Goal: Task Accomplishment & Management: Use online tool/utility

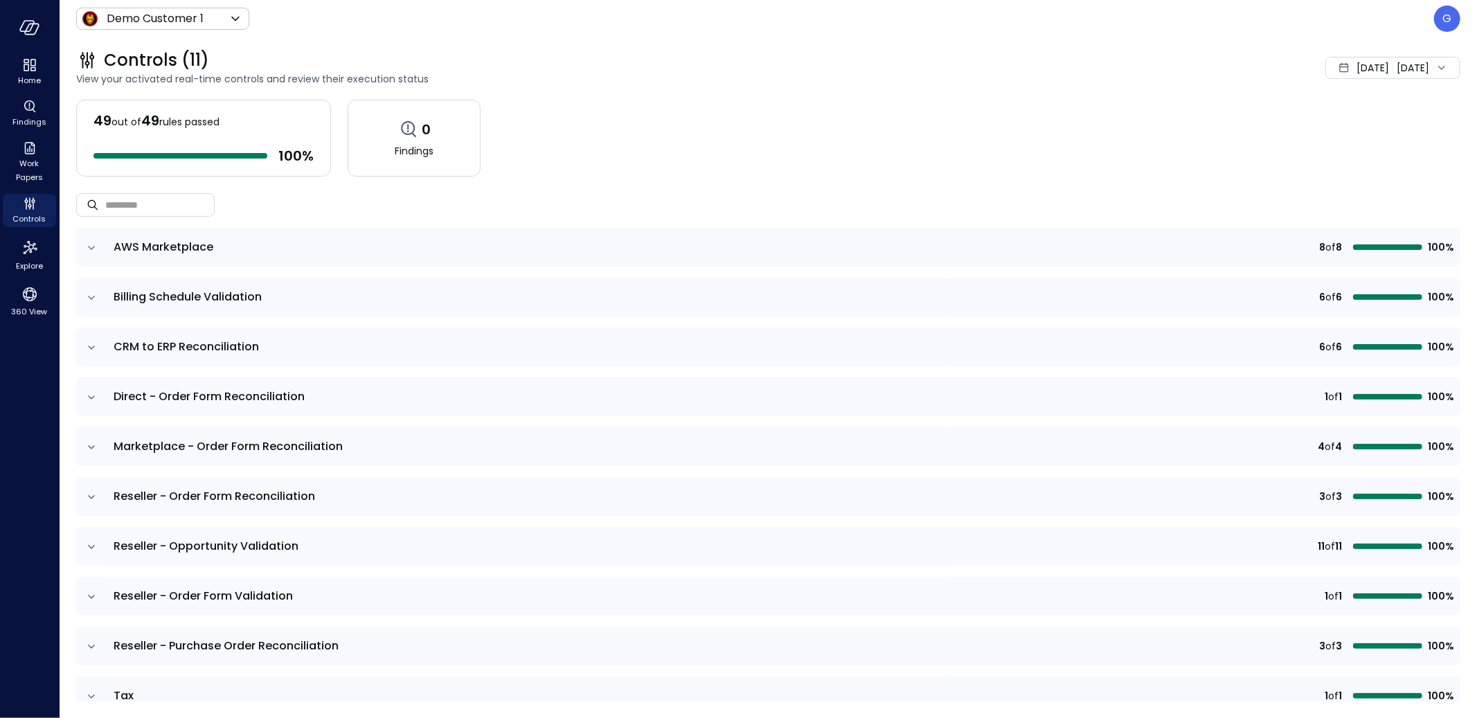
click at [1329, 21] on p "G" at bounding box center [1447, 18] width 9 height 17
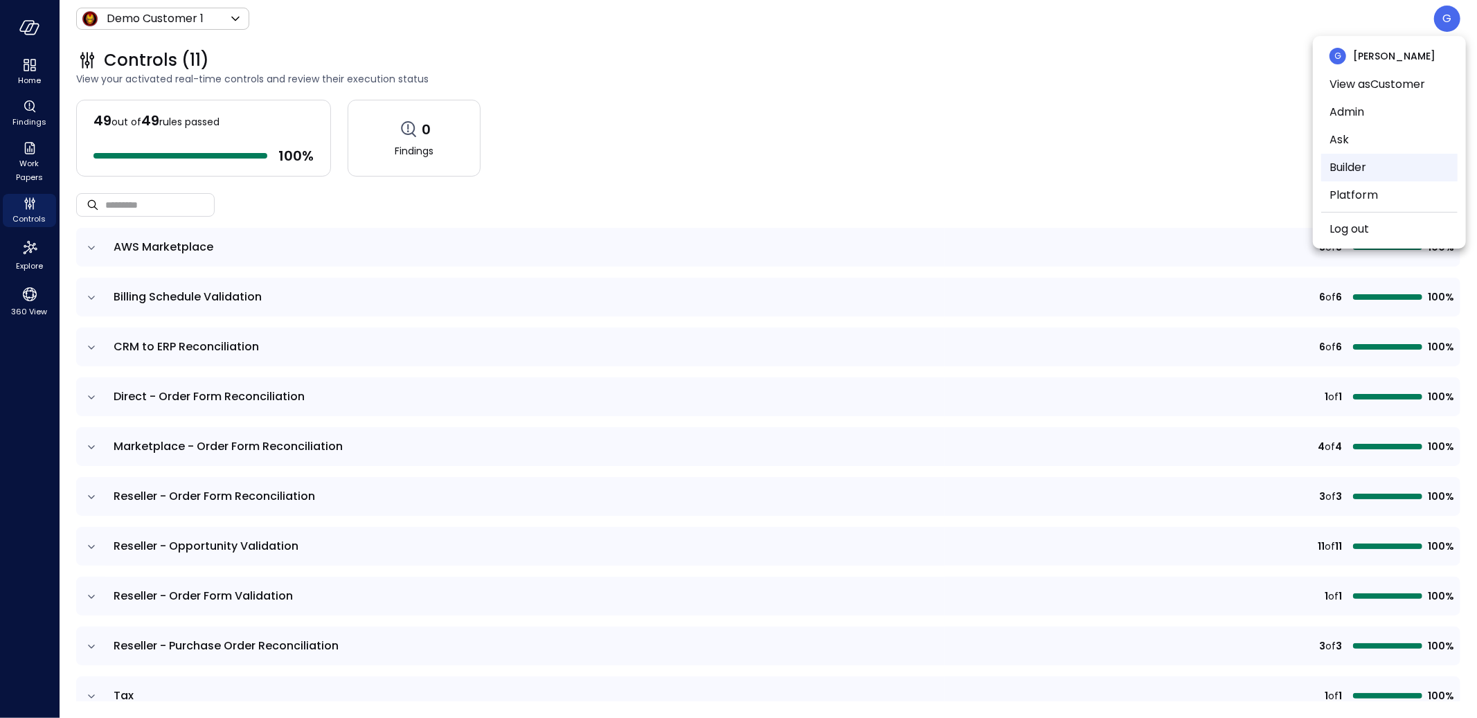
click at [1329, 161] on li "Builder" at bounding box center [1389, 168] width 136 height 28
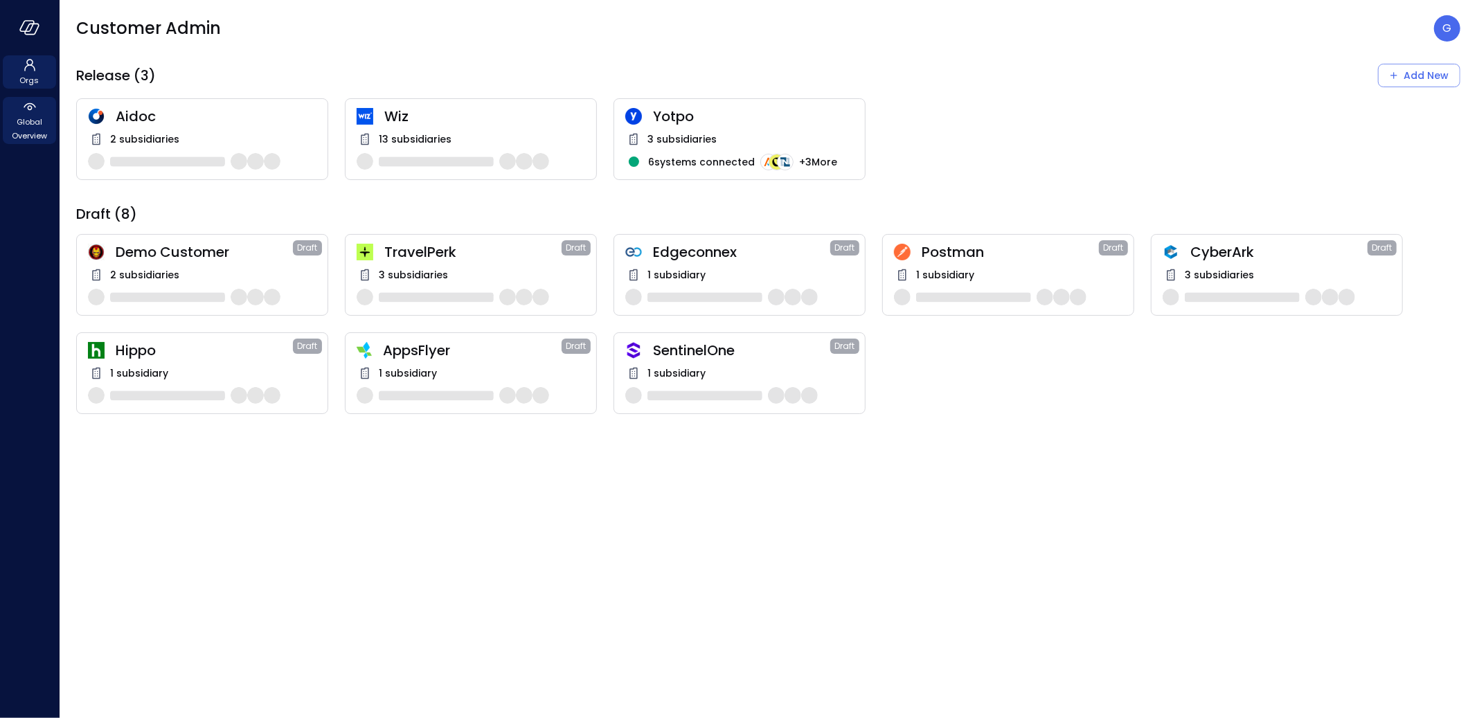
click at [30, 124] on span "Global Overview" at bounding box center [29, 129] width 42 height 28
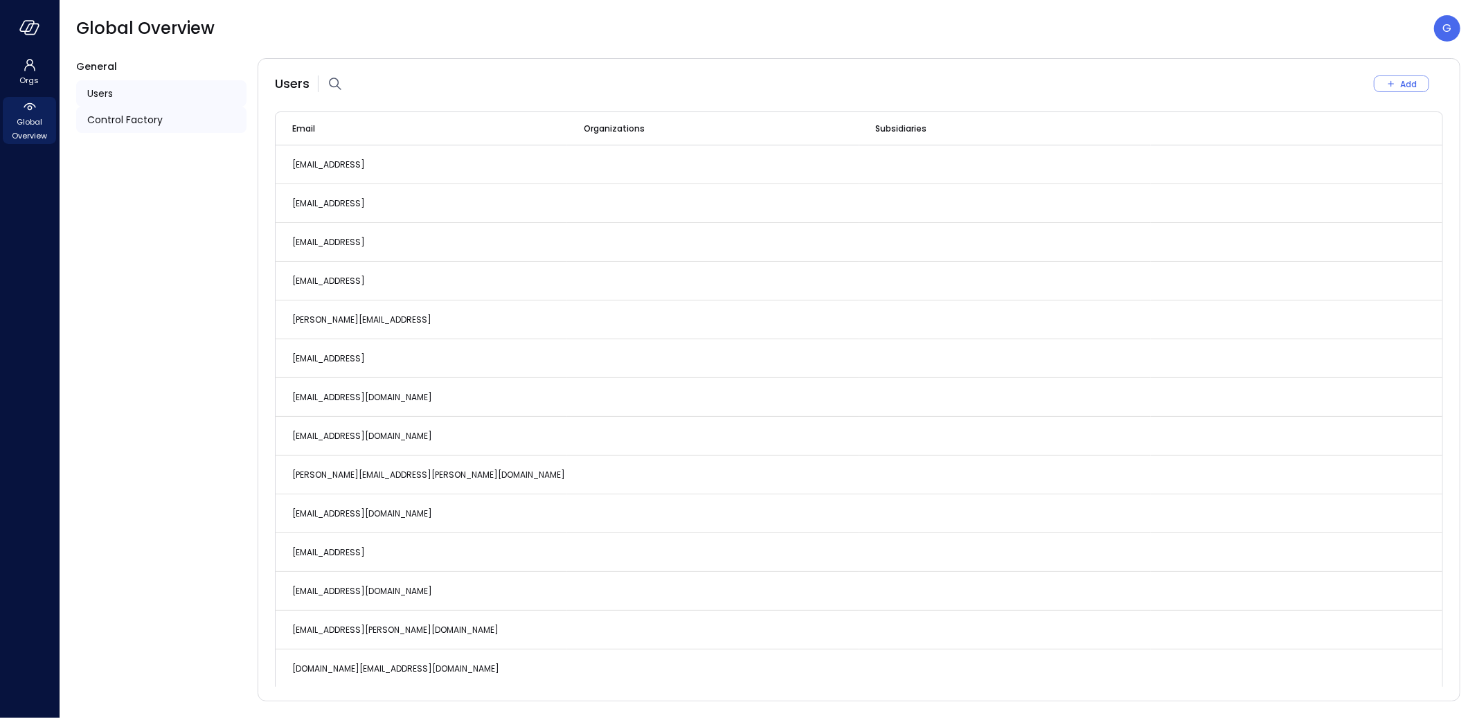
click at [199, 118] on div "Control Factory" at bounding box center [161, 120] width 170 height 26
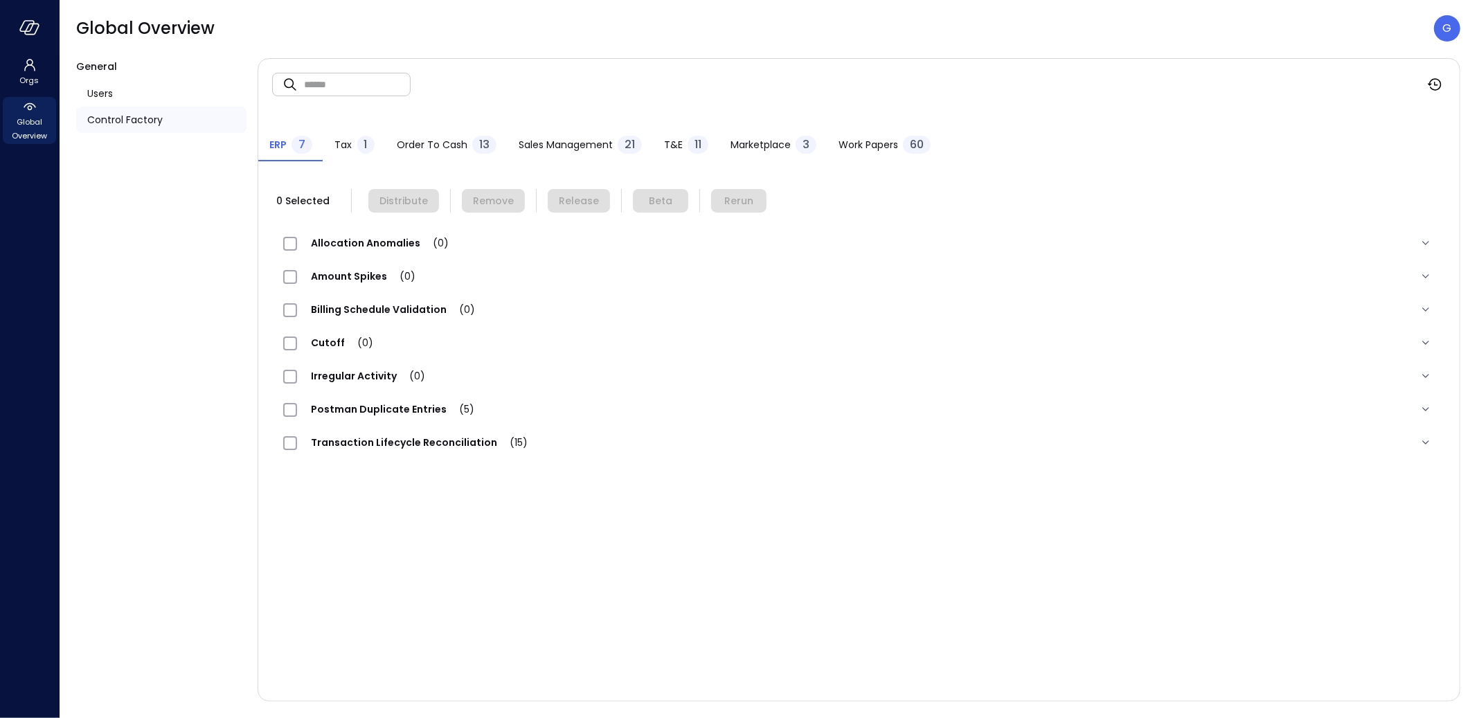
click at [879, 144] on span "Work Papers" at bounding box center [868, 144] width 60 height 15
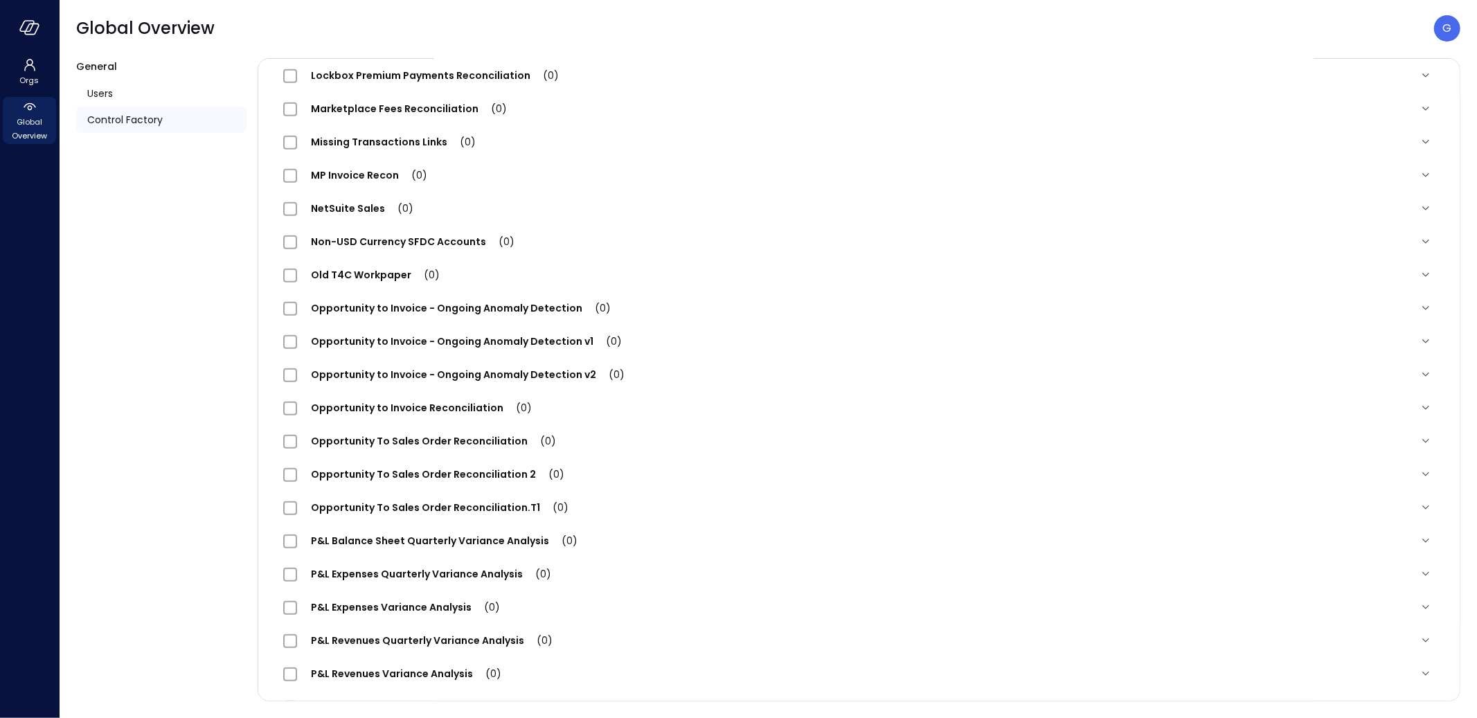
scroll to position [423, 0]
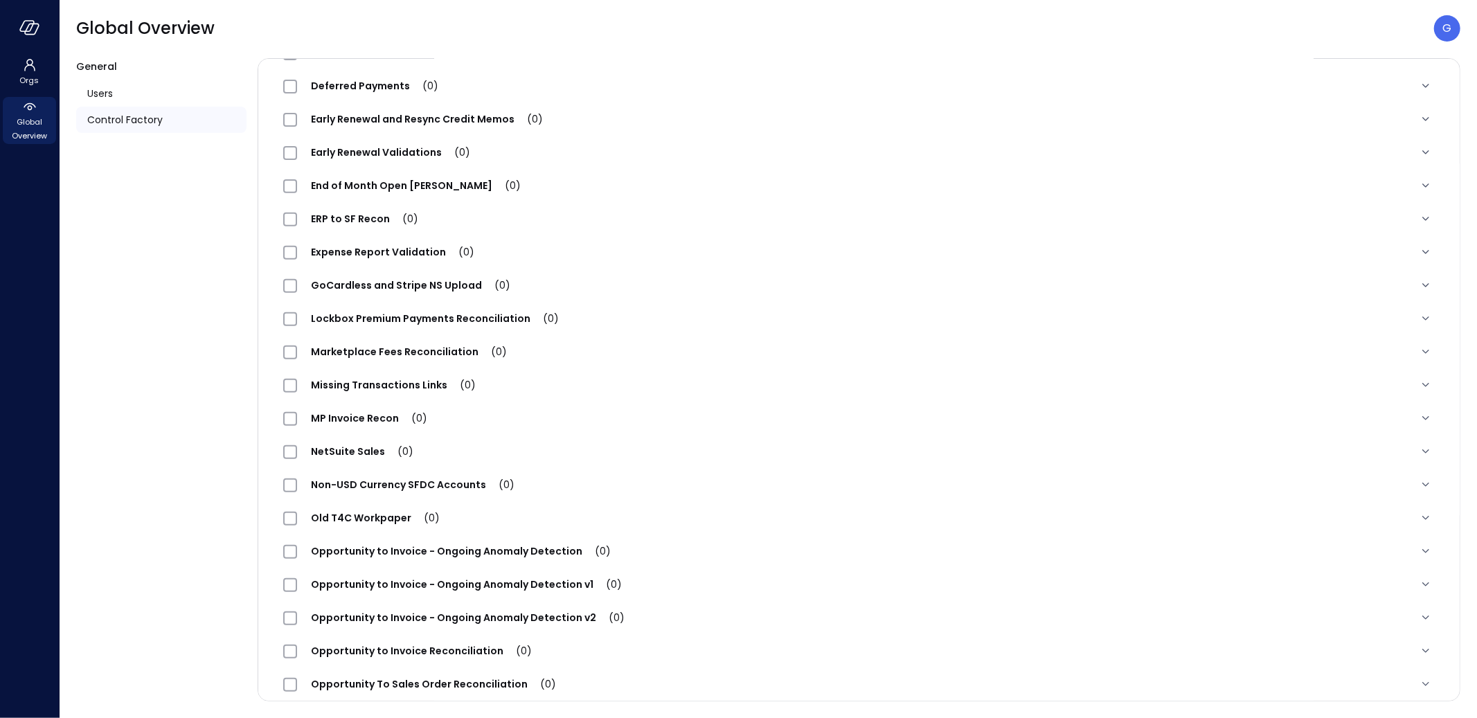
click at [397, 147] on span "Early Renewal Validations (0)" at bounding box center [390, 152] width 187 height 14
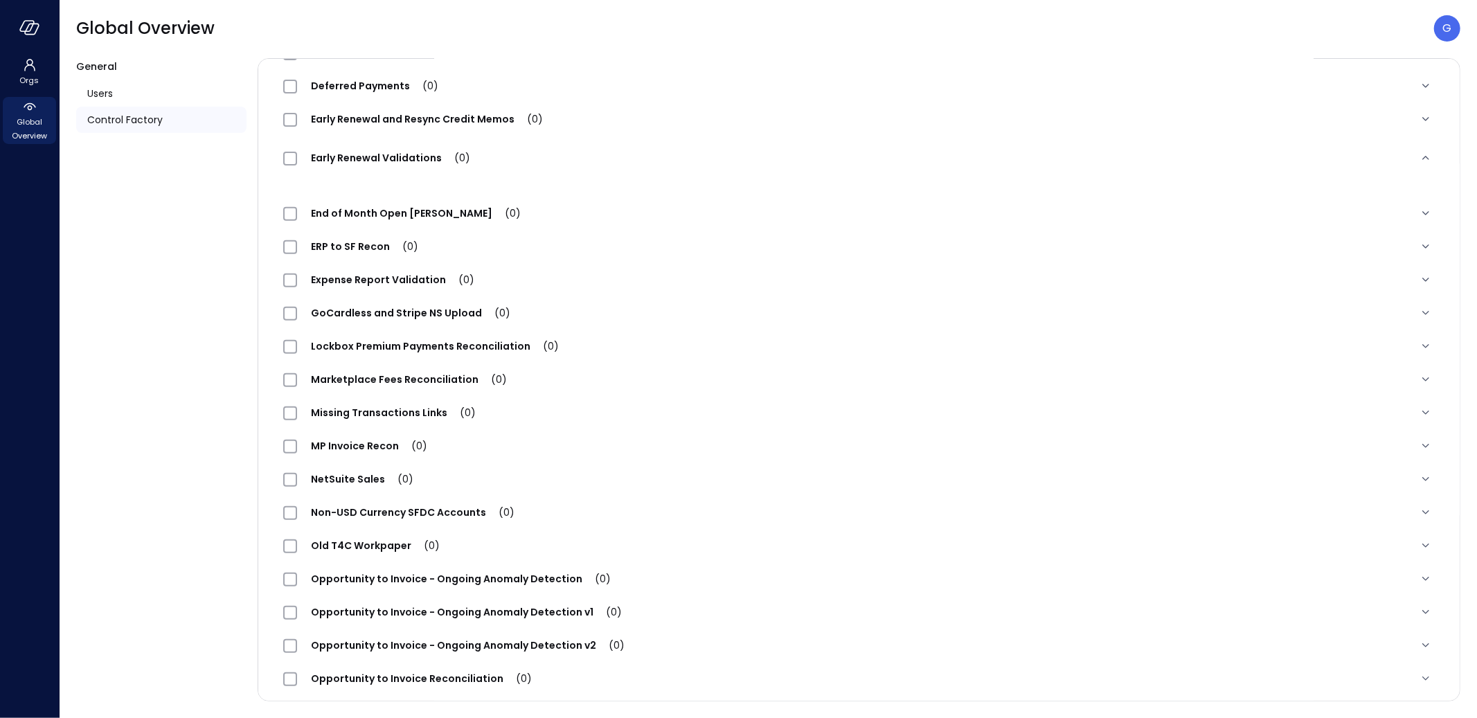
click at [397, 147] on div "Early Renewal Validations (0)" at bounding box center [859, 158] width 1174 height 44
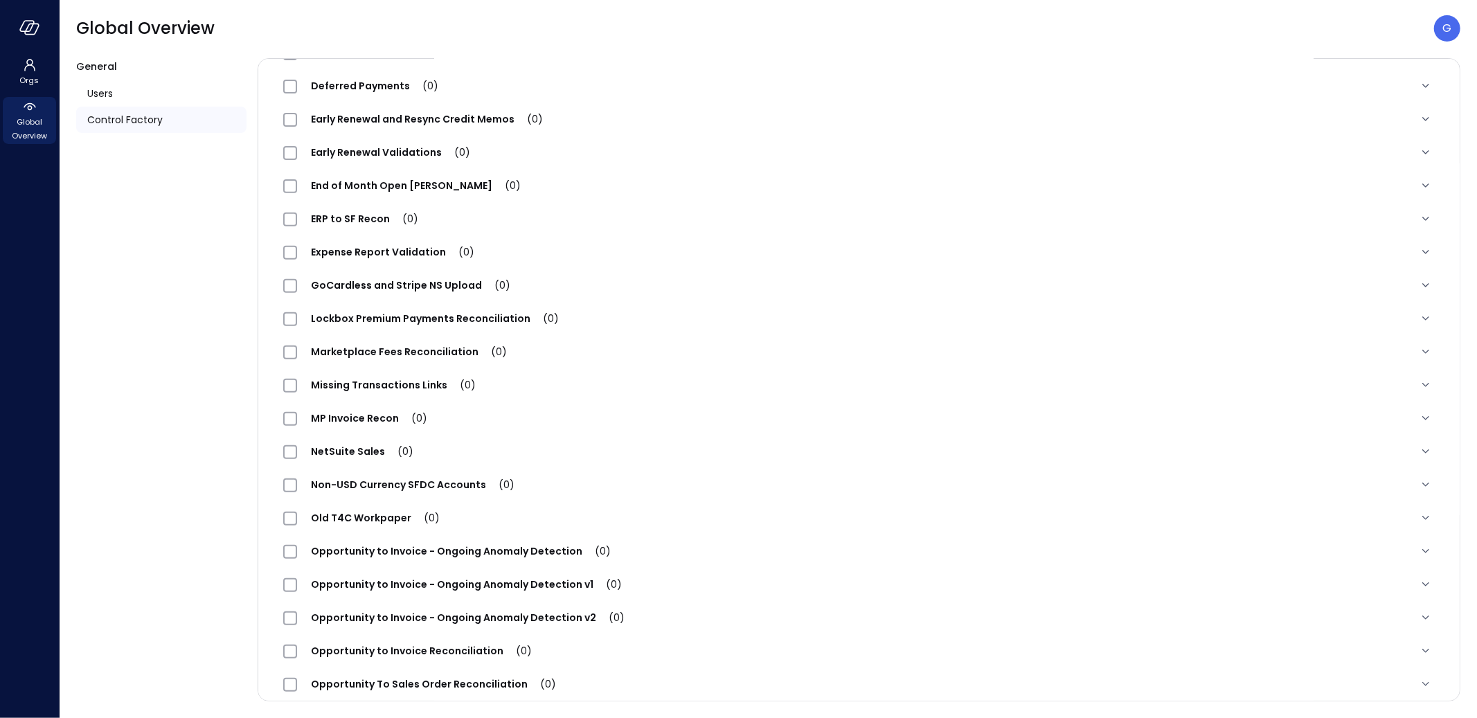
click at [397, 147] on span "Early Renewal Validations (0)" at bounding box center [390, 152] width 187 height 14
click at [397, 147] on div "Early Renewal Validations (0)" at bounding box center [859, 152] width 1174 height 33
click at [397, 147] on span "Early Renewal Validations (0)" at bounding box center [390, 152] width 187 height 14
click at [397, 147] on div "Early Renewal Validations (0)" at bounding box center [859, 152] width 1174 height 33
click at [397, 147] on span "Early Renewal Validations (0)" at bounding box center [390, 152] width 187 height 14
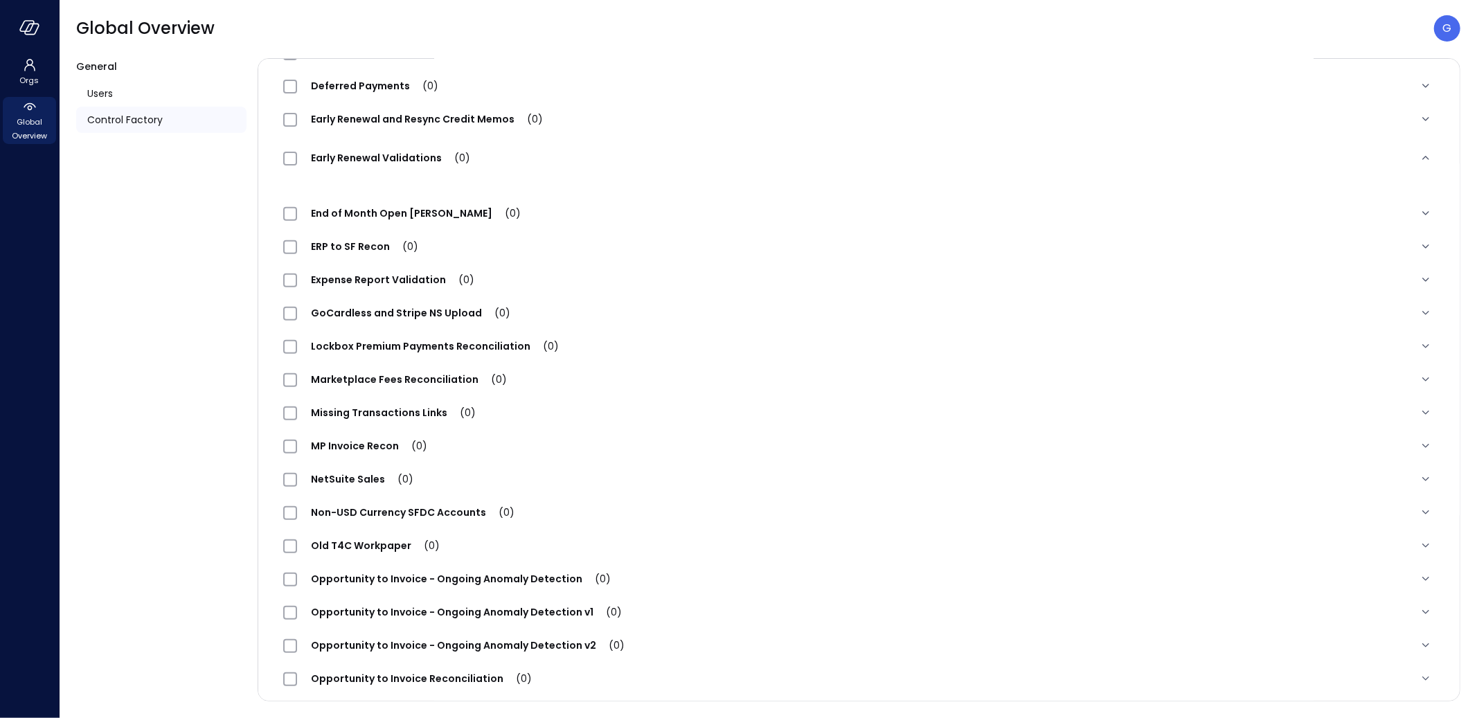
click at [397, 147] on div "Early Renewal Validations (0)" at bounding box center [859, 158] width 1174 height 44
click at [397, 151] on span "Early Renewal Validations (0)" at bounding box center [390, 158] width 187 height 14
click at [397, 147] on div "Early Renewal Validations (0)" at bounding box center [859, 158] width 1174 height 44
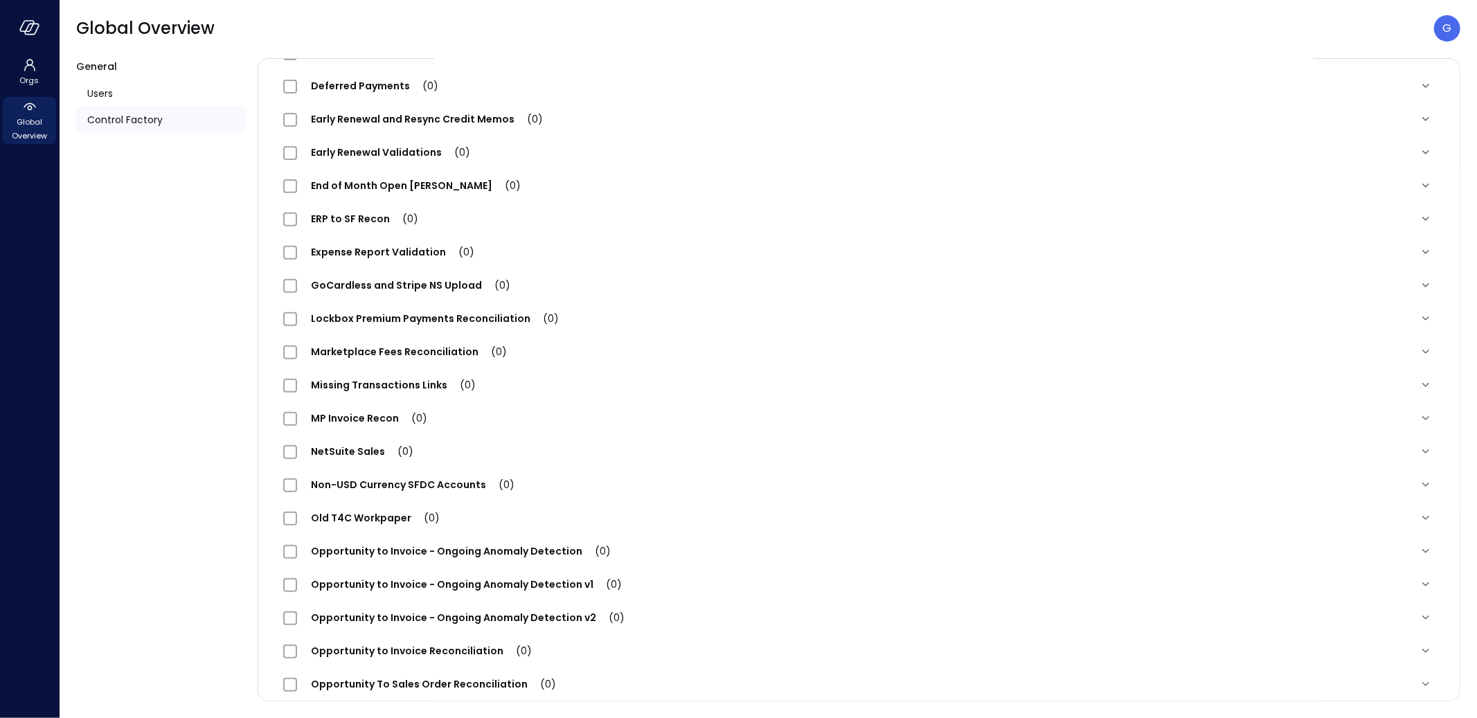
click at [397, 147] on span "Early Renewal Validations (0)" at bounding box center [390, 152] width 187 height 14
click at [397, 147] on div "Early Renewal Validations (0)" at bounding box center [859, 152] width 1174 height 33
click at [397, 147] on span "Early Renewal Validations (0)" at bounding box center [390, 152] width 187 height 14
click at [397, 147] on div "Early Renewal Validations (0)" at bounding box center [859, 152] width 1174 height 33
click at [397, 147] on span "Early Renewal Validations (0)" at bounding box center [390, 152] width 187 height 14
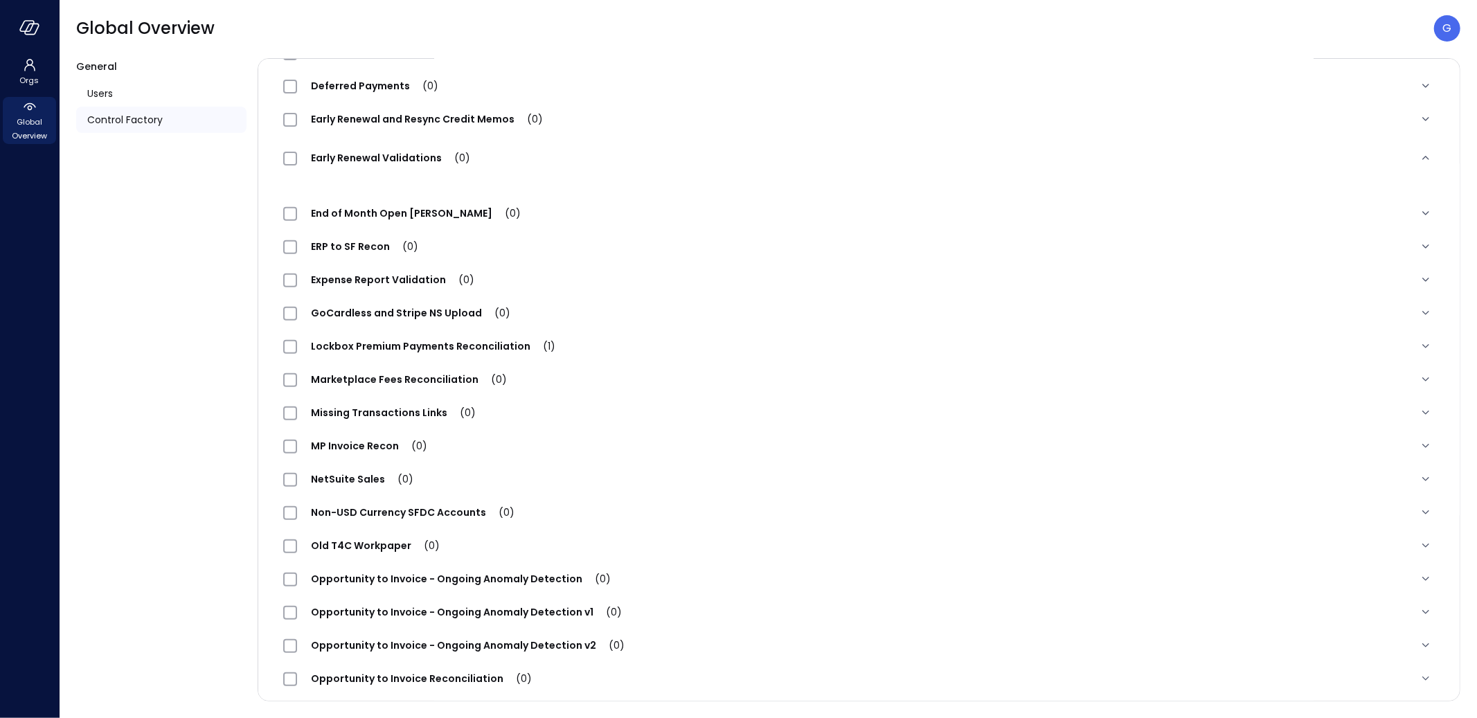
click at [397, 147] on div "Early Renewal Validations (0)" at bounding box center [859, 158] width 1174 height 44
click at [397, 151] on span "Early Renewal Validations (0)" at bounding box center [390, 158] width 187 height 14
click at [397, 147] on div "Early Renewal Validations (0)" at bounding box center [859, 158] width 1174 height 44
click at [397, 151] on span "Early Renewal Validations (0)" at bounding box center [390, 158] width 187 height 14
click at [397, 147] on div "Early Renewal Validations (0)" at bounding box center [859, 158] width 1174 height 44
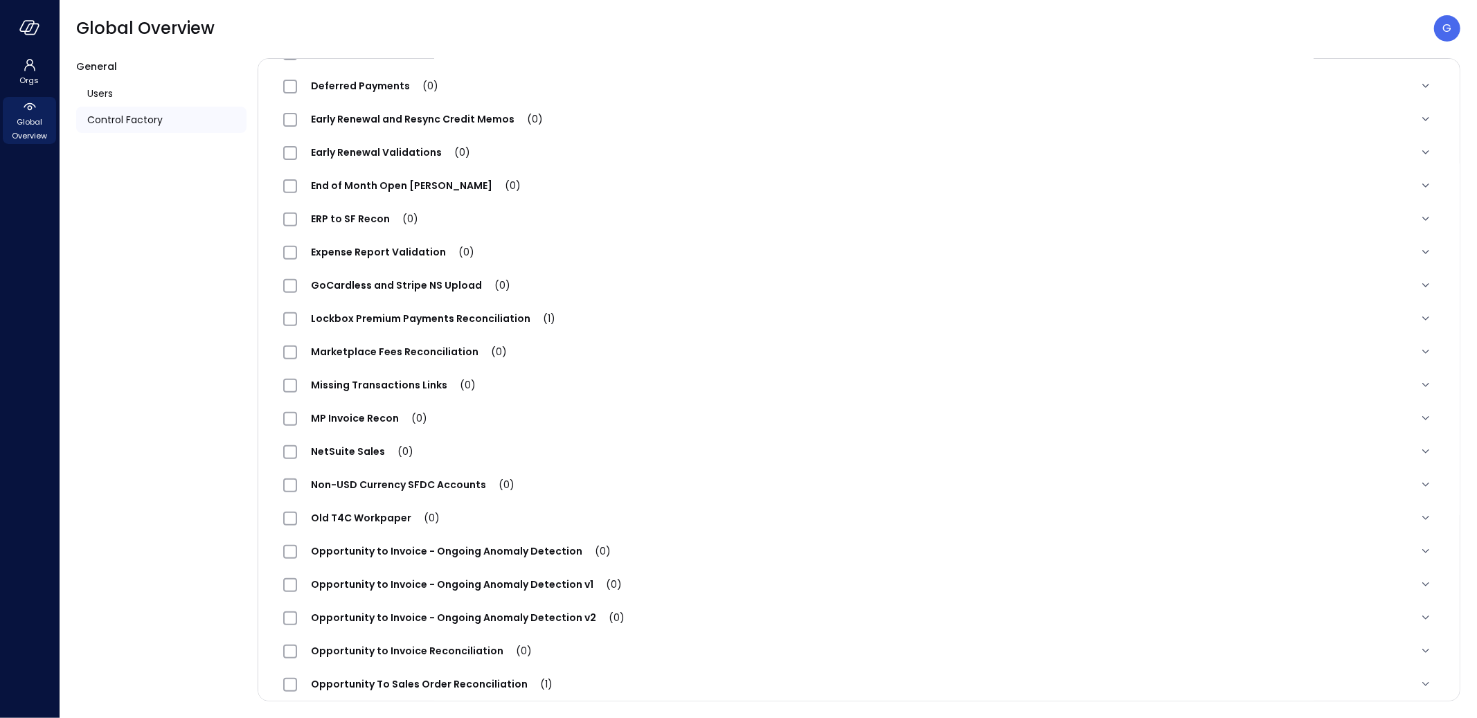
click at [397, 147] on span "Early Renewal Validations (0)" at bounding box center [390, 152] width 187 height 14
click at [397, 147] on div "Early Renewal Validations (0)" at bounding box center [859, 152] width 1174 height 33
click at [397, 147] on span "Early Renewal Validations (1)" at bounding box center [388, 152] width 183 height 14
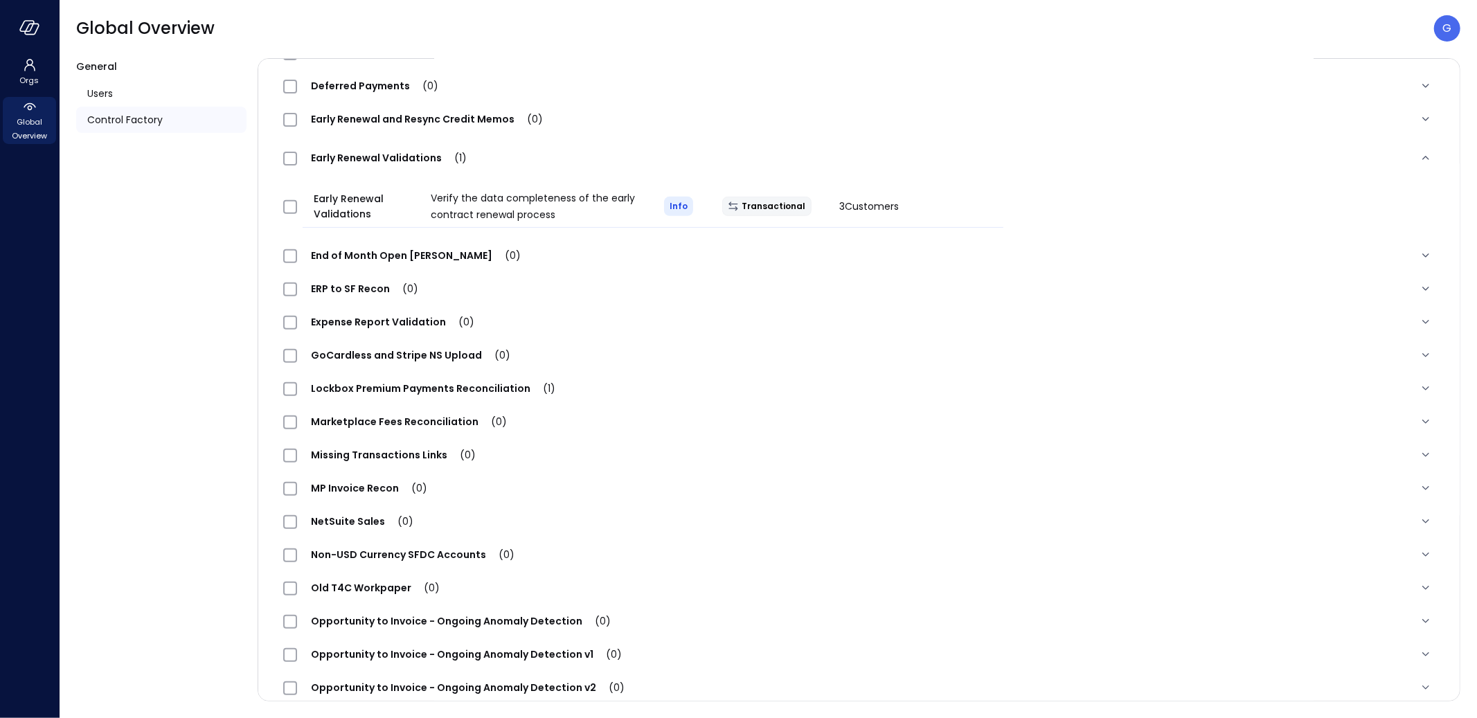
click at [397, 147] on div "Early Renewal Validations (1)" at bounding box center [859, 158] width 1174 height 44
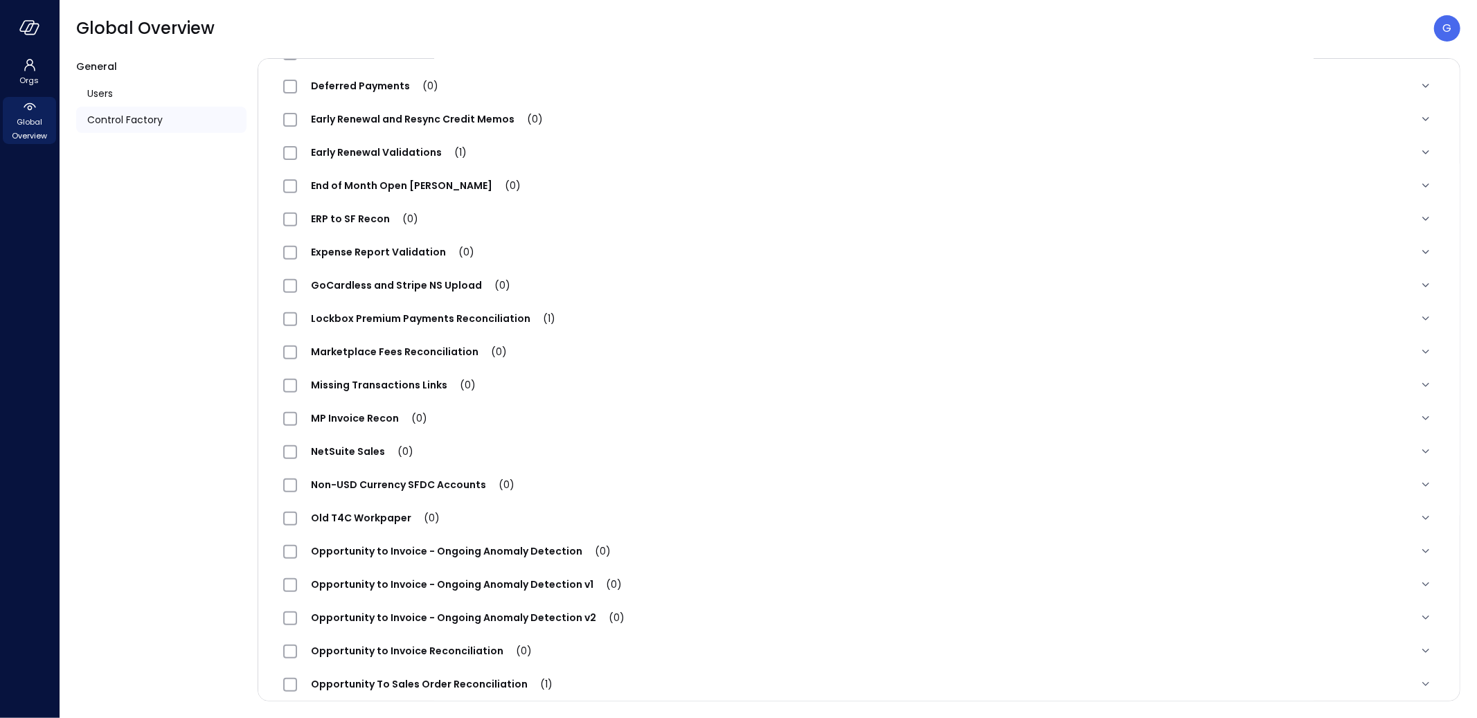
click at [397, 147] on span "Early Renewal Validations (1)" at bounding box center [388, 152] width 183 height 14
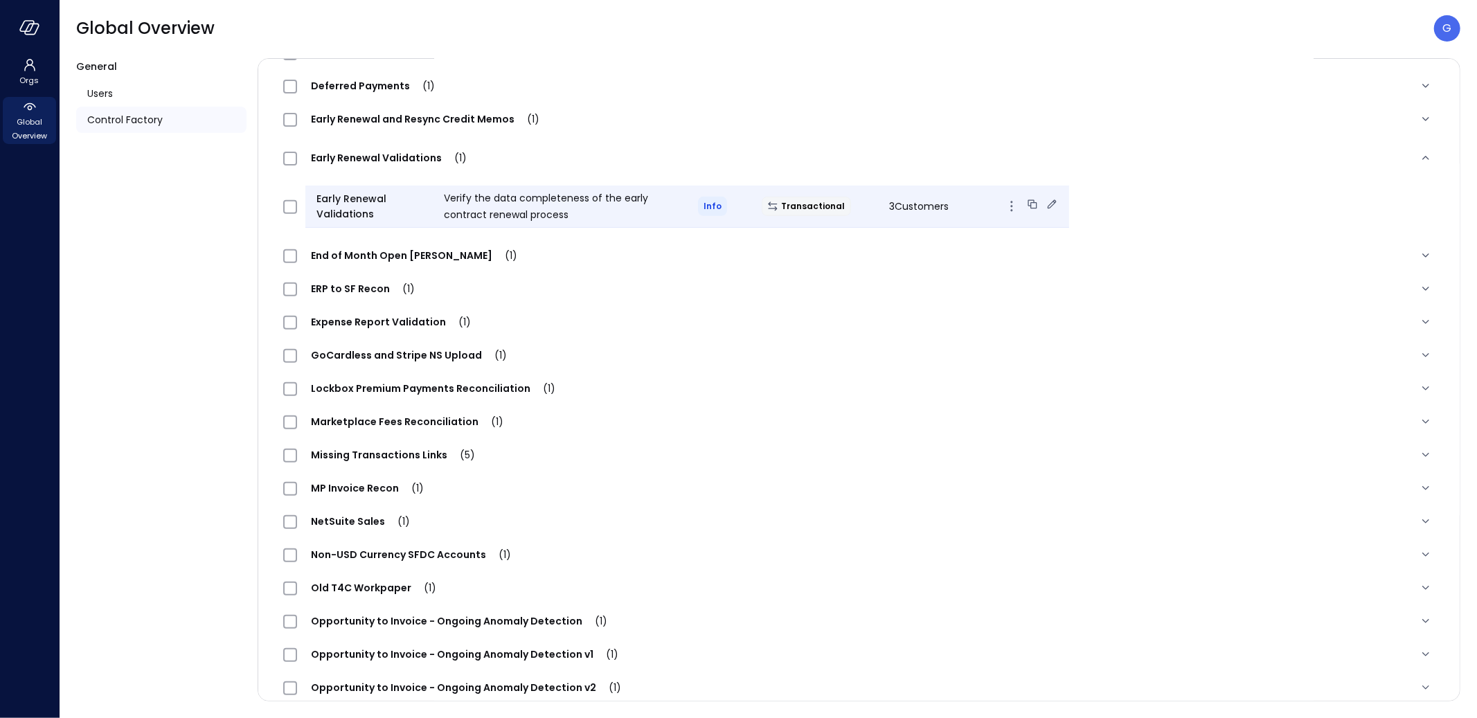
click at [433, 210] on div "Verify the data completeness of the early contract renewal process" at bounding box center [560, 206] width 255 height 33
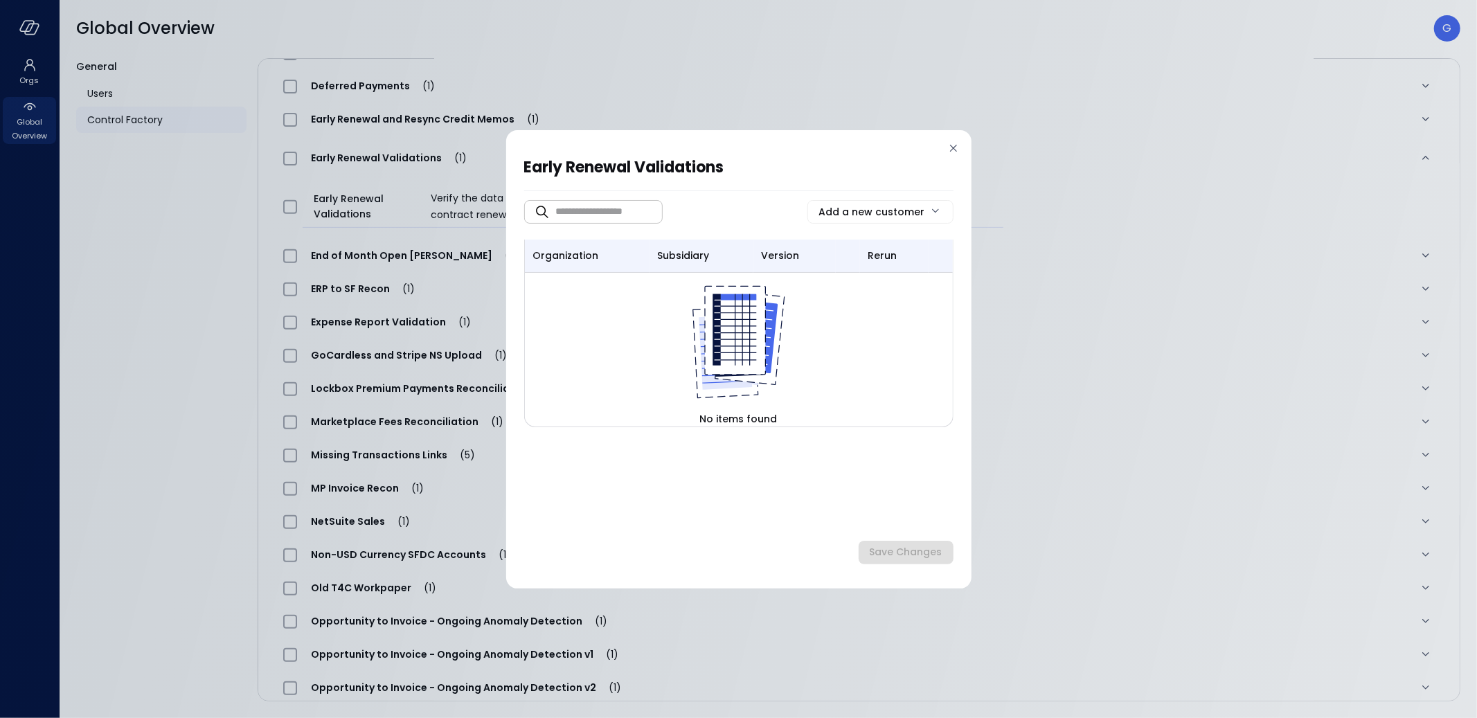
click at [952, 151] on icon at bounding box center [953, 148] width 14 height 14
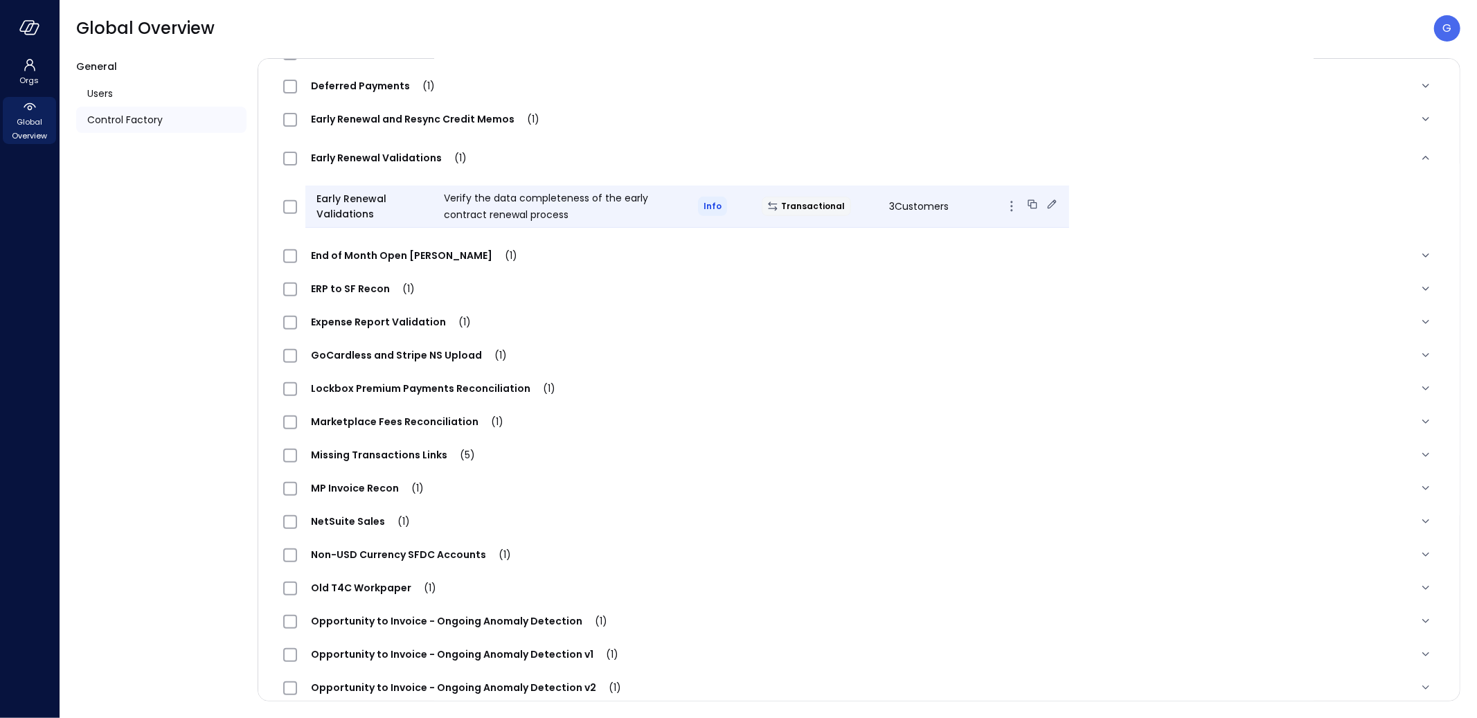
click at [404, 211] on span "Early Renewal Validations" at bounding box center [374, 206] width 116 height 30
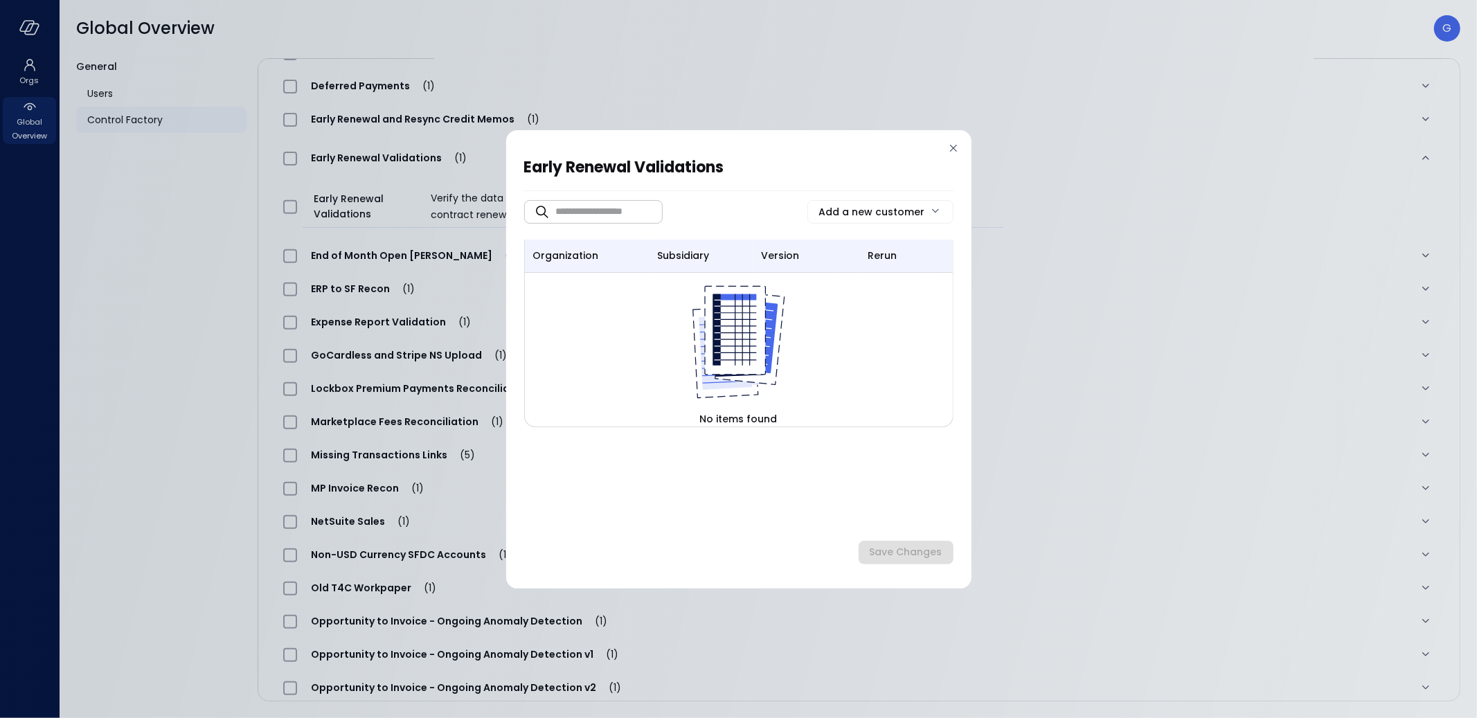
click at [950, 148] on icon at bounding box center [953, 148] width 14 height 14
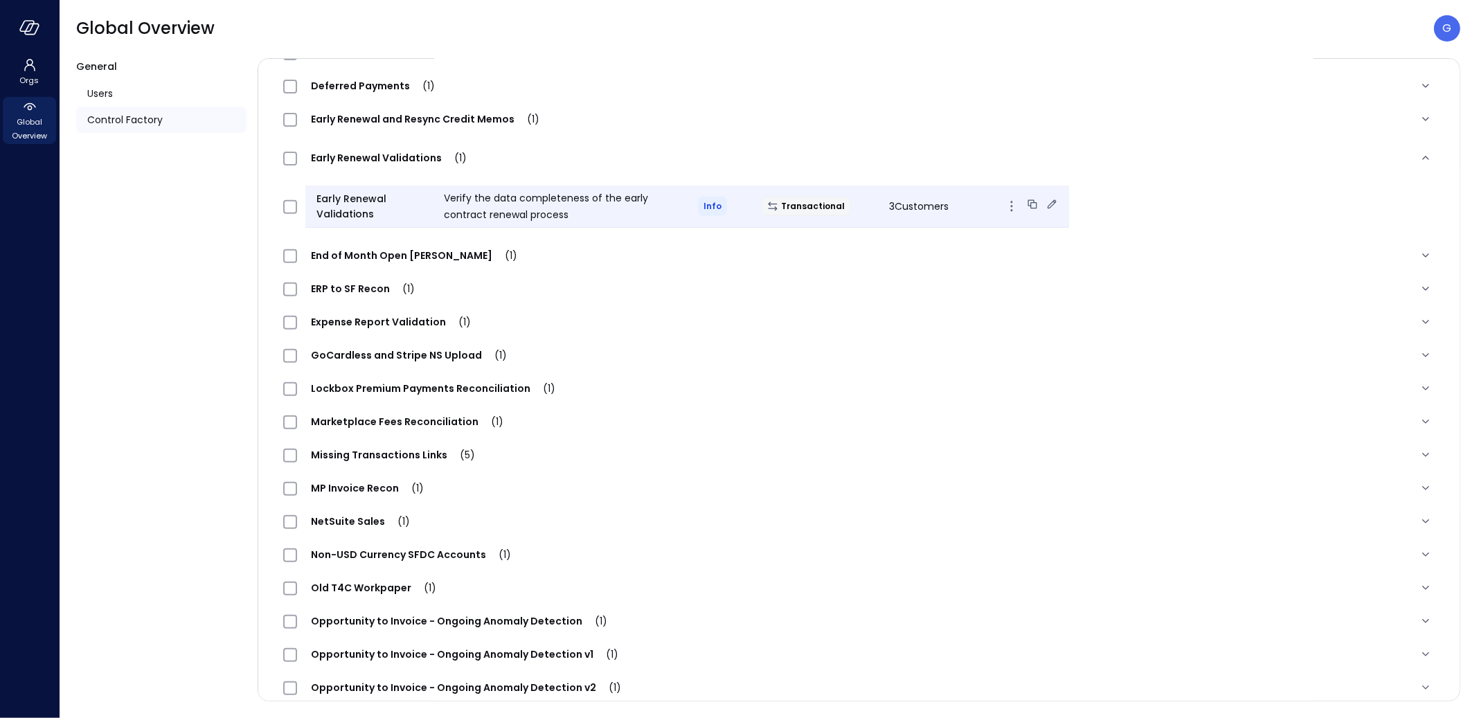
click at [339, 197] on span "Early Renewal Validations" at bounding box center [374, 206] width 116 height 30
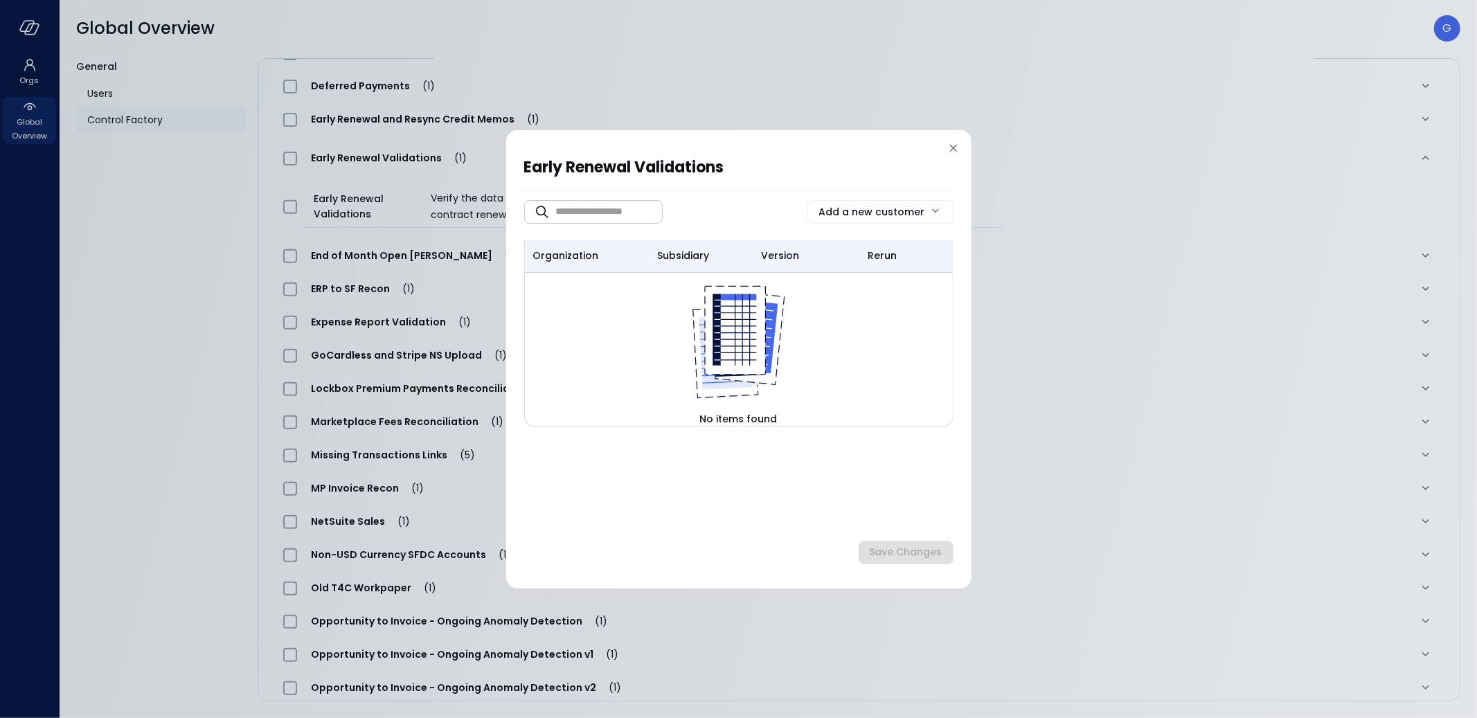
drag, startPoint x: 958, startPoint y: 146, endPoint x: 453, endPoint y: 201, distance: 507.0
click at [958, 146] on icon at bounding box center [953, 148] width 14 height 14
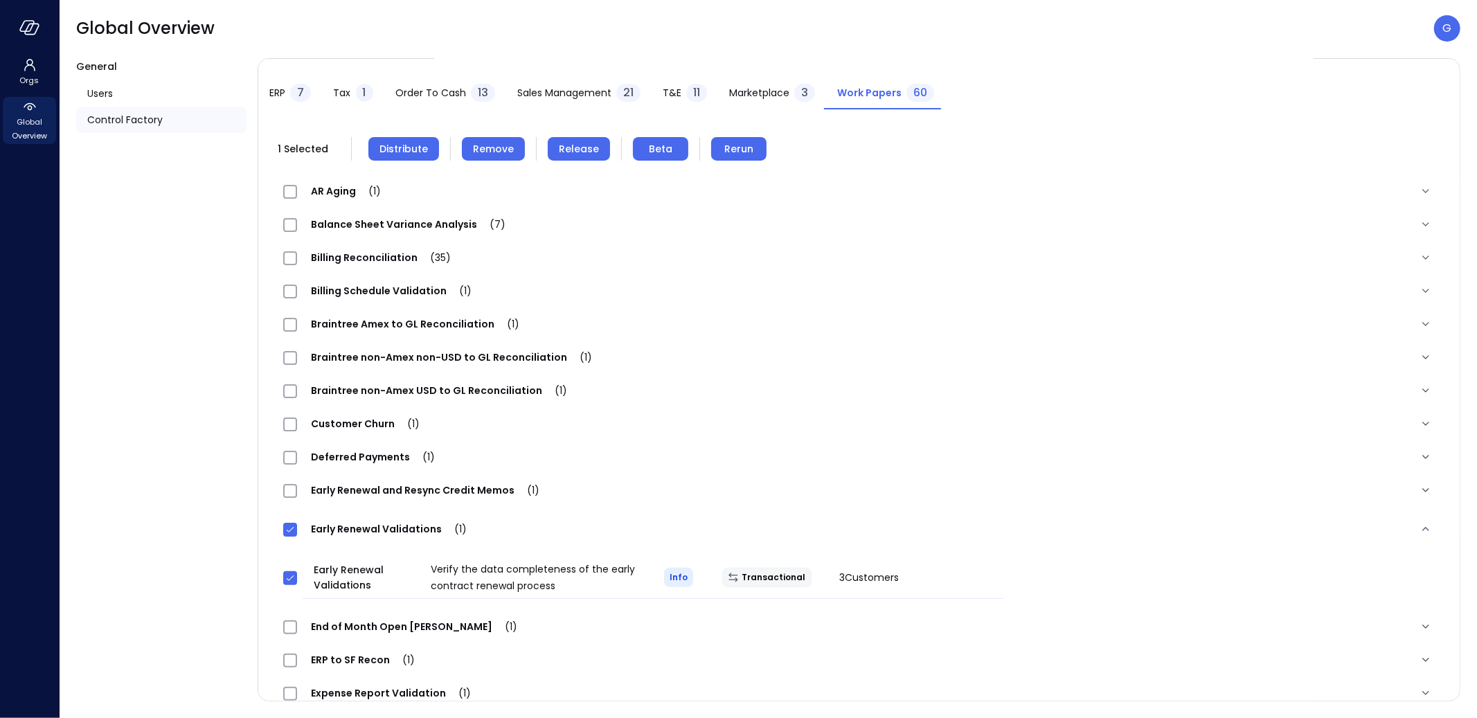
scroll to position [0, 0]
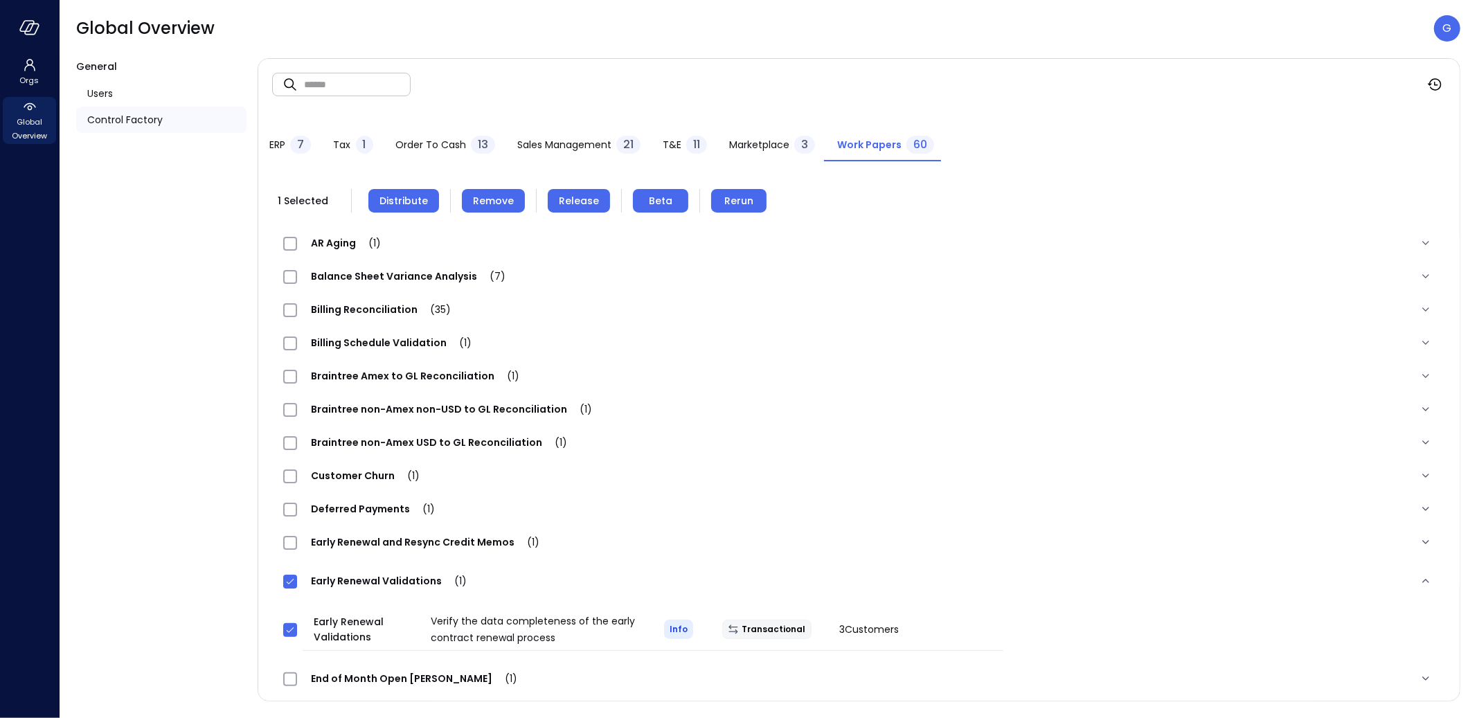
click at [483, 203] on span "Remove" at bounding box center [493, 200] width 41 height 15
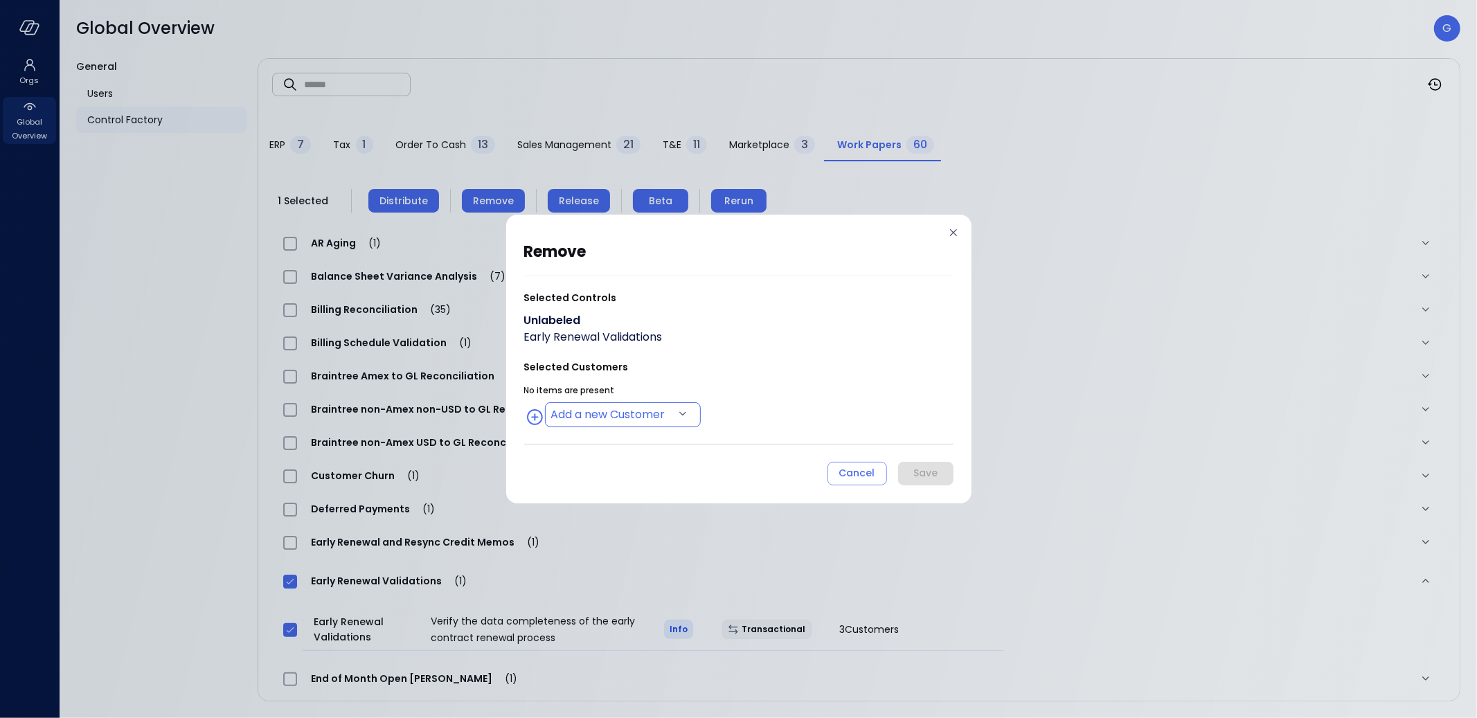
click at [667, 407] on body "Orgs Global Overview Global Overview G General Users Control Factory ​ ​ ERP 7 …" at bounding box center [738, 359] width 1477 height 718
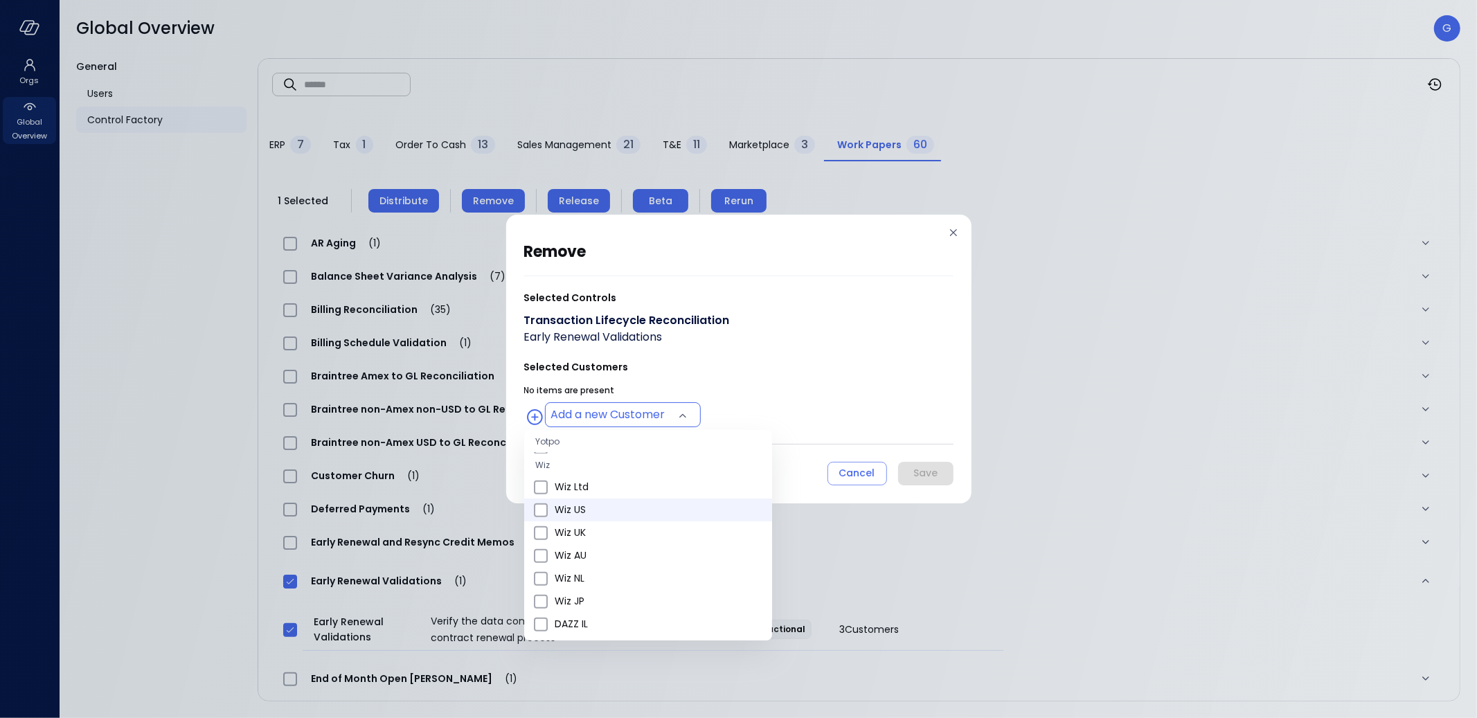
scroll to position [507, 0]
click at [589, 513] on span "Wiz US" at bounding box center [658, 517] width 206 height 15
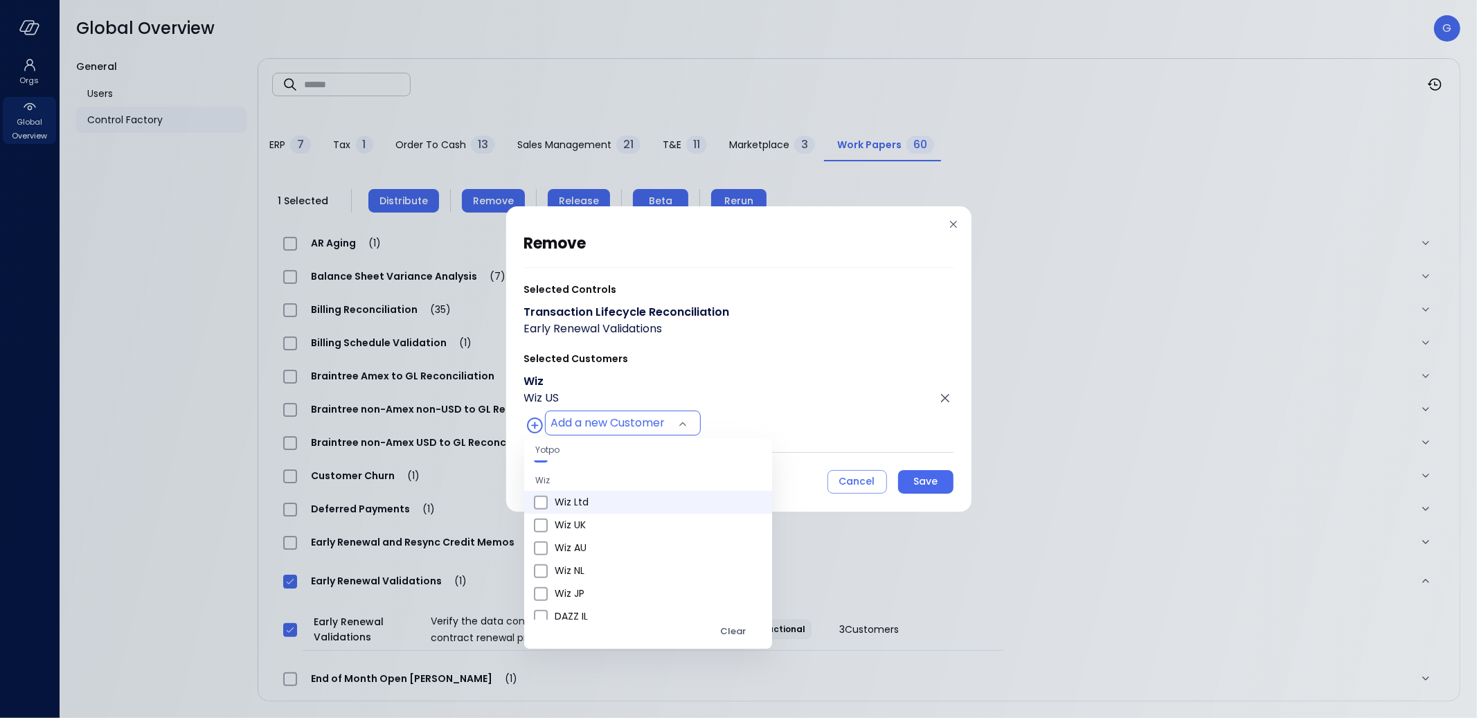
click at [588, 501] on span "Wiz Ltd" at bounding box center [658, 502] width 206 height 15
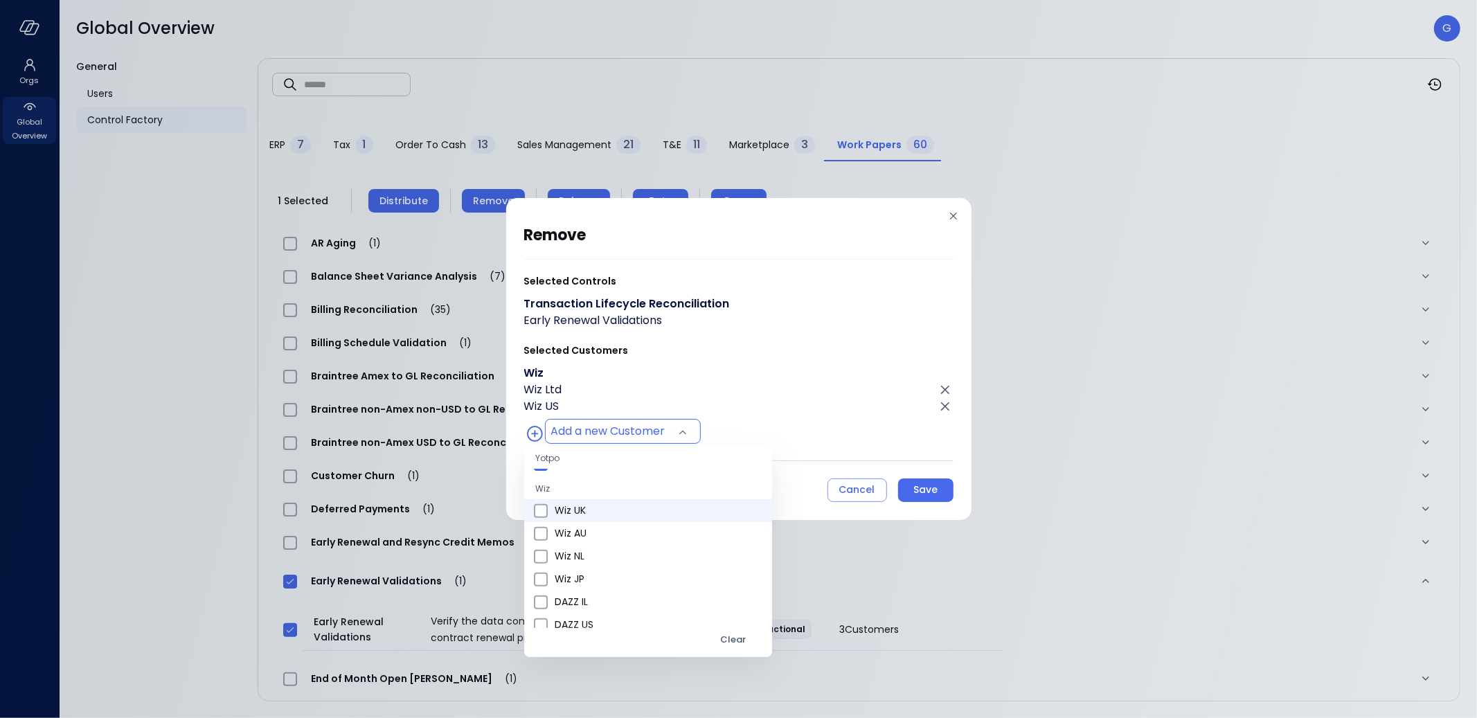
click at [585, 510] on span "Wiz UK" at bounding box center [658, 510] width 206 height 15
type input "**********"
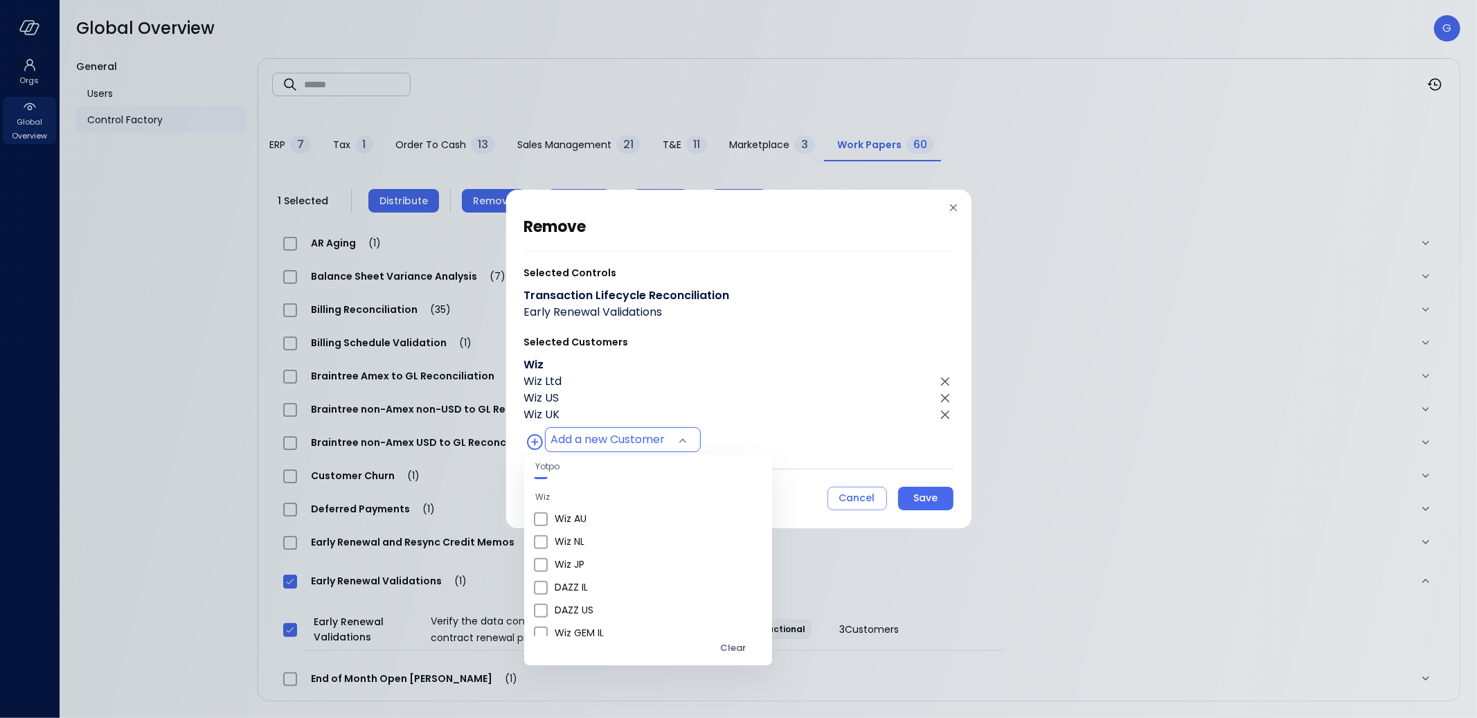
click at [816, 356] on div at bounding box center [738, 359] width 1477 height 718
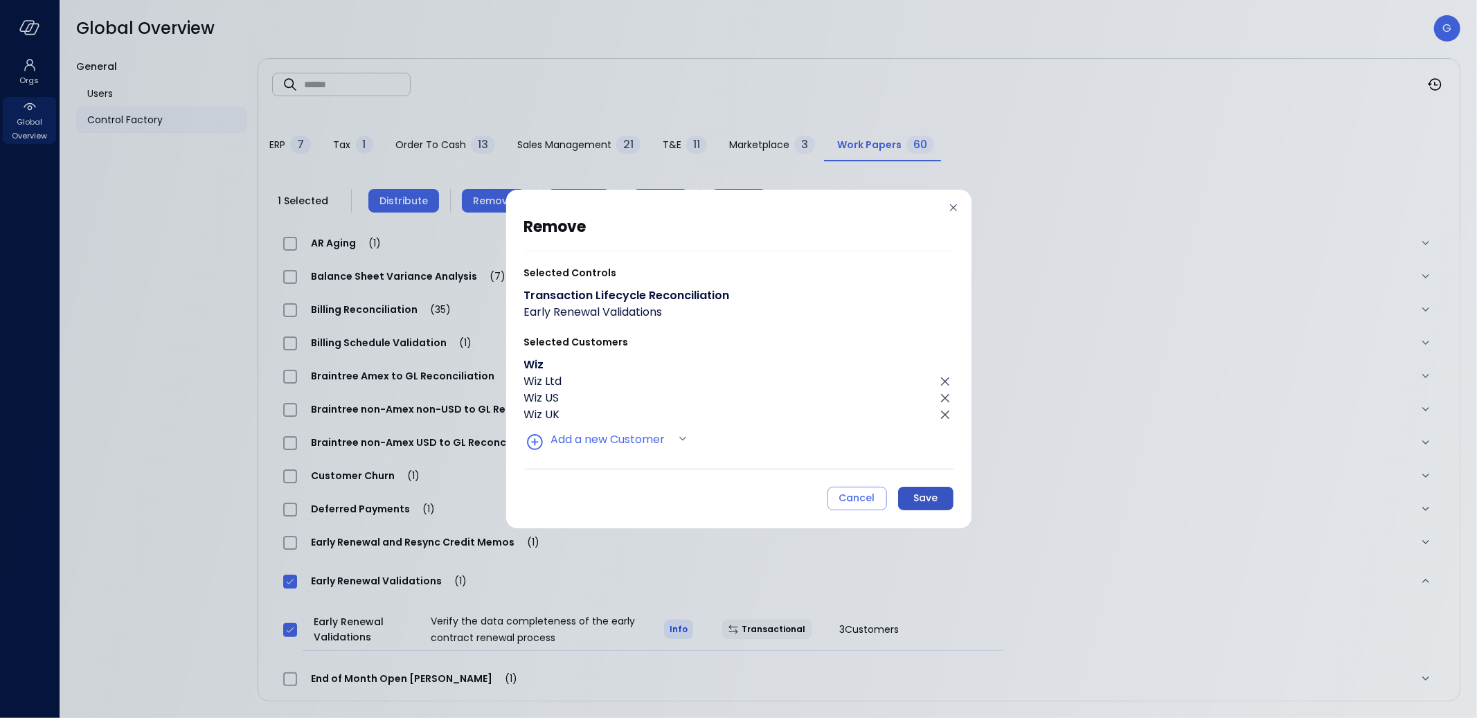
click at [928, 487] on button "Save" at bounding box center [925, 499] width 55 height 24
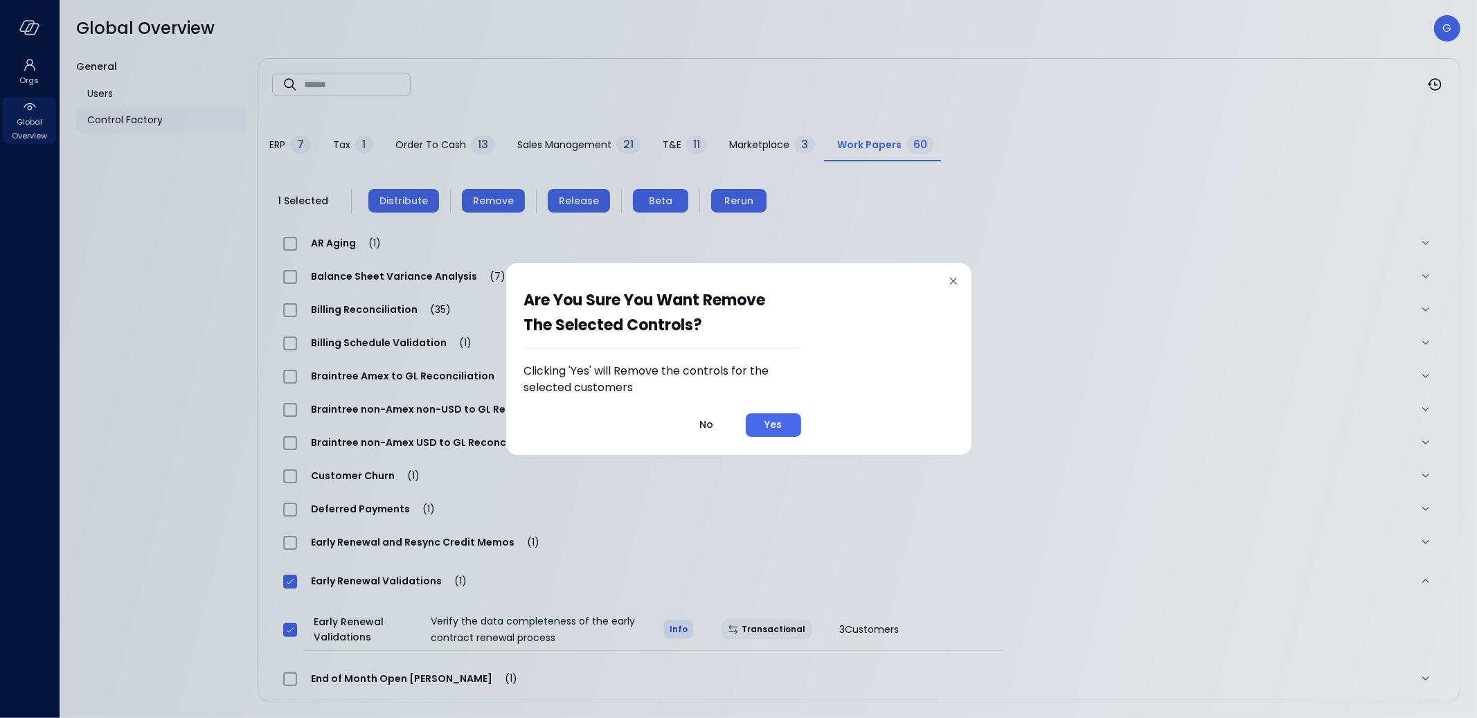
click at [762, 417] on button "Yes" at bounding box center [773, 425] width 55 height 24
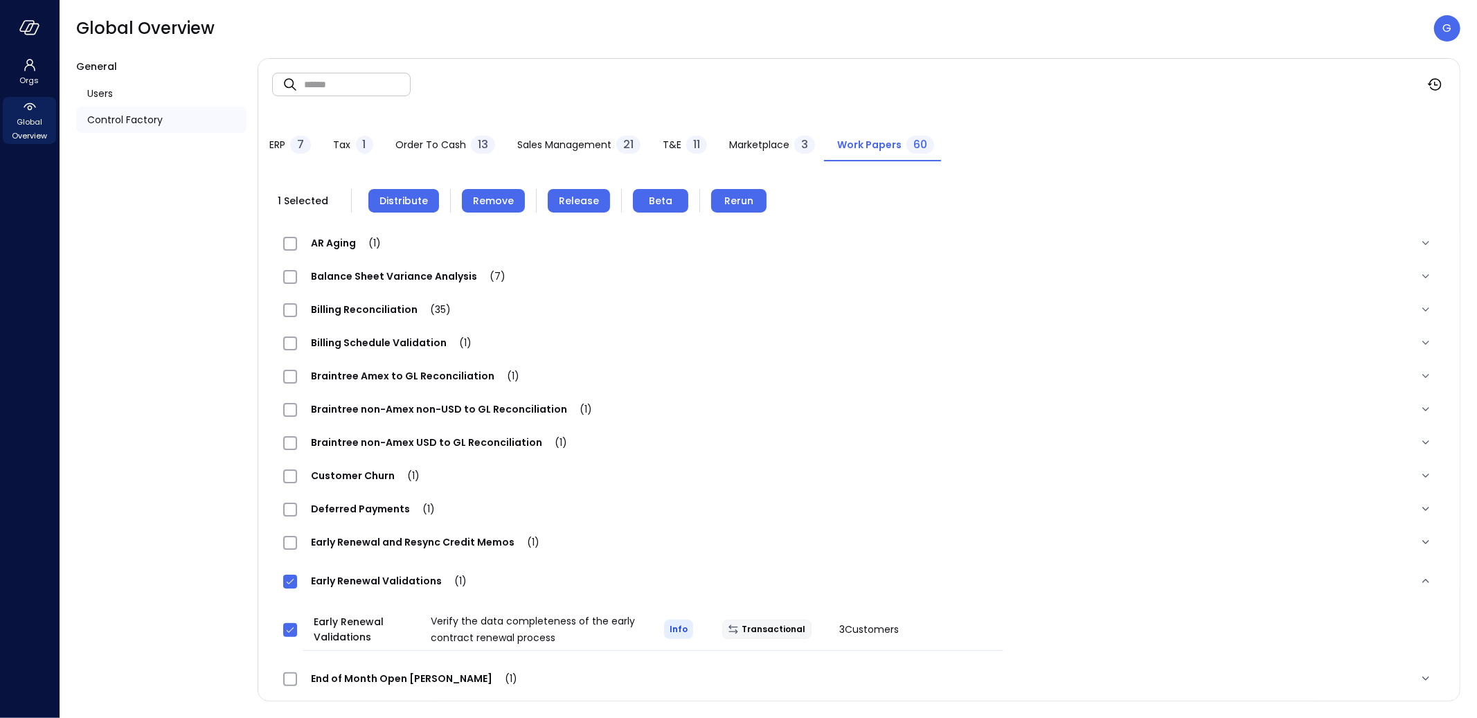
click at [417, 206] on span "Distribute" at bounding box center [403, 200] width 48 height 15
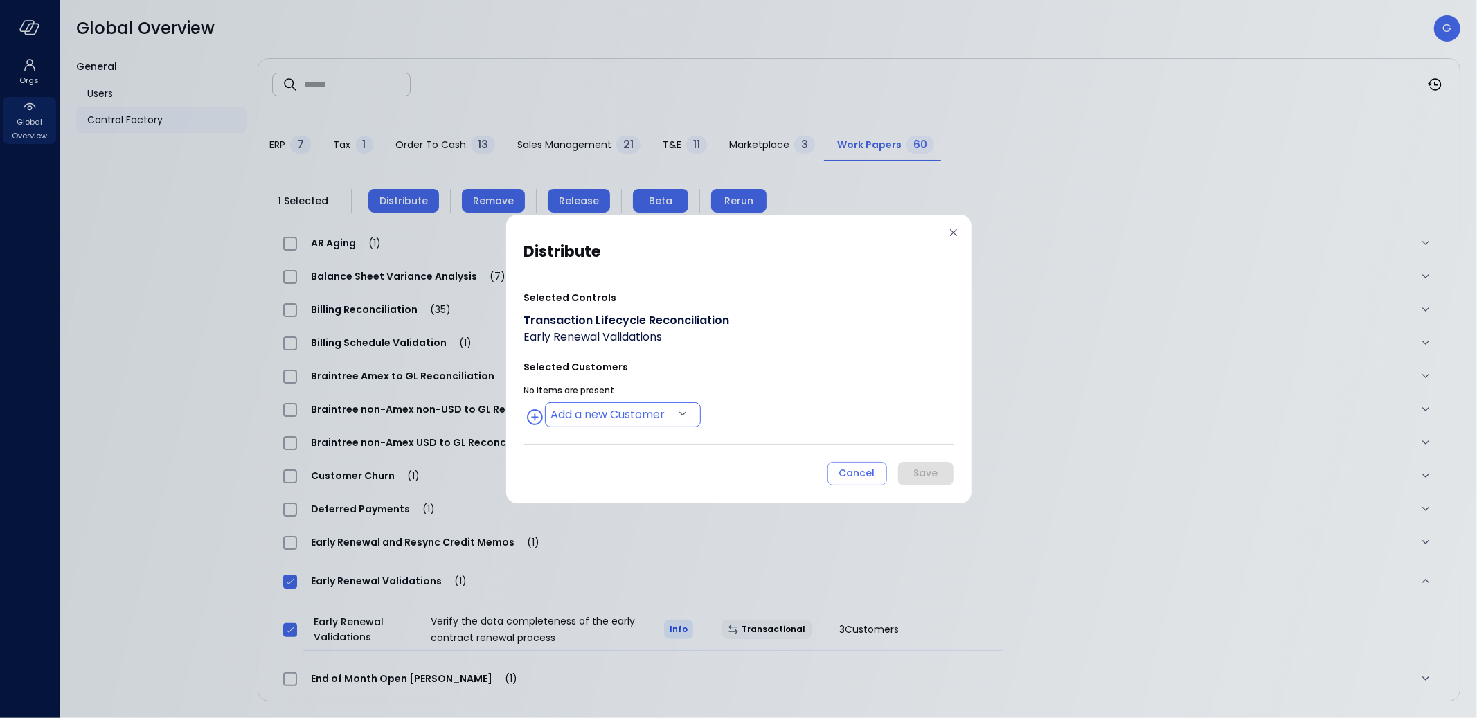
click at [620, 417] on body "Orgs Global Overview Global Overview G General Users Control Factory ​ ​ ERP 7 …" at bounding box center [738, 359] width 1477 height 718
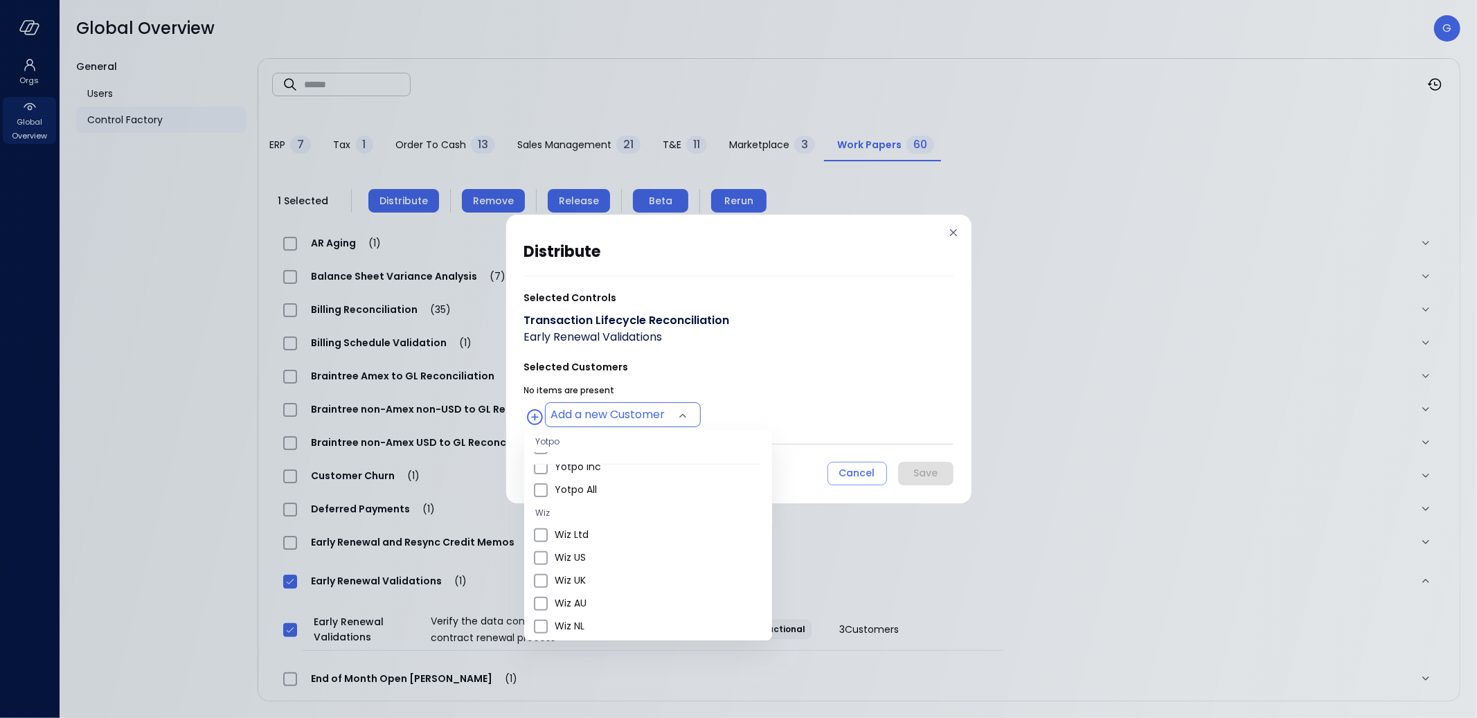
scroll to position [467, 0]
click at [590, 549] on span "Wiz US" at bounding box center [658, 556] width 206 height 15
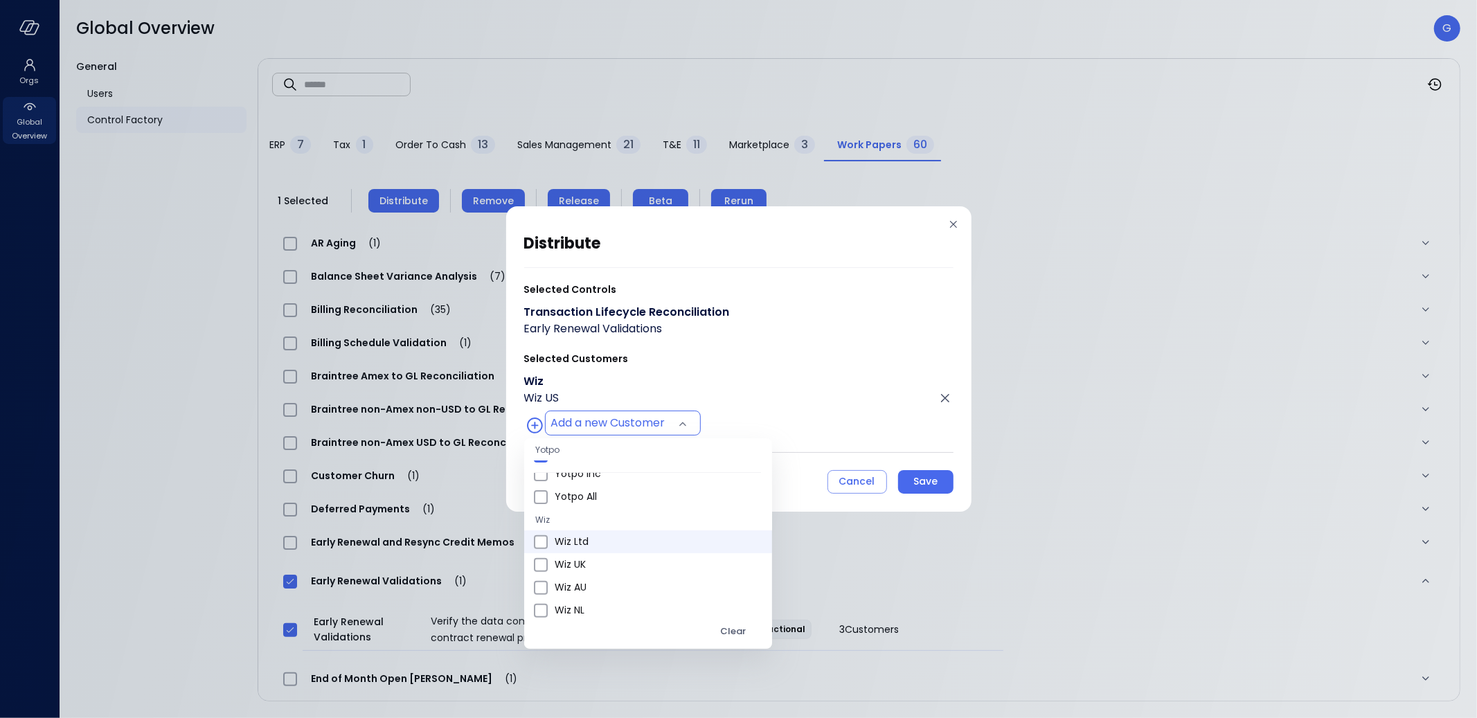
click at [589, 543] on span "Wiz Ltd" at bounding box center [658, 541] width 206 height 15
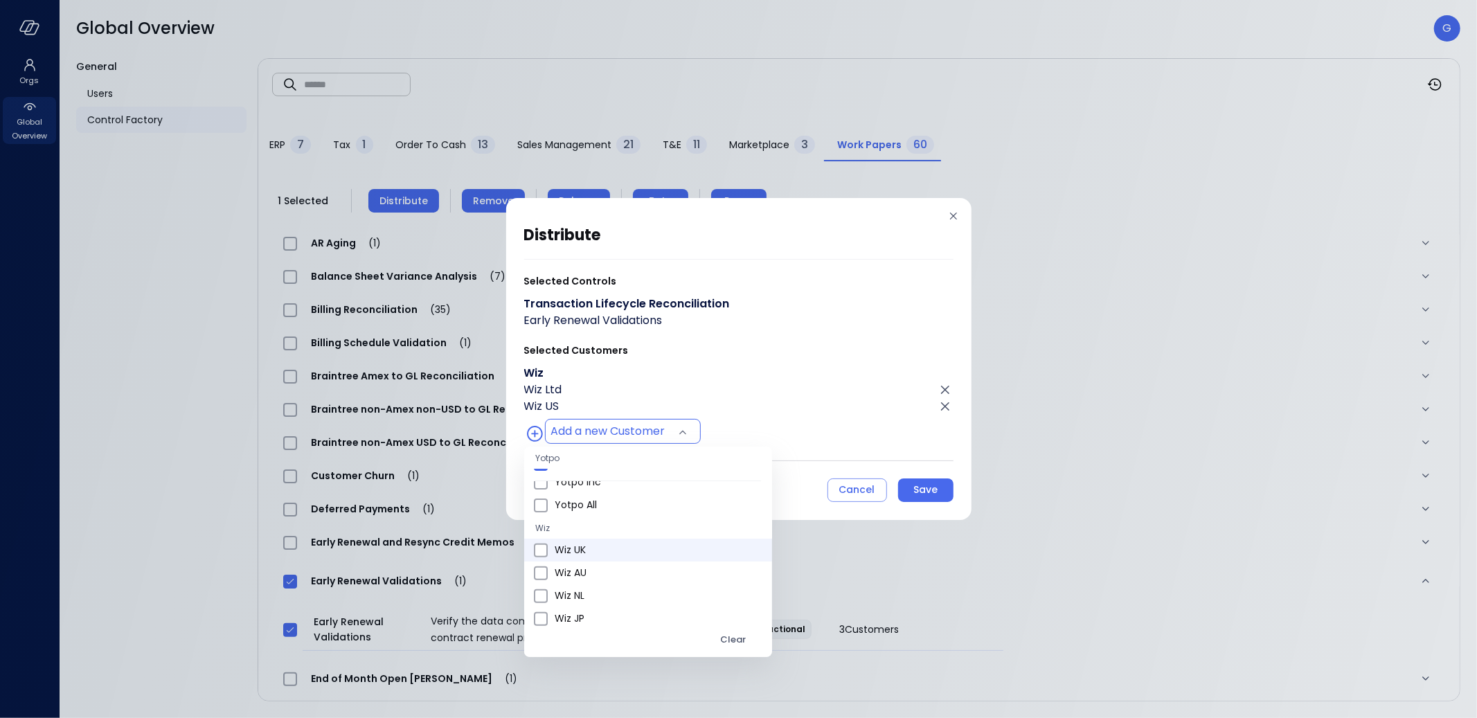
click at [588, 545] on span "Wiz UK" at bounding box center [658, 550] width 206 height 15
type input "**********"
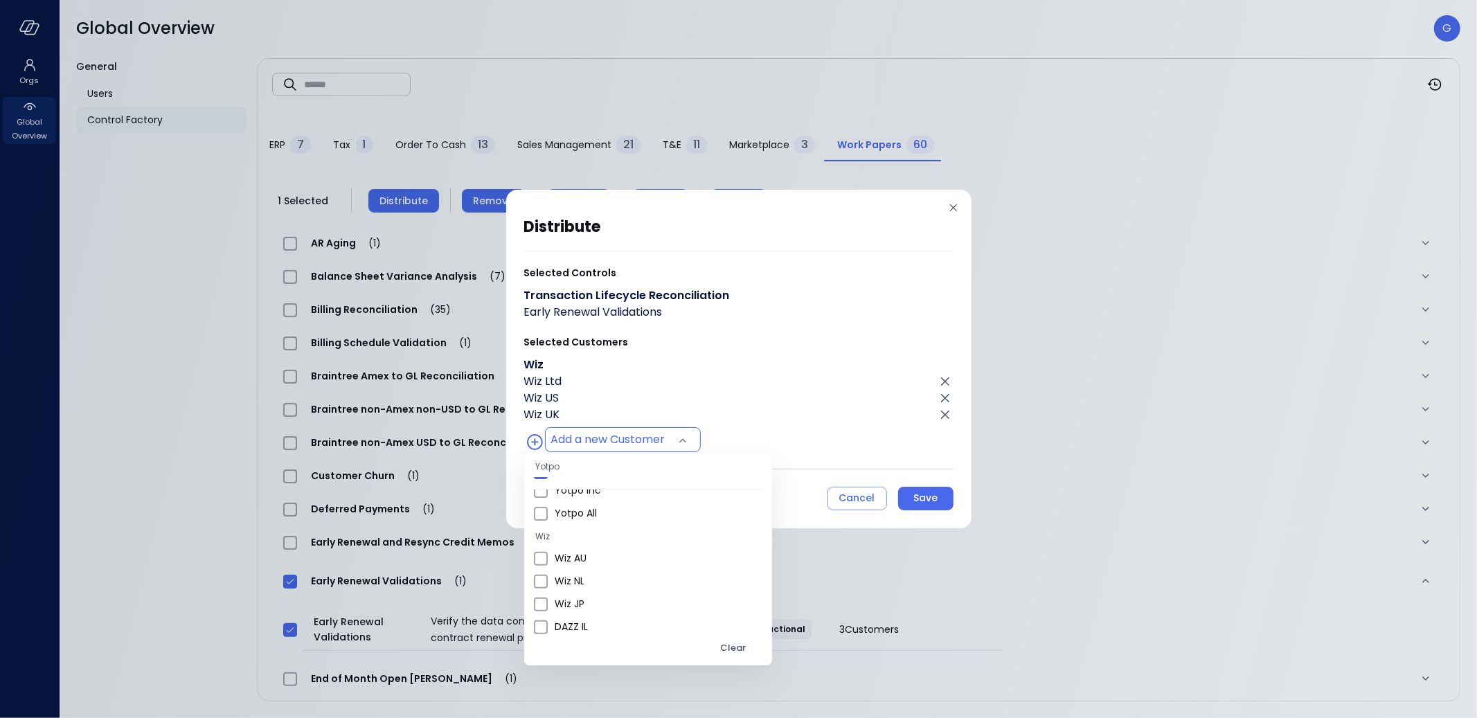
click at [751, 384] on div at bounding box center [738, 359] width 1477 height 718
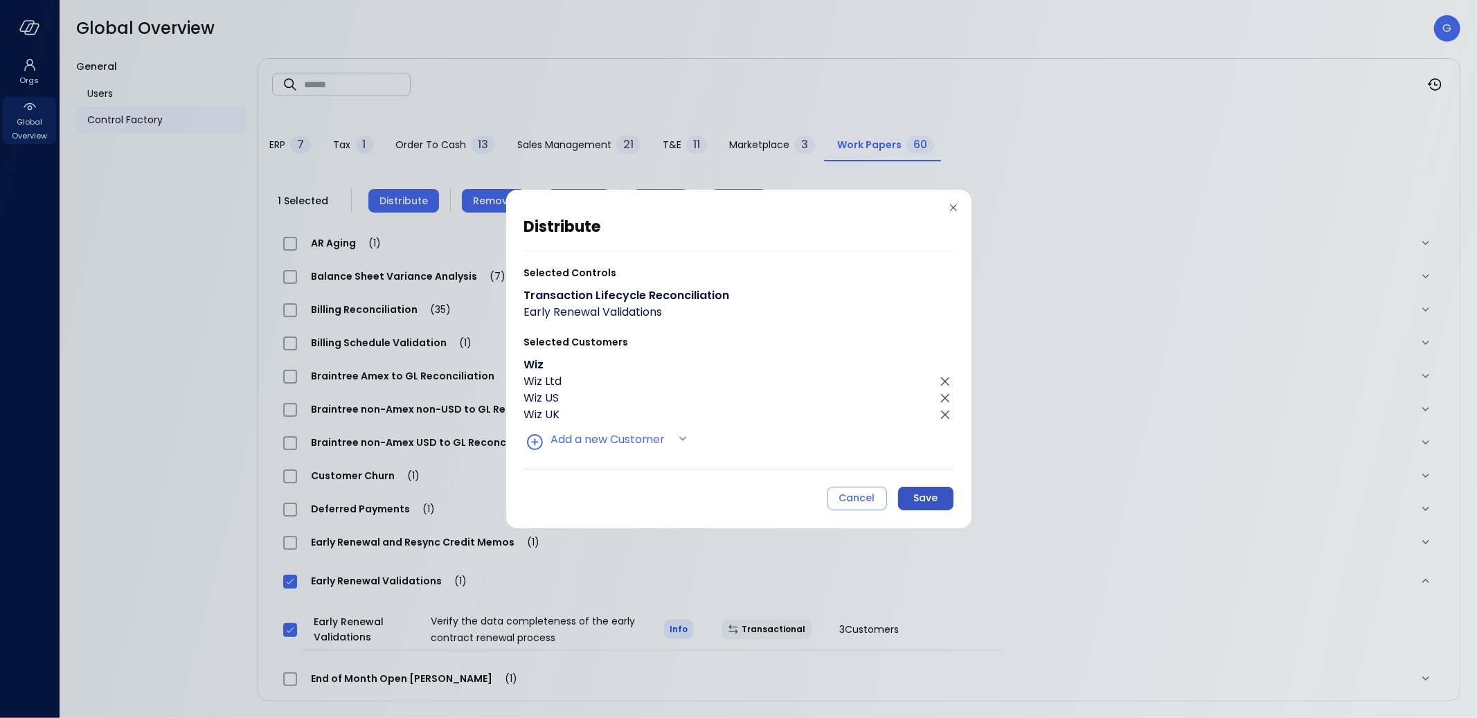
click at [922, 498] on div "Save" at bounding box center [925, 497] width 24 height 17
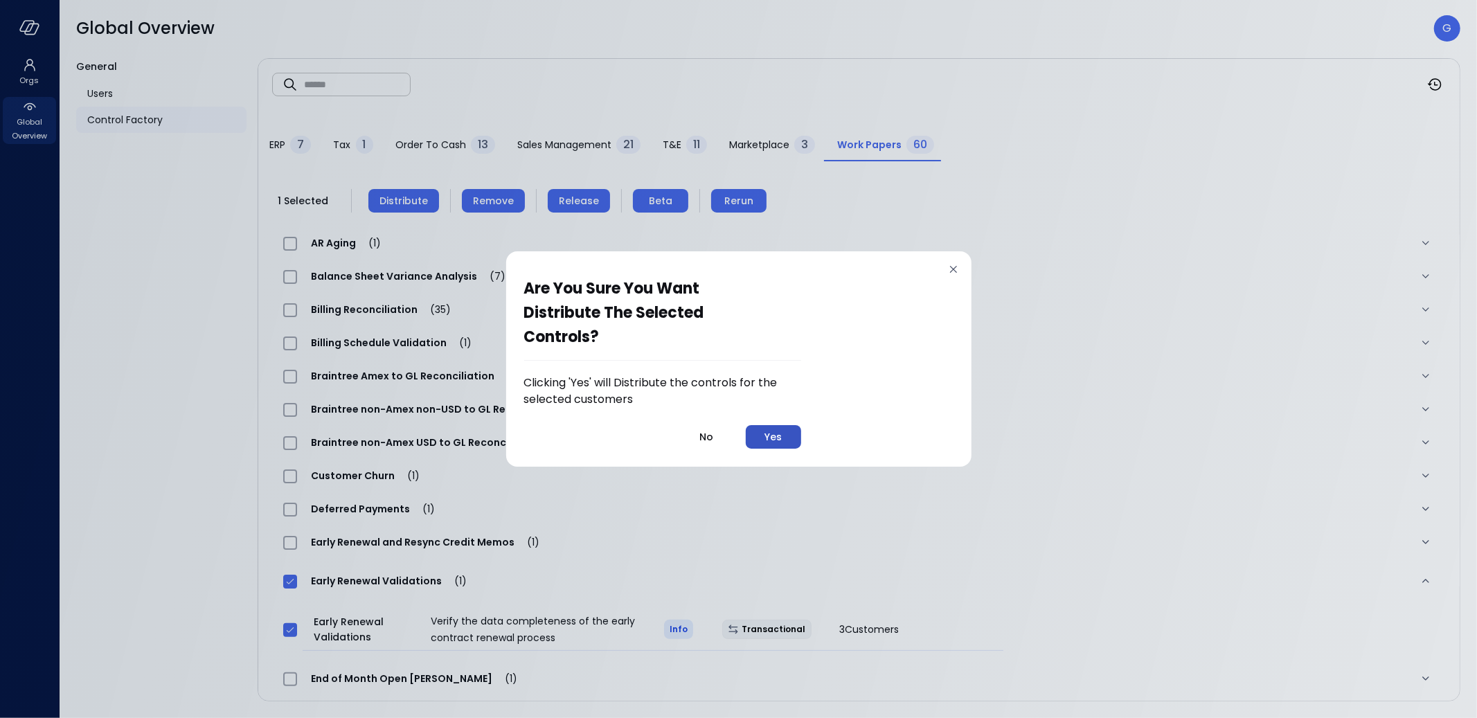
click at [762, 442] on button "Yes" at bounding box center [773, 437] width 55 height 24
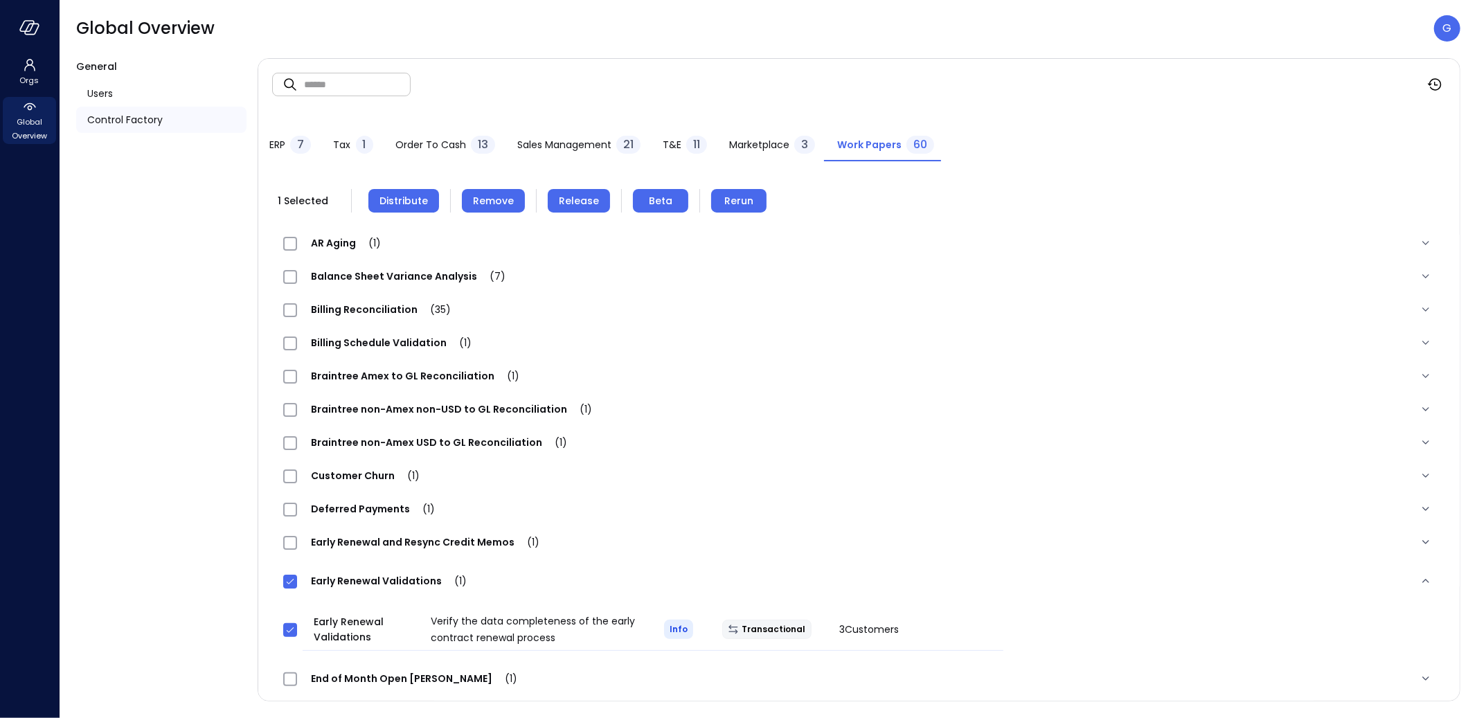
click at [594, 205] on span "Release" at bounding box center [579, 200] width 40 height 15
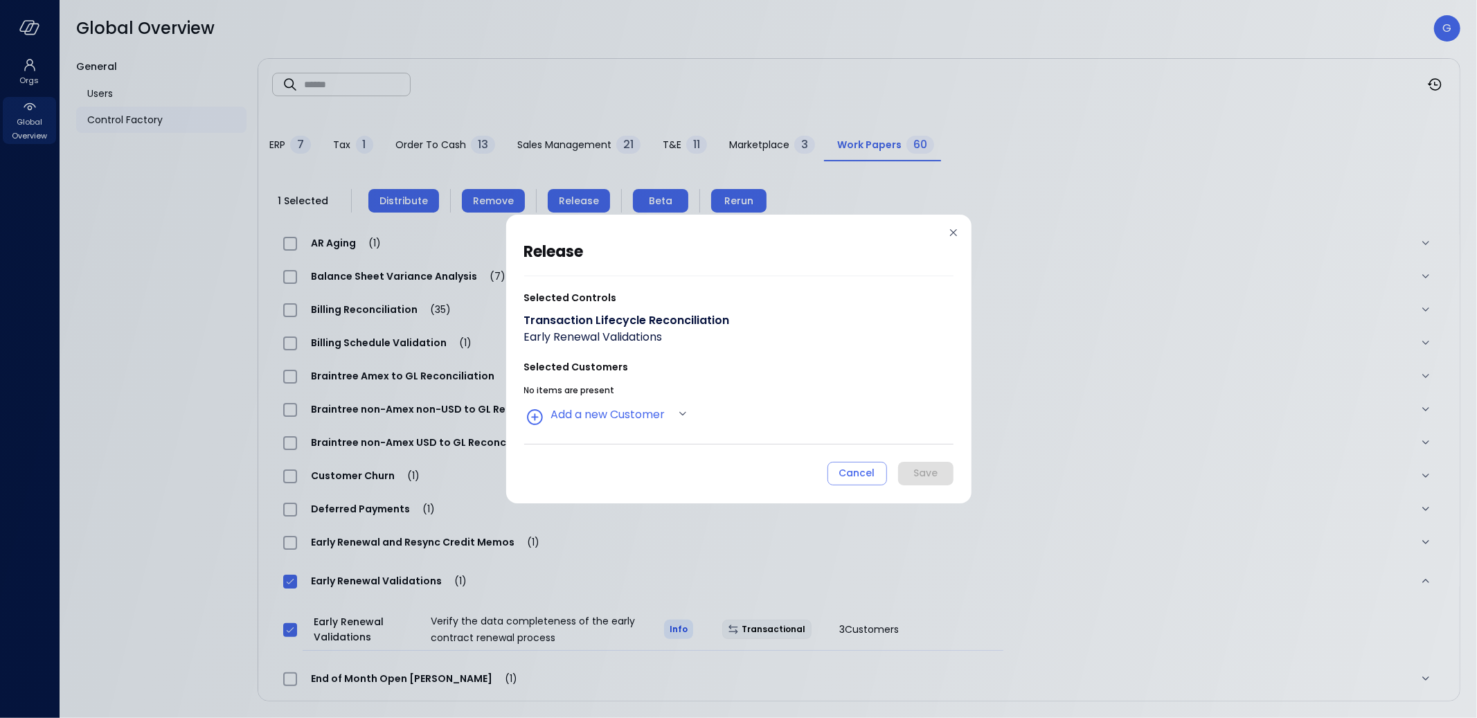
click at [632, 401] on div "No items are present Add a new Customer" at bounding box center [738, 404] width 429 height 46
click at [631, 407] on body "Orgs Global Overview Global Overview G General Users Control Factory ​ ​ ERP 7 …" at bounding box center [738, 359] width 1477 height 718
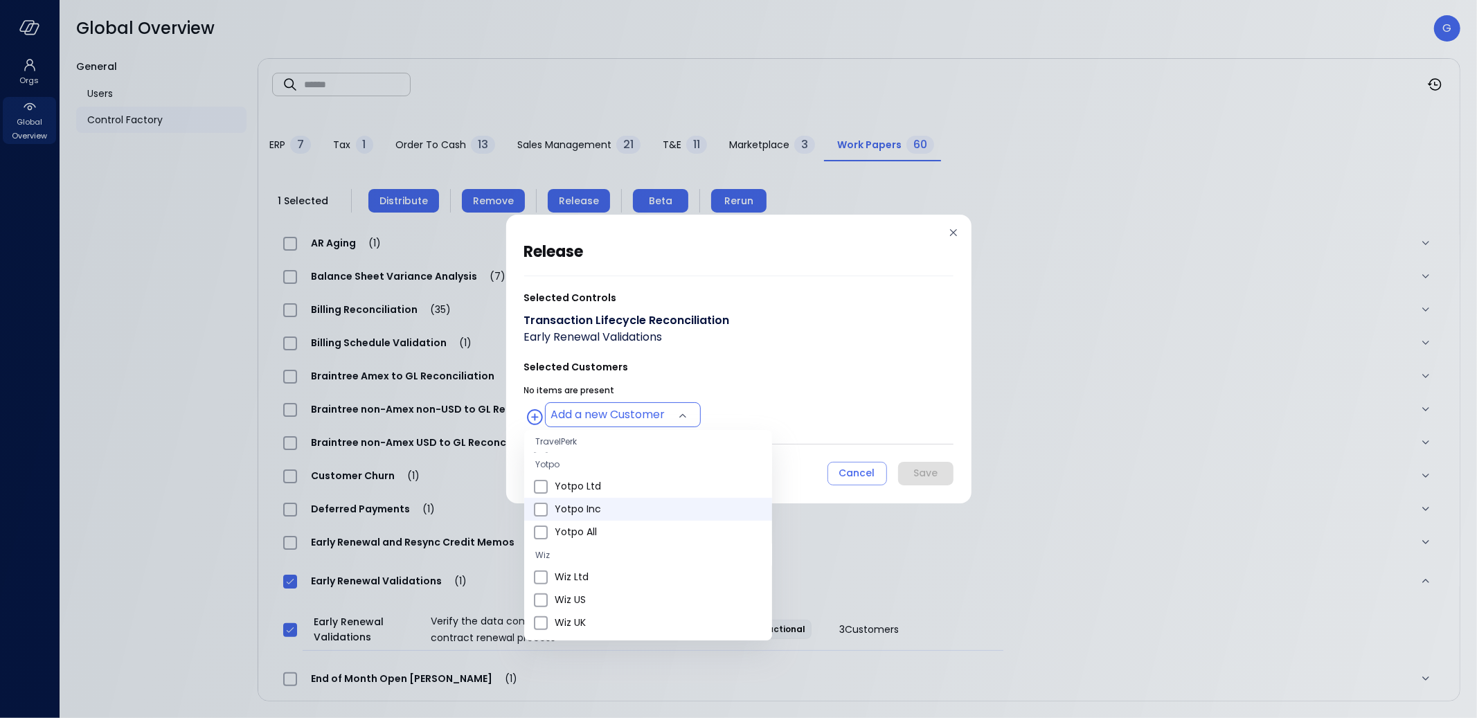
scroll to position [426, 0]
click at [600, 568] on span "Wiz Ltd" at bounding box center [658, 575] width 206 height 15
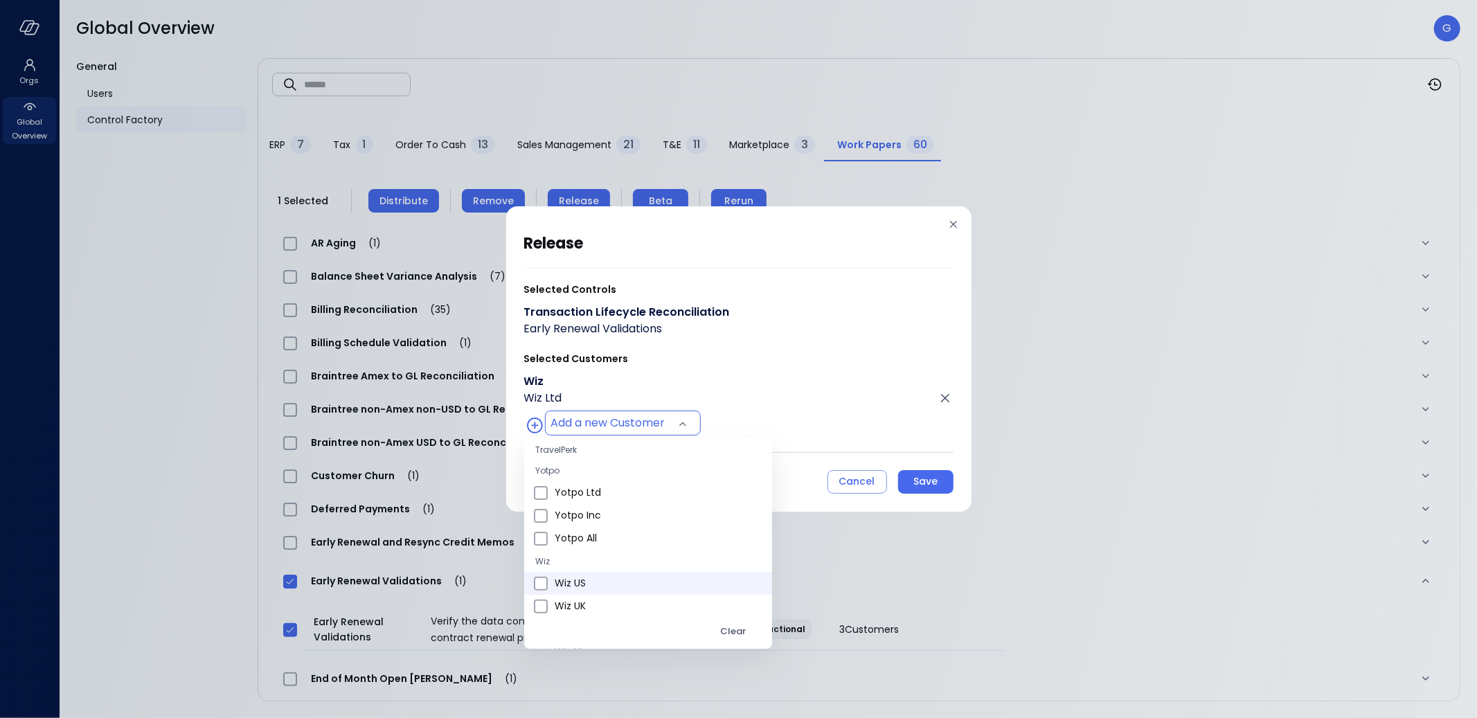
click at [599, 582] on span "Wiz US" at bounding box center [658, 583] width 206 height 15
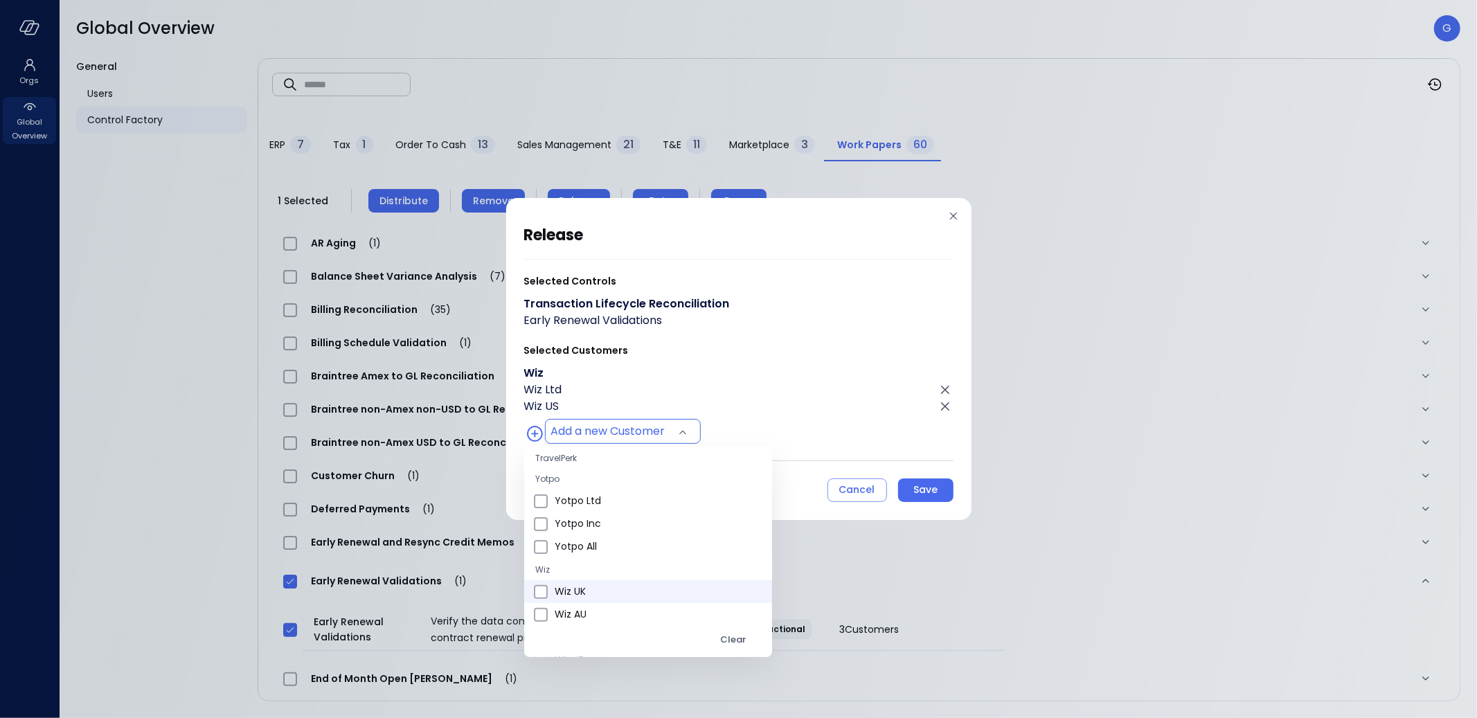
click at [598, 595] on span "Wiz UK" at bounding box center [658, 591] width 206 height 15
type input "**********"
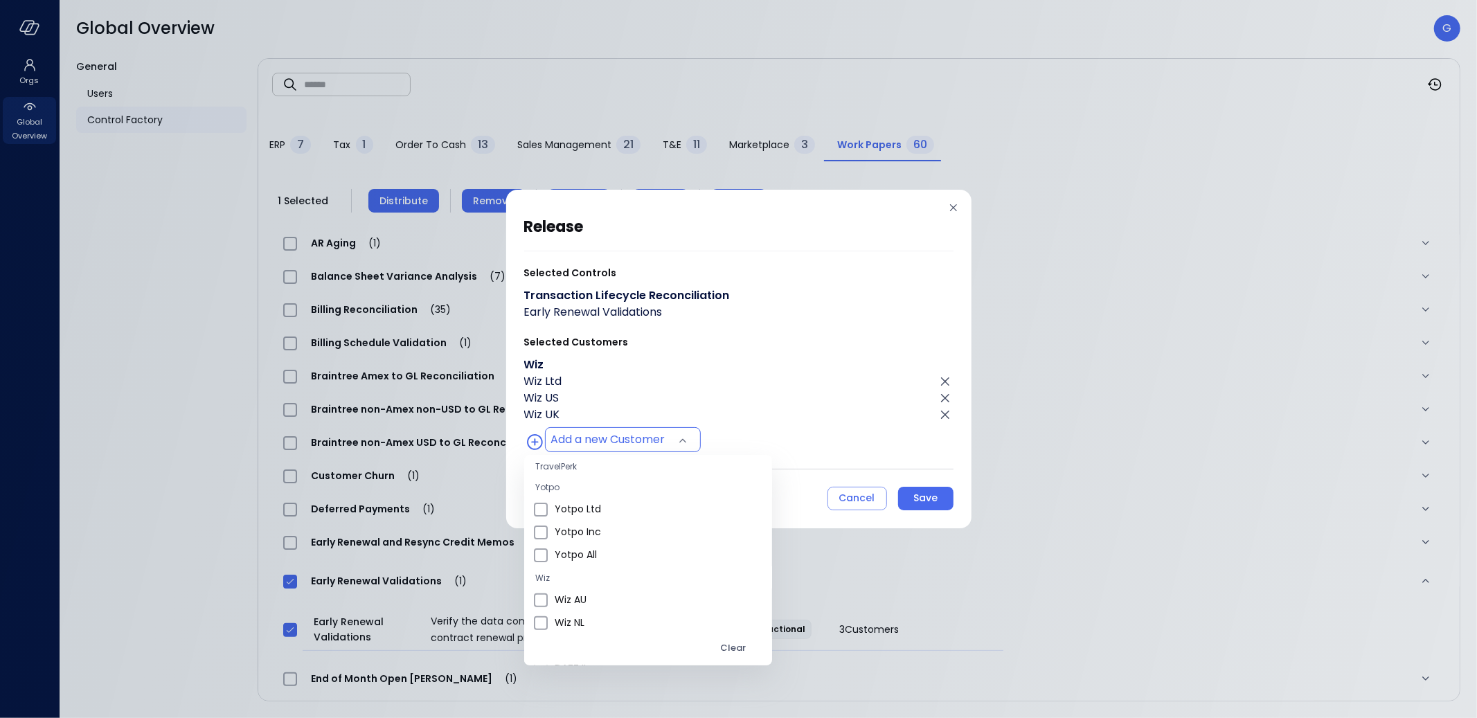
click at [748, 411] on div at bounding box center [738, 359] width 1477 height 718
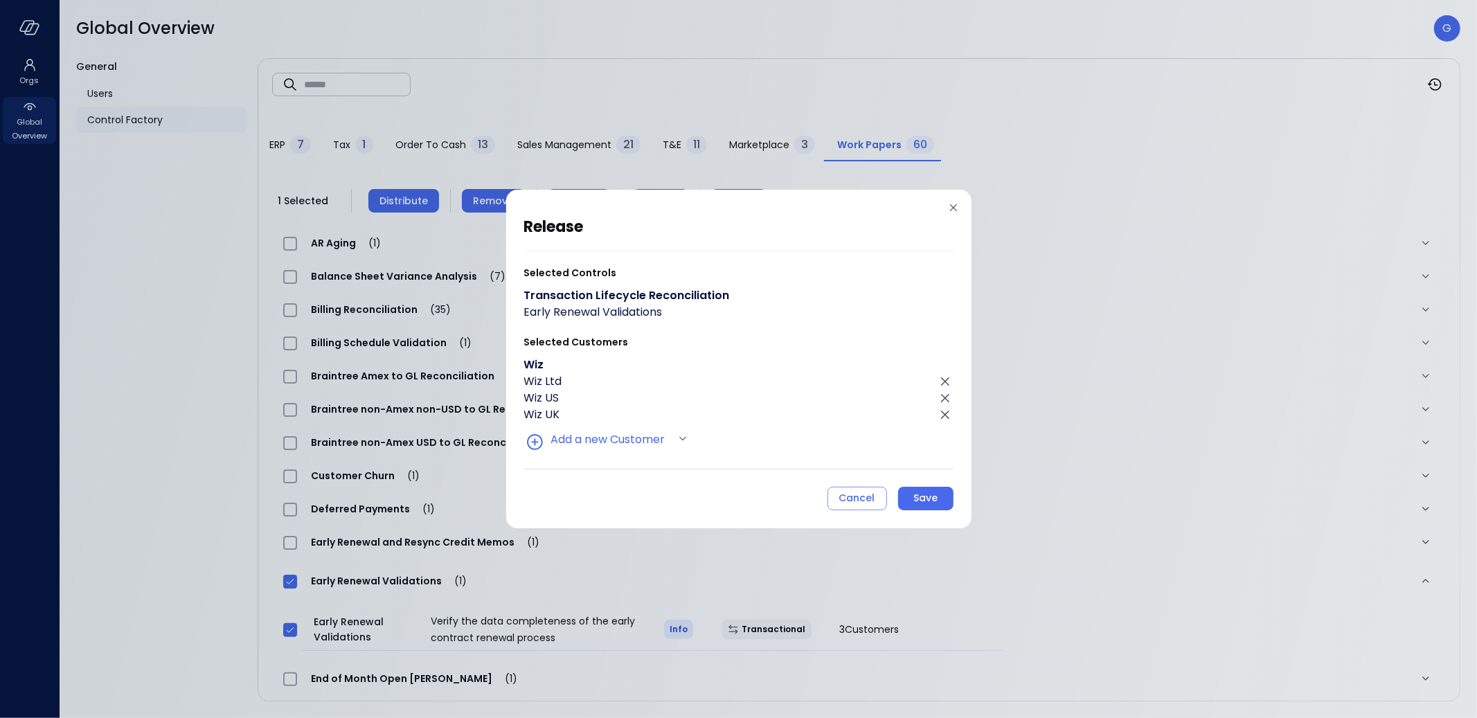
click at [935, 500] on div "Save" at bounding box center [925, 497] width 24 height 17
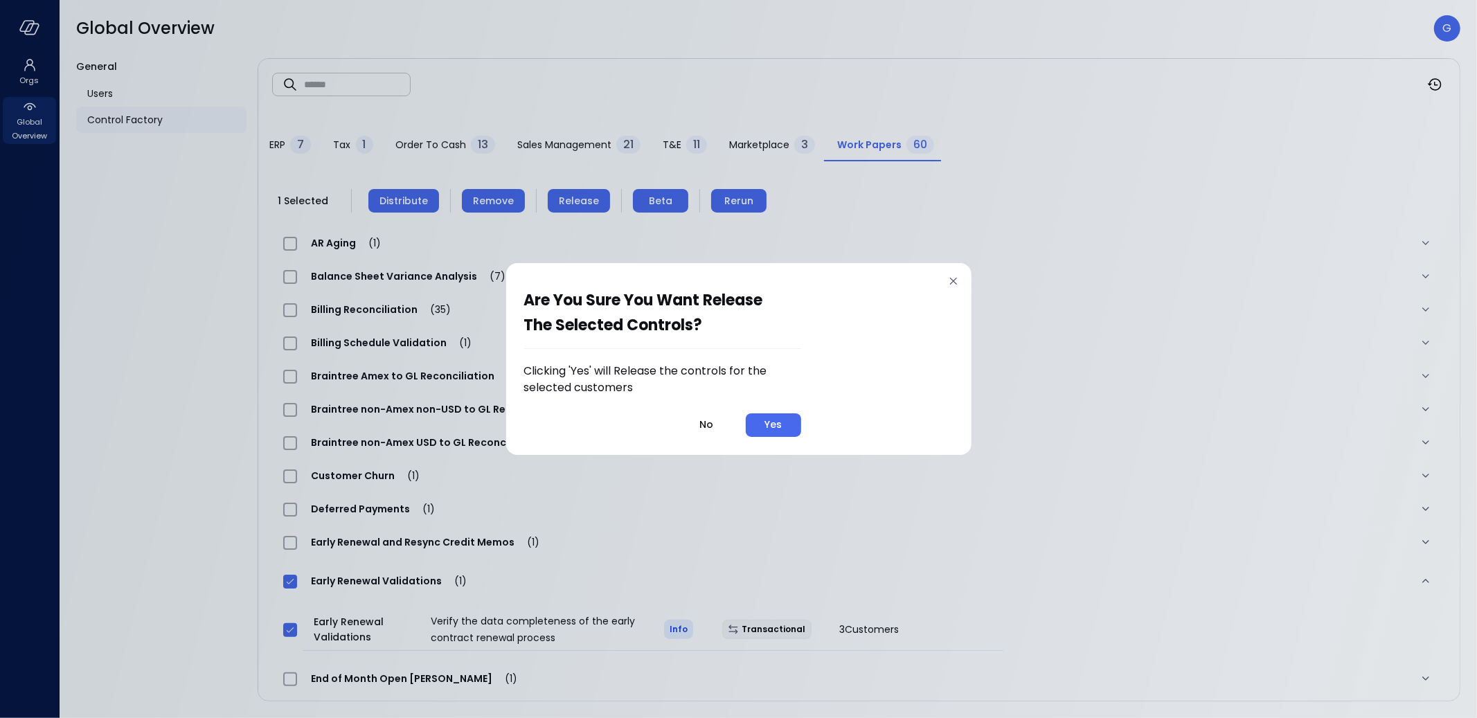
click at [780, 424] on div "Yes" at bounding box center [772, 424] width 17 height 17
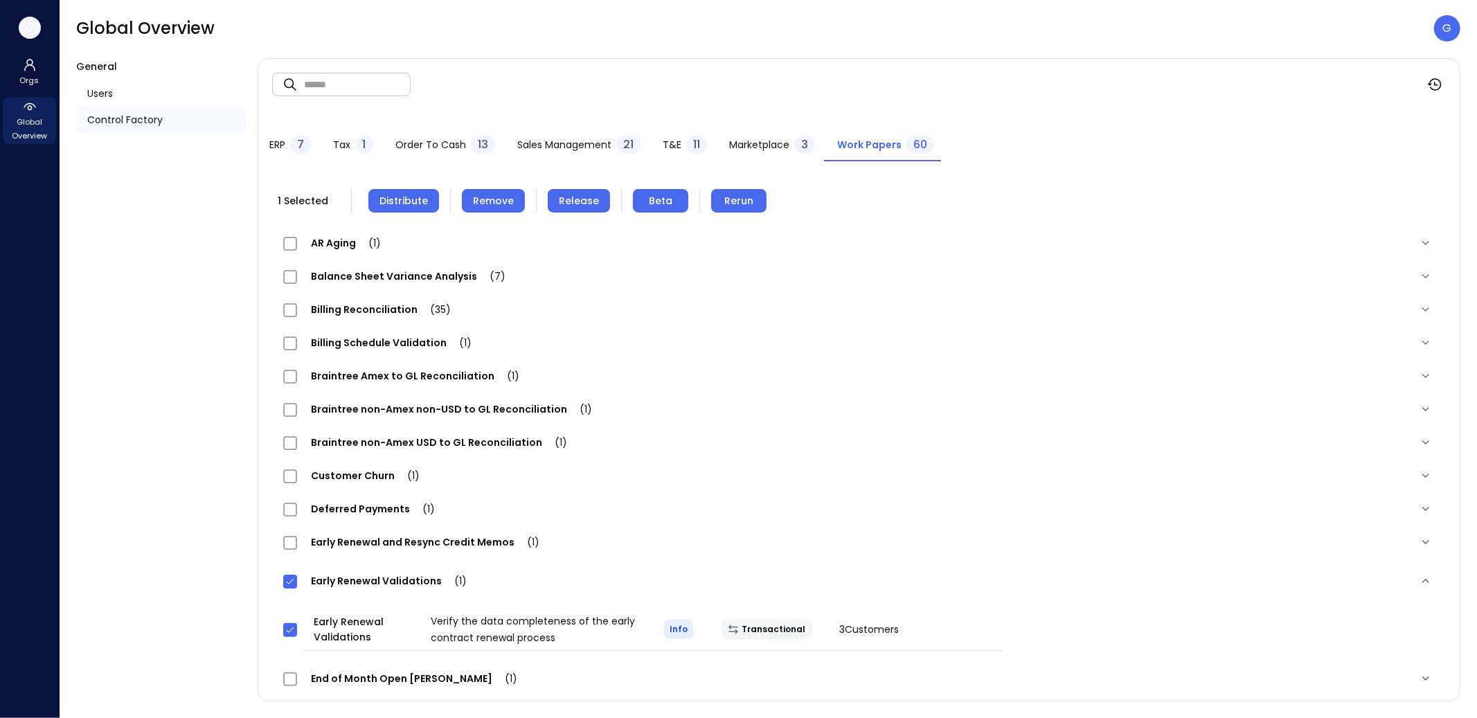
click at [30, 30] on icon "button" at bounding box center [29, 27] width 21 height 15
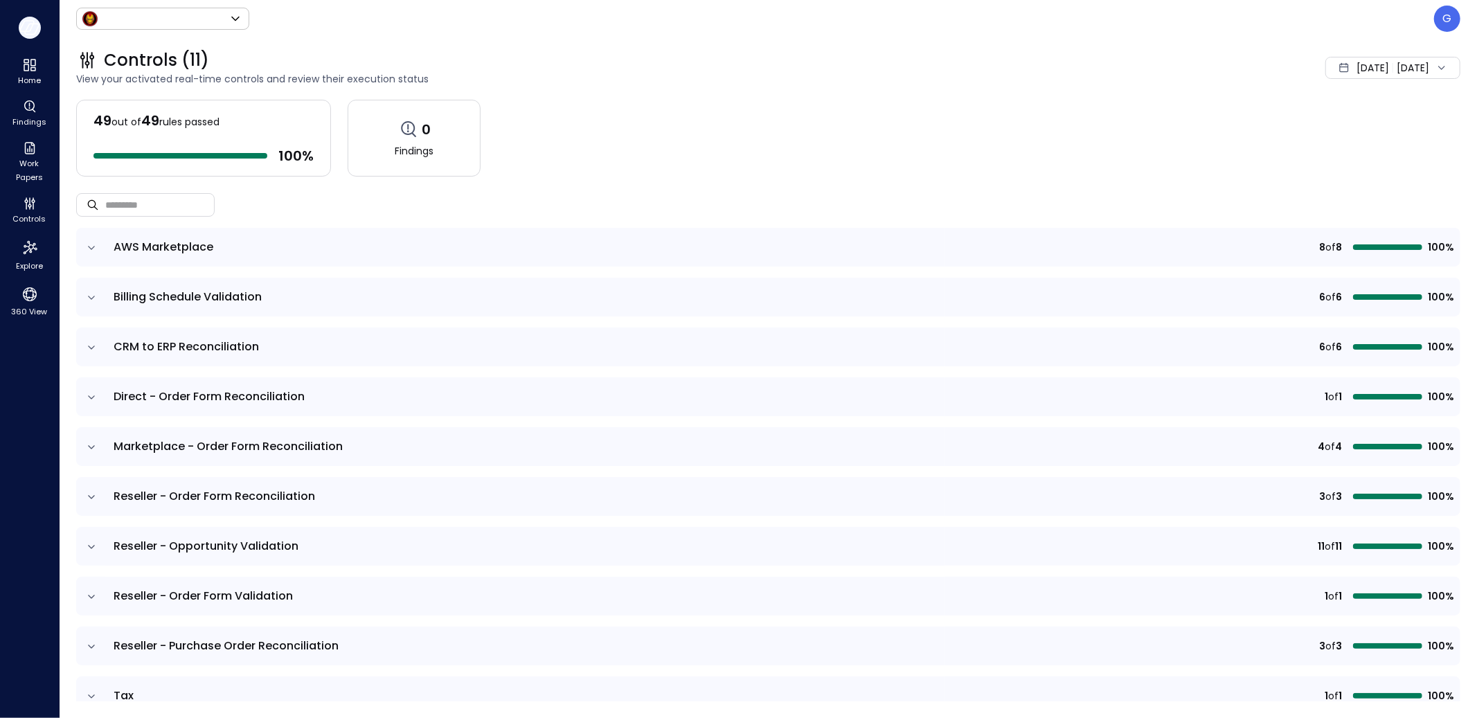
type input "*****"
click at [33, 154] on icon "Work Papers" at bounding box center [29, 148] width 17 height 17
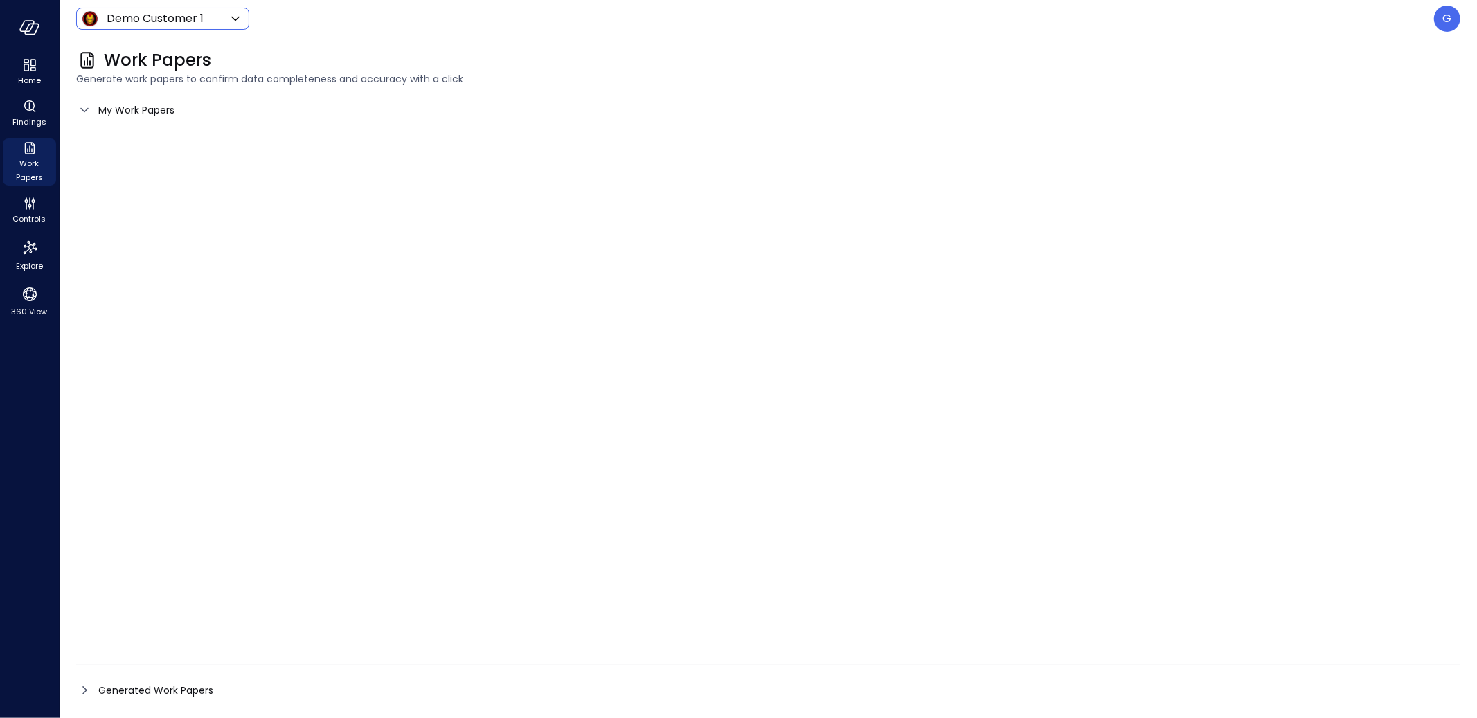
click at [152, 26] on body "Home Findings Work Papers Controls Explore 360 View Demo Customer 1 ***** ​ G W…" at bounding box center [738, 359] width 1477 height 718
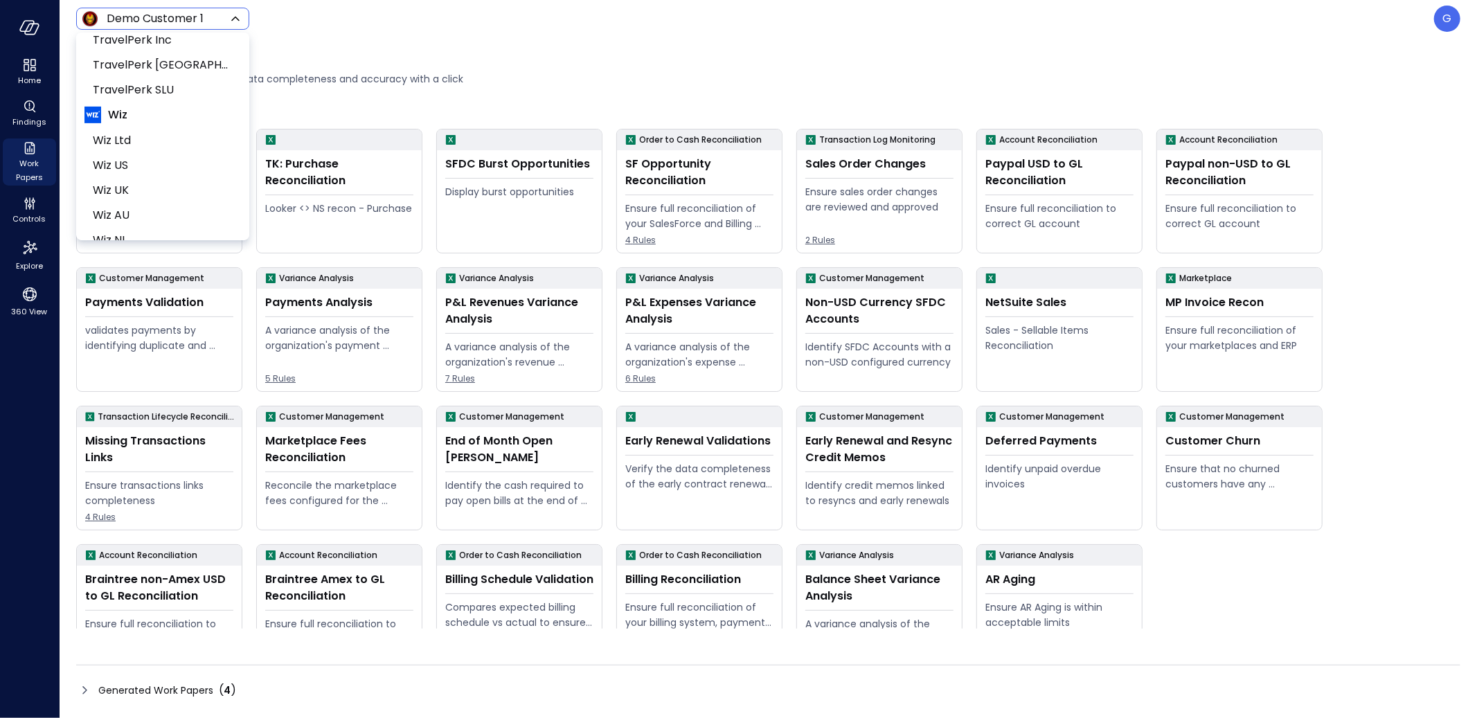
scroll to position [652, 0]
click at [125, 59] on span "Wiz US" at bounding box center [161, 56] width 137 height 17
type input "******"
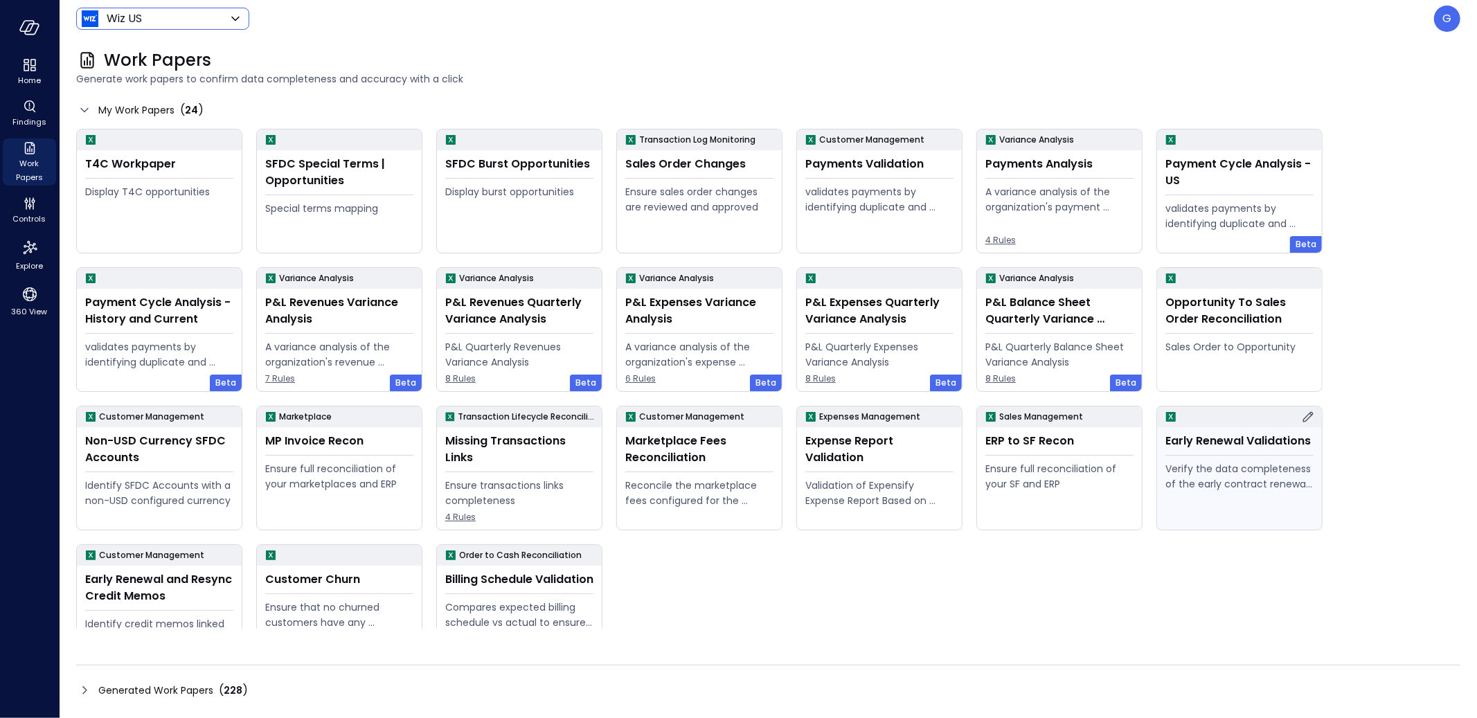
click at [1213, 504] on div "Verify the data completeness of the early contract renewal process" at bounding box center [1239, 492] width 148 height 63
click at [1306, 415] on icon at bounding box center [1308, 416] width 10 height 10
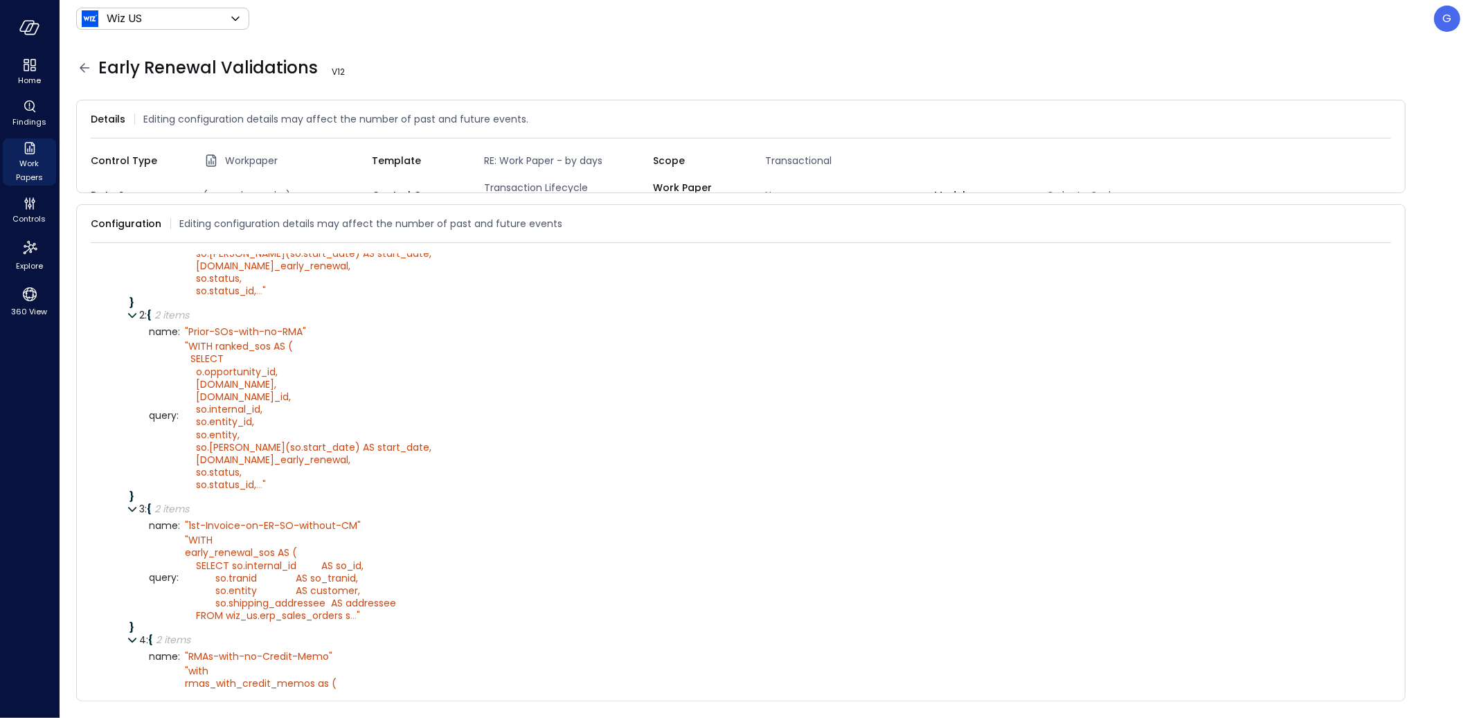
scroll to position [381, 0]
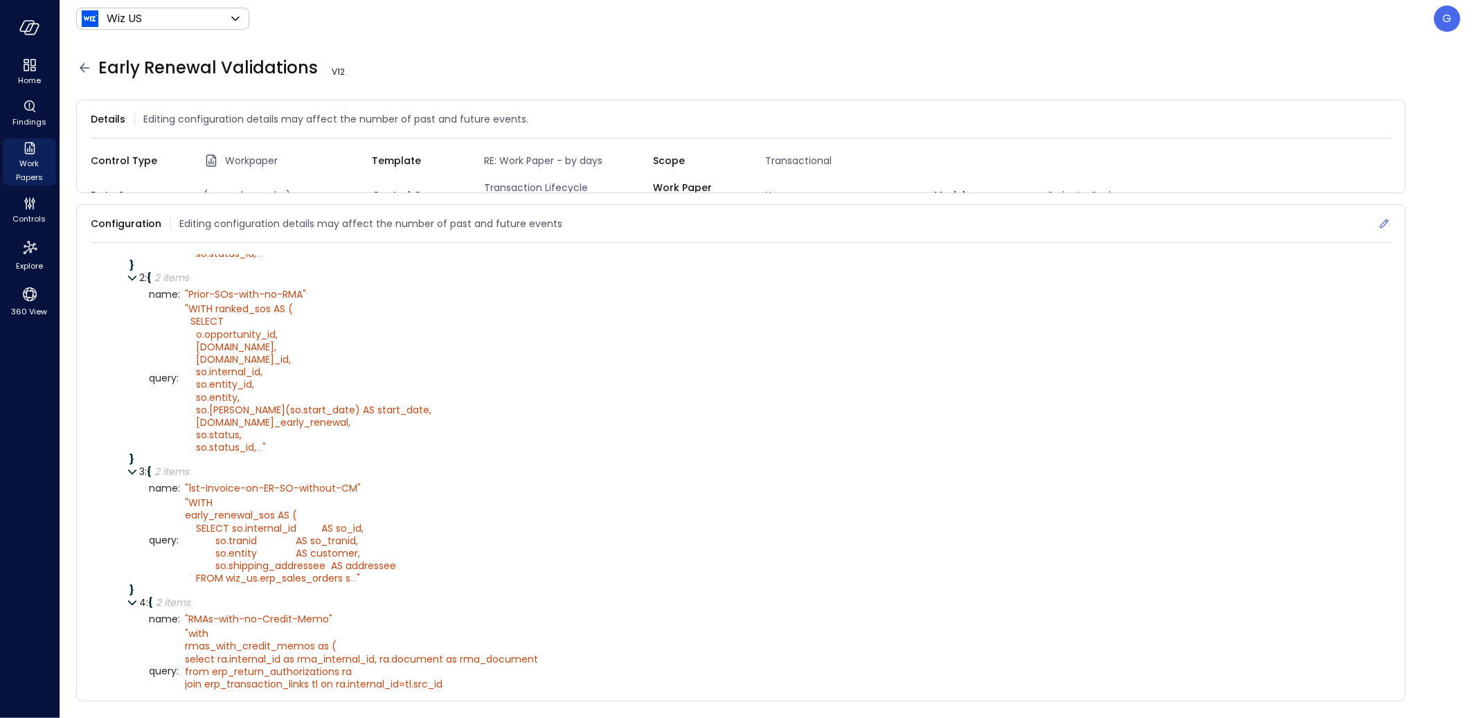
click at [1329, 217] on icon at bounding box center [1384, 224] width 14 height 14
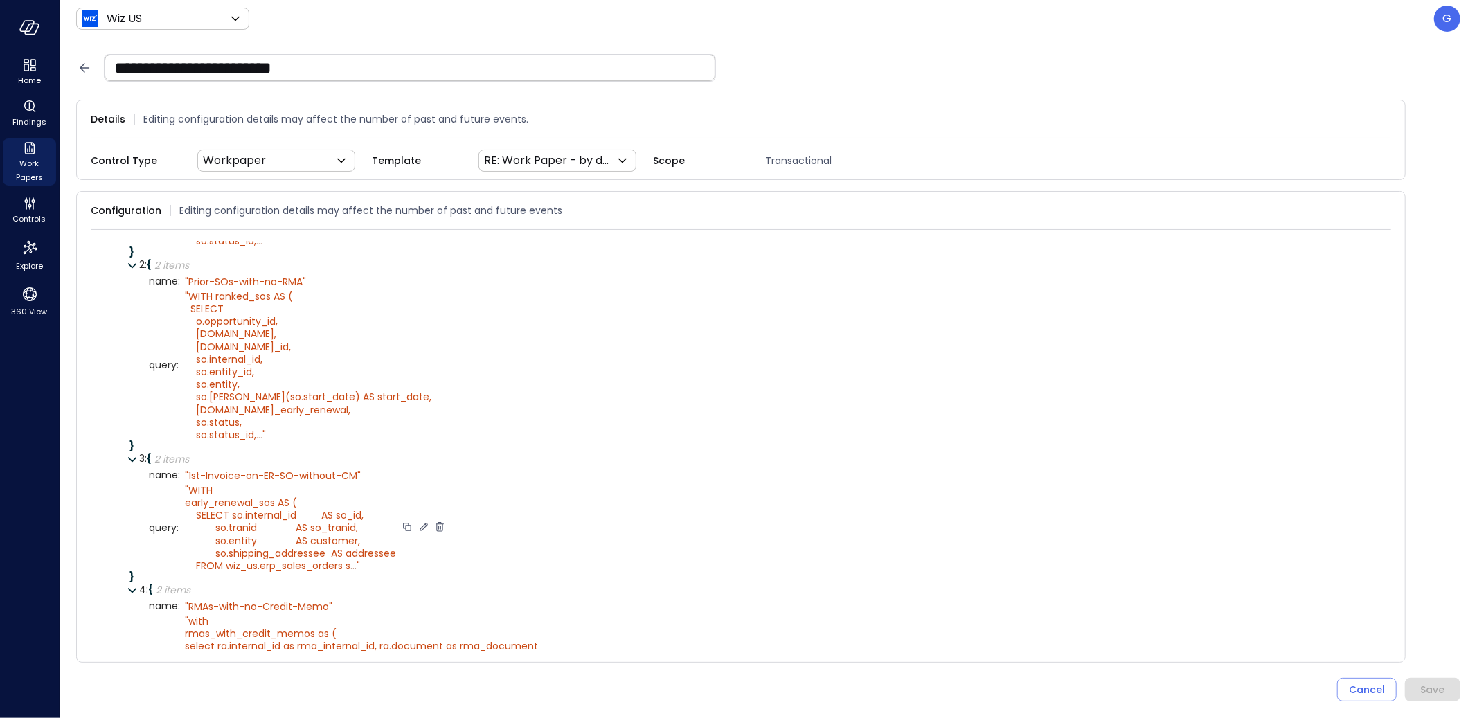
click at [422, 533] on icon at bounding box center [423, 527] width 12 height 12
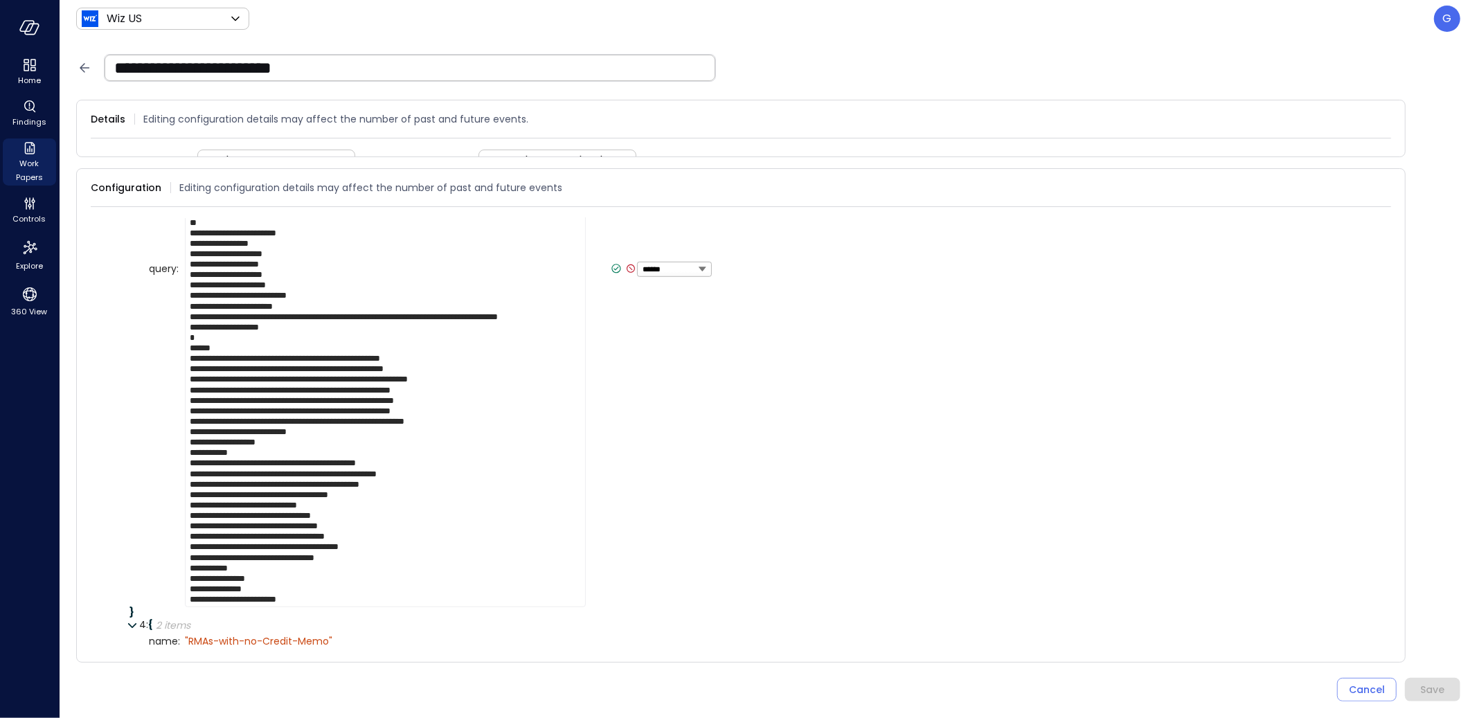
scroll to position [910, 0]
click at [625, 274] on icon at bounding box center [631, 268] width 12 height 12
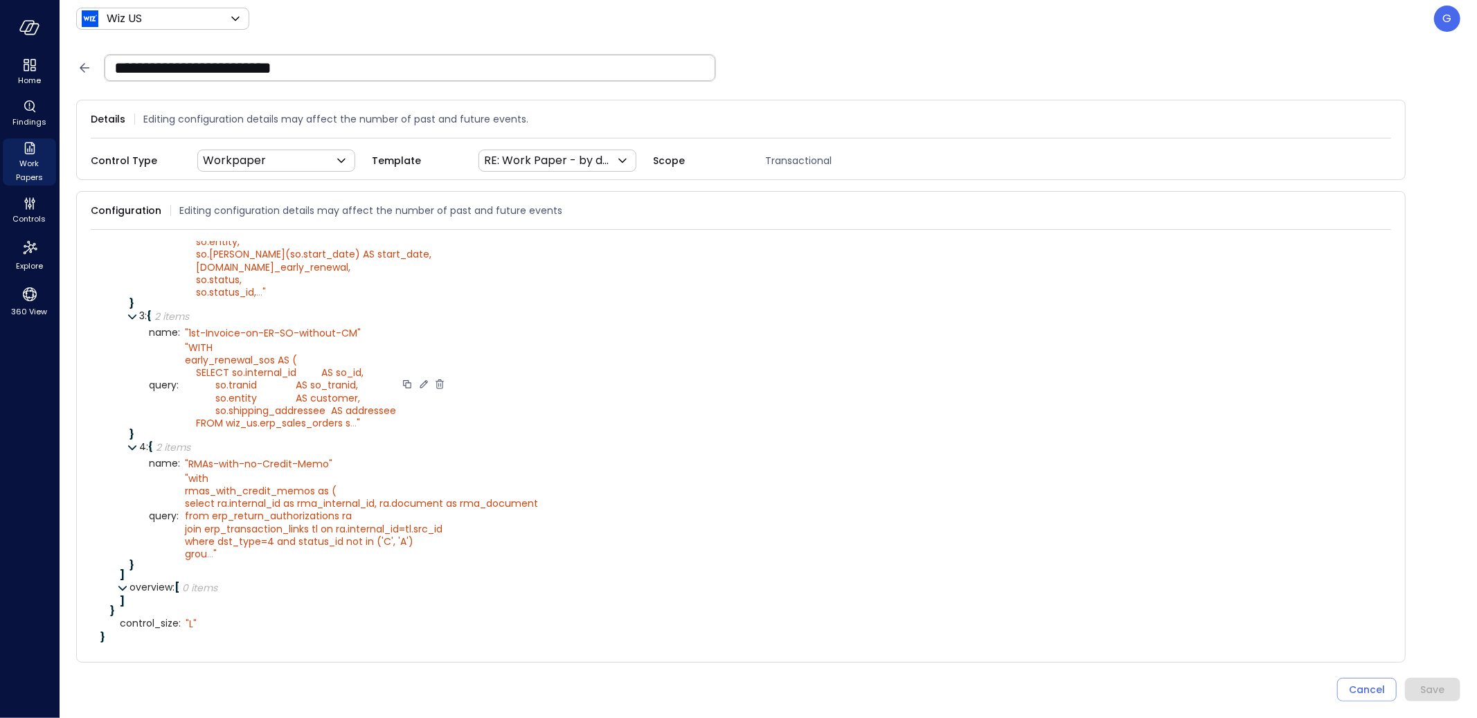
click at [87, 73] on icon at bounding box center [84, 68] width 17 height 17
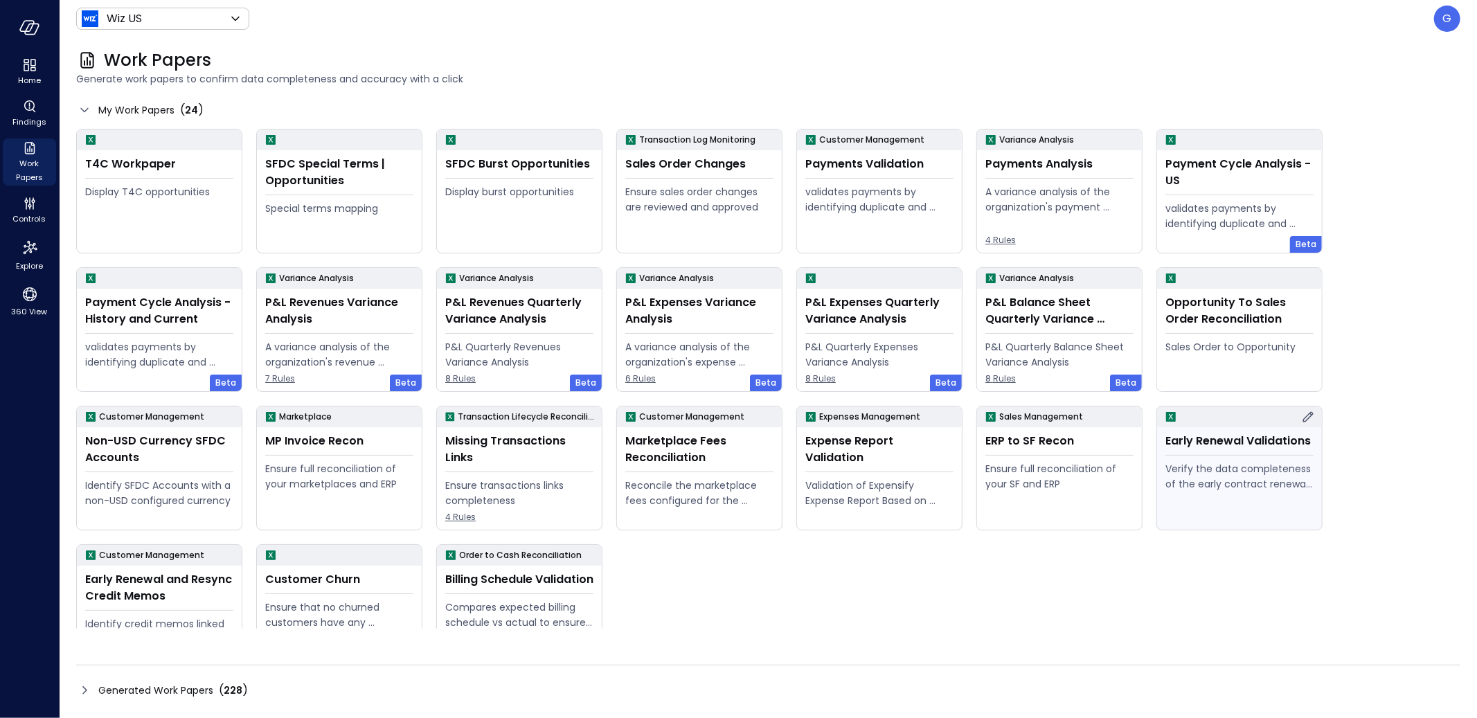
click at [1192, 484] on div "Verify the data completeness of the early contract renewal process" at bounding box center [1239, 476] width 148 height 30
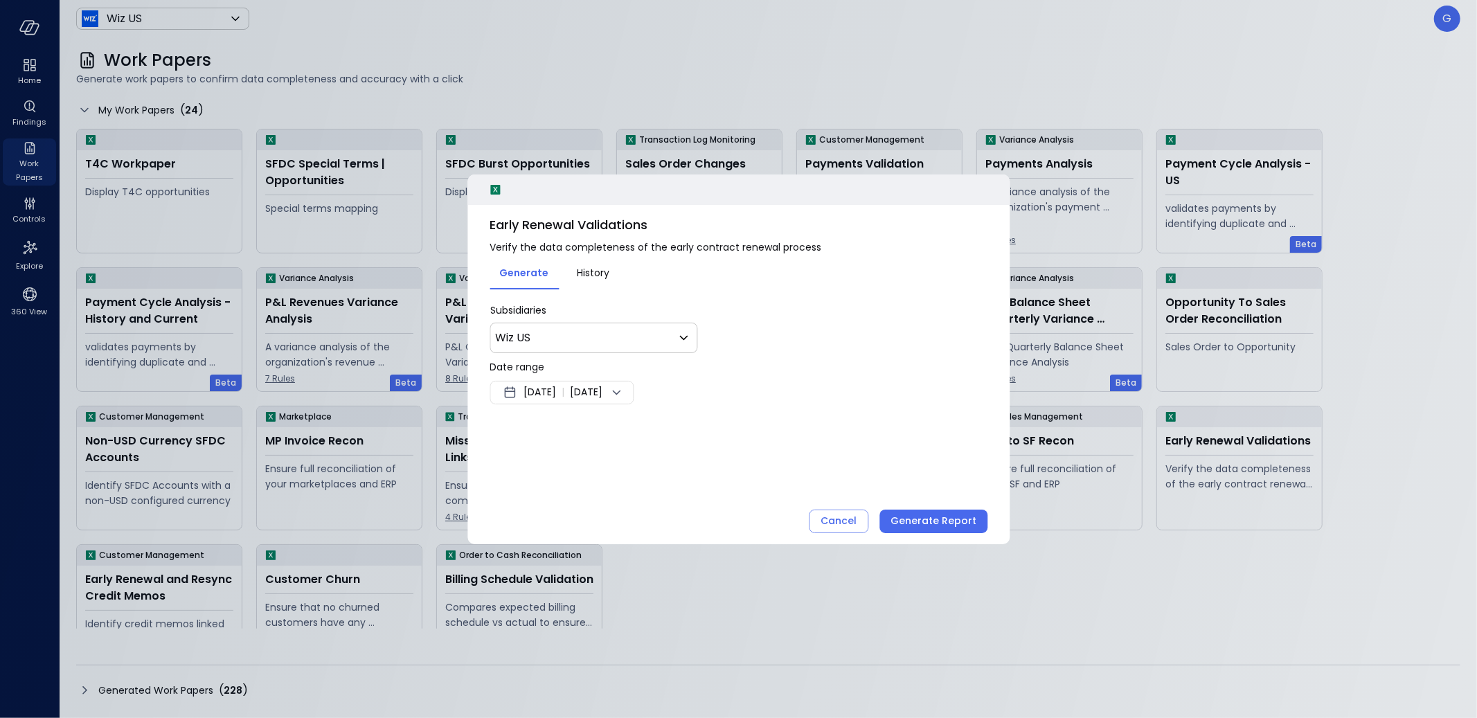
click at [602, 390] on span "[DATE]" at bounding box center [586, 392] width 33 height 17
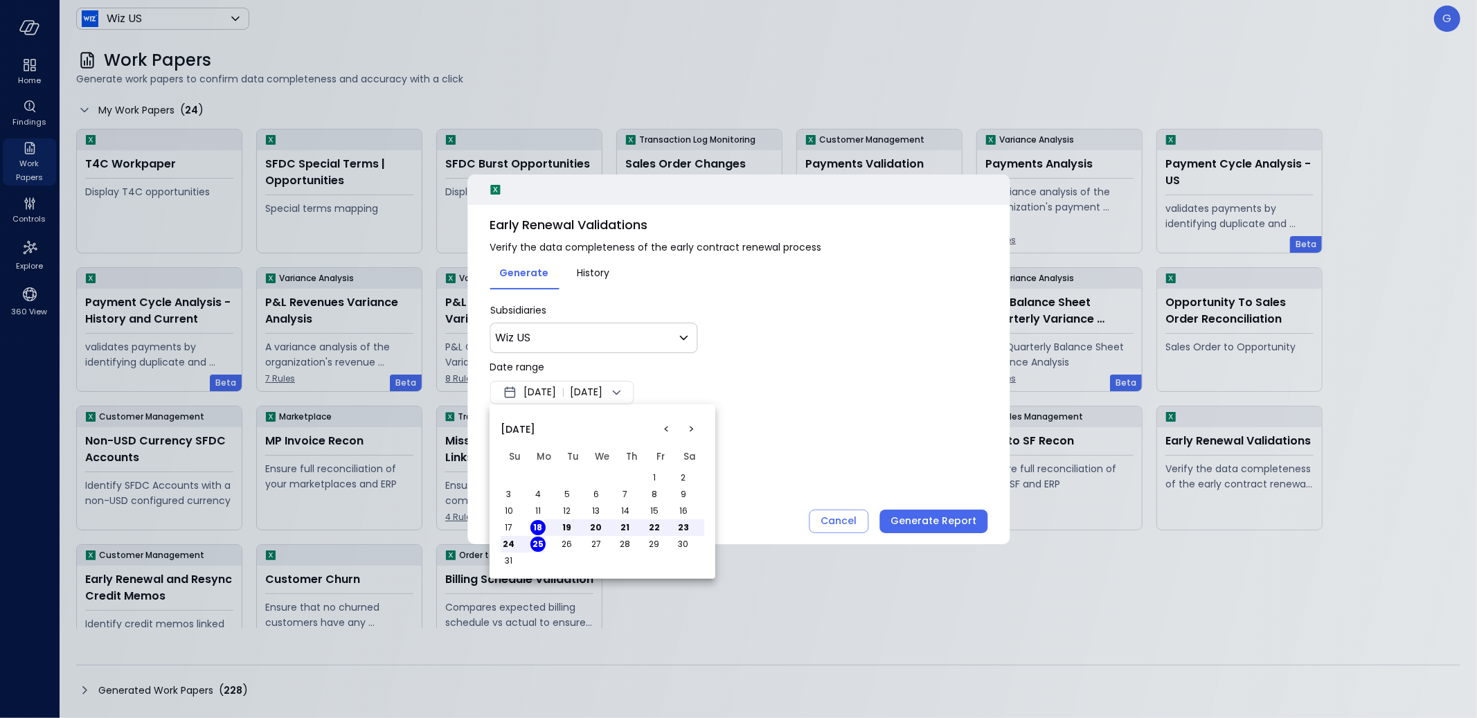
click at [663, 424] on button "<" at bounding box center [666, 429] width 25 height 25
click at [570, 479] on button "1" at bounding box center [566, 477] width 15 height 15
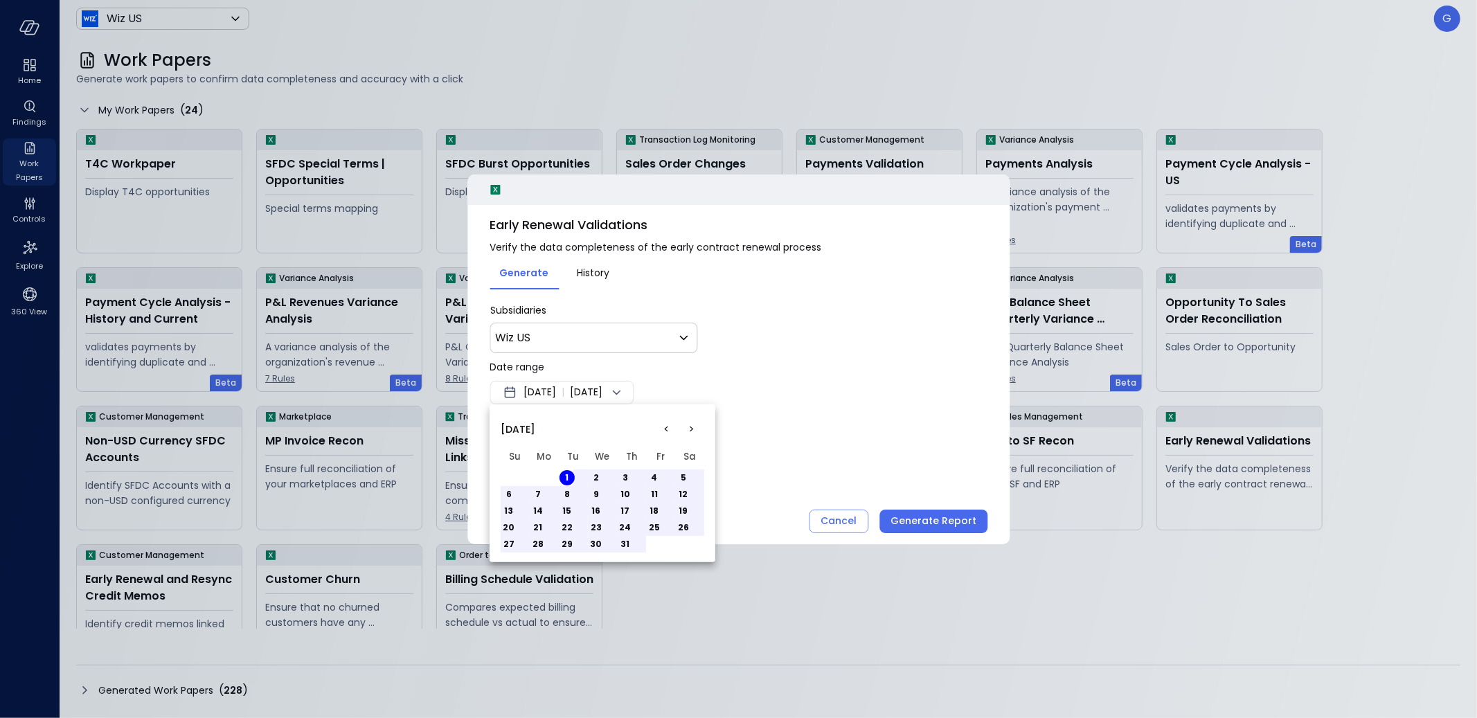
click at [627, 478] on button "3" at bounding box center [625, 477] width 15 height 15
click at [844, 449] on div at bounding box center [738, 359] width 1477 height 718
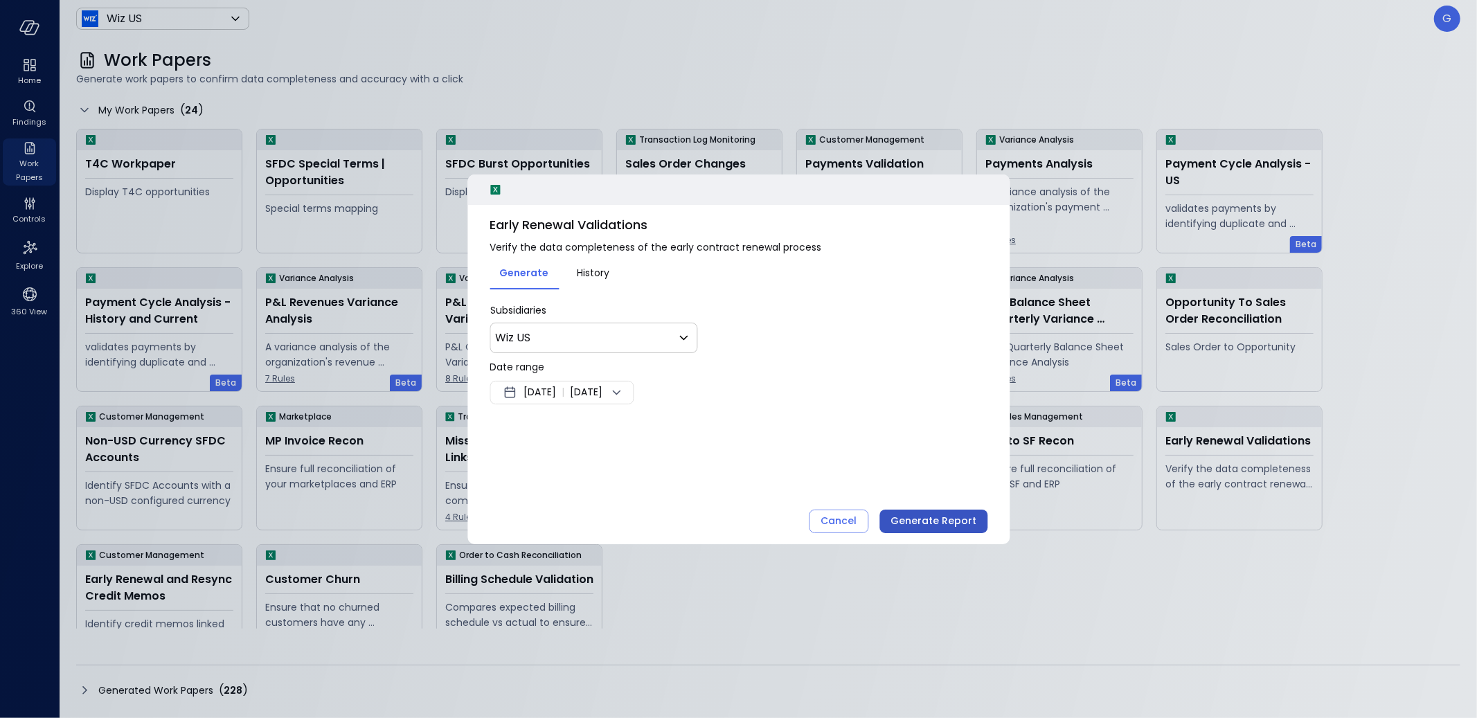
click at [962, 519] on div "Generate Report" at bounding box center [933, 520] width 86 height 17
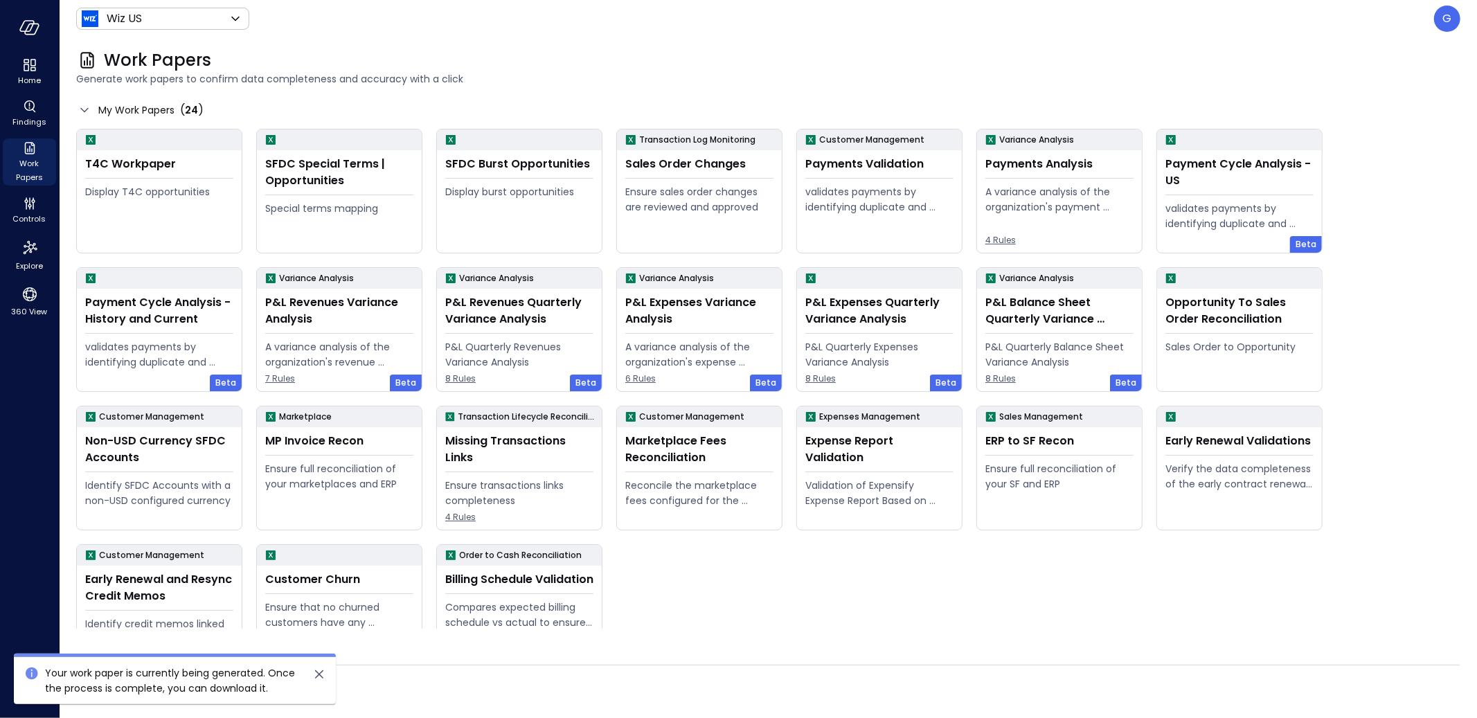
click at [872, 646] on div "Generated Work Papers ( 228 )" at bounding box center [768, 690] width 1384 height 22
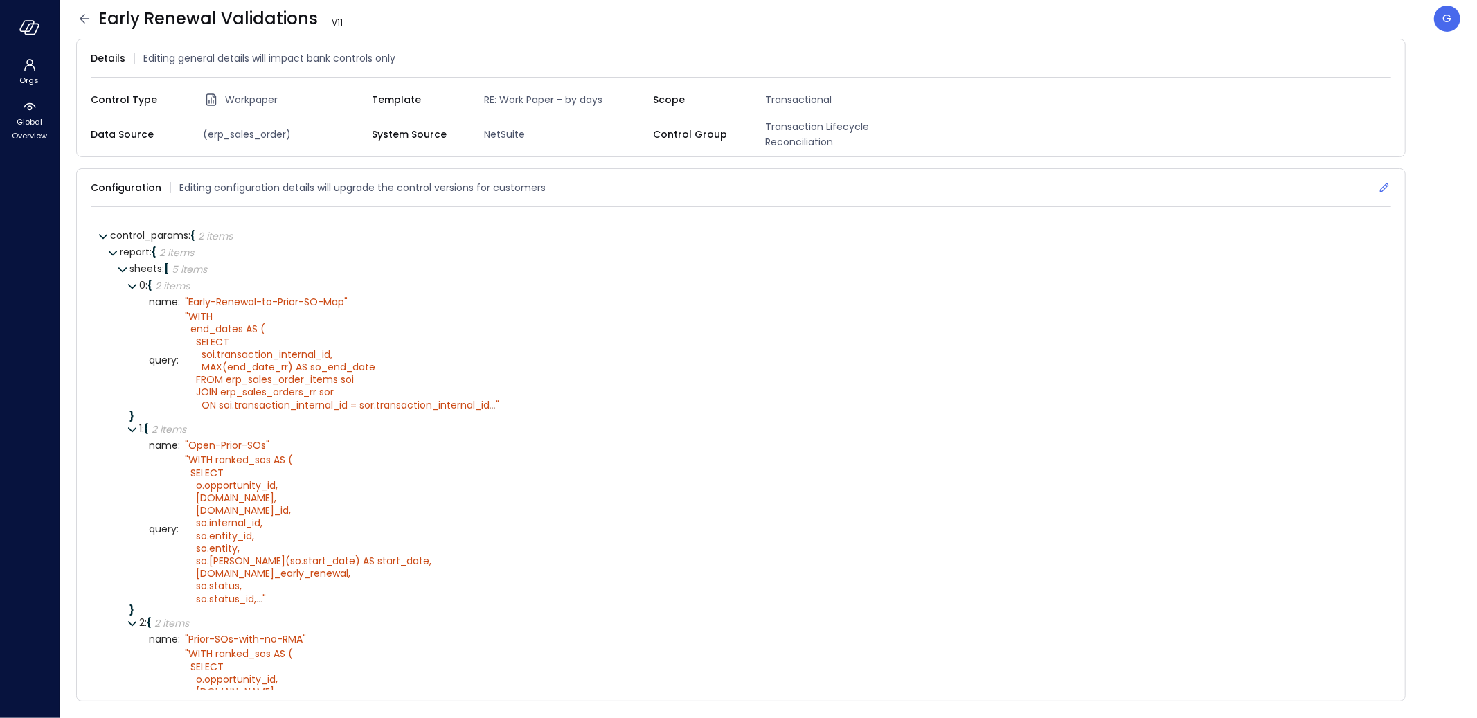
click at [1385, 181] on icon at bounding box center [1384, 188] width 14 height 14
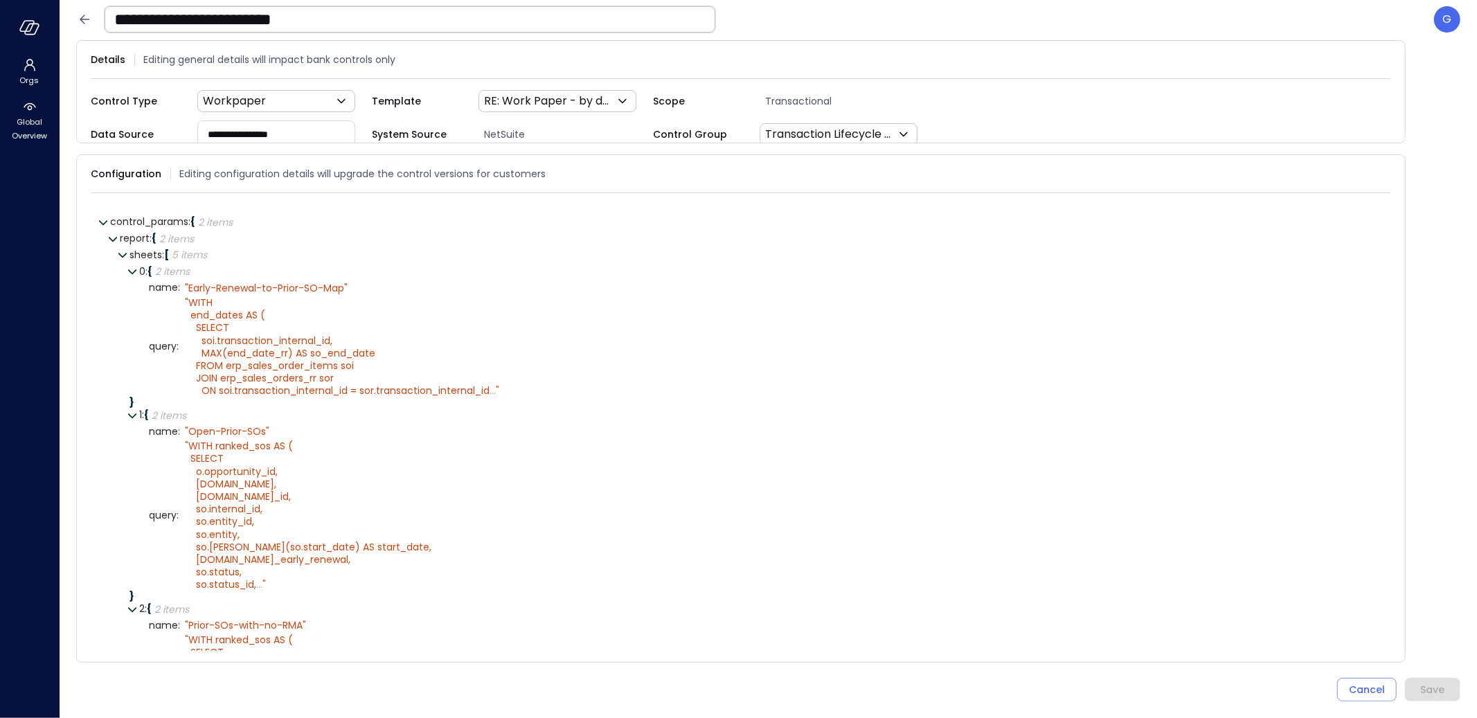
scroll to position [332, 0]
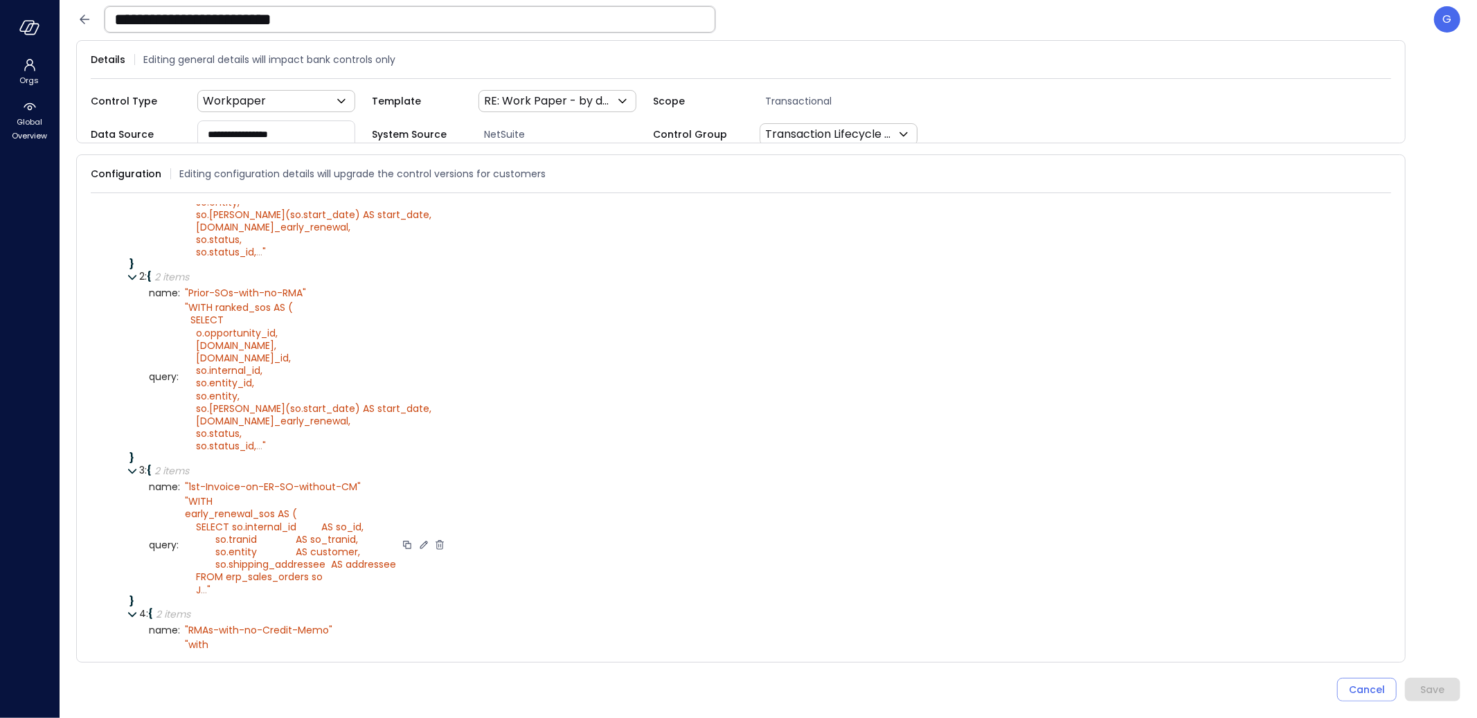
click at [430, 551] on icon at bounding box center [423, 545] width 12 height 12
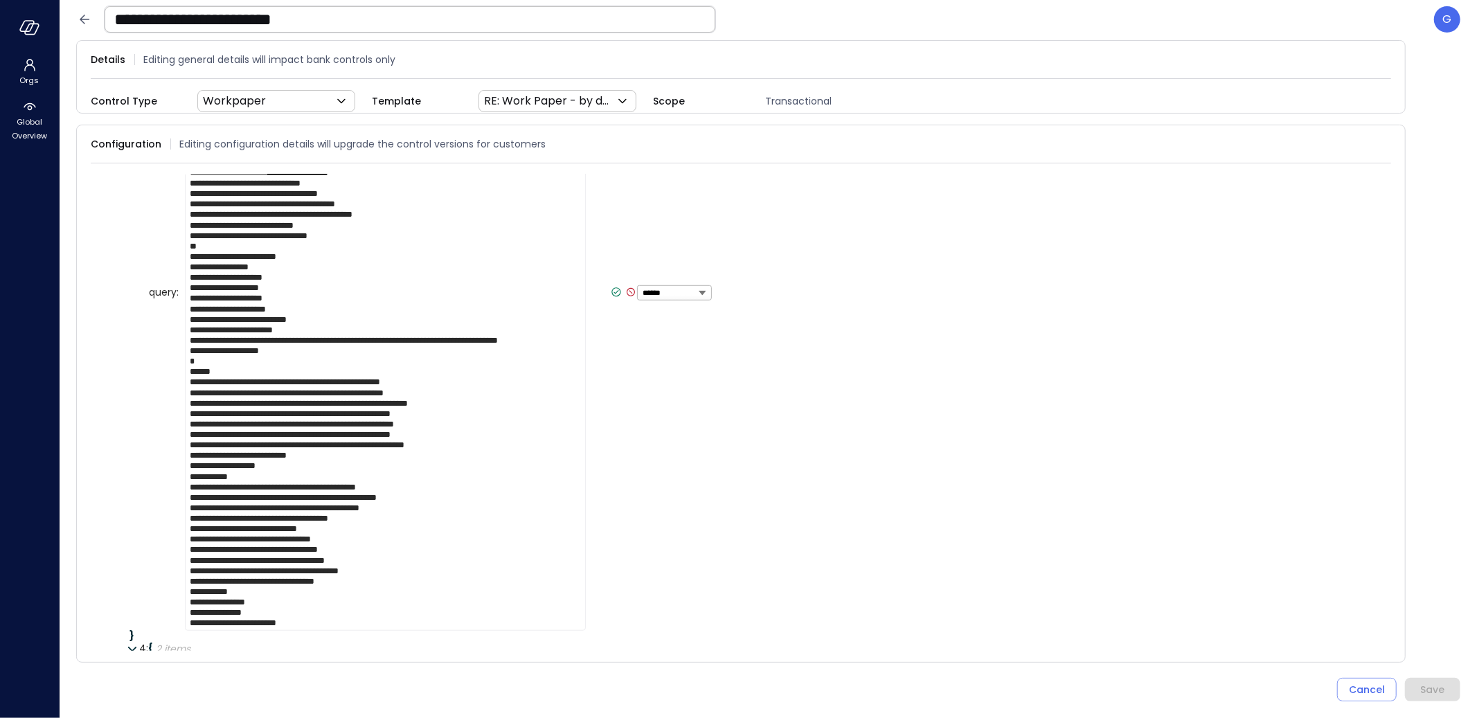
type textarea "**********"
click at [610, 298] on icon at bounding box center [616, 292] width 12 height 12
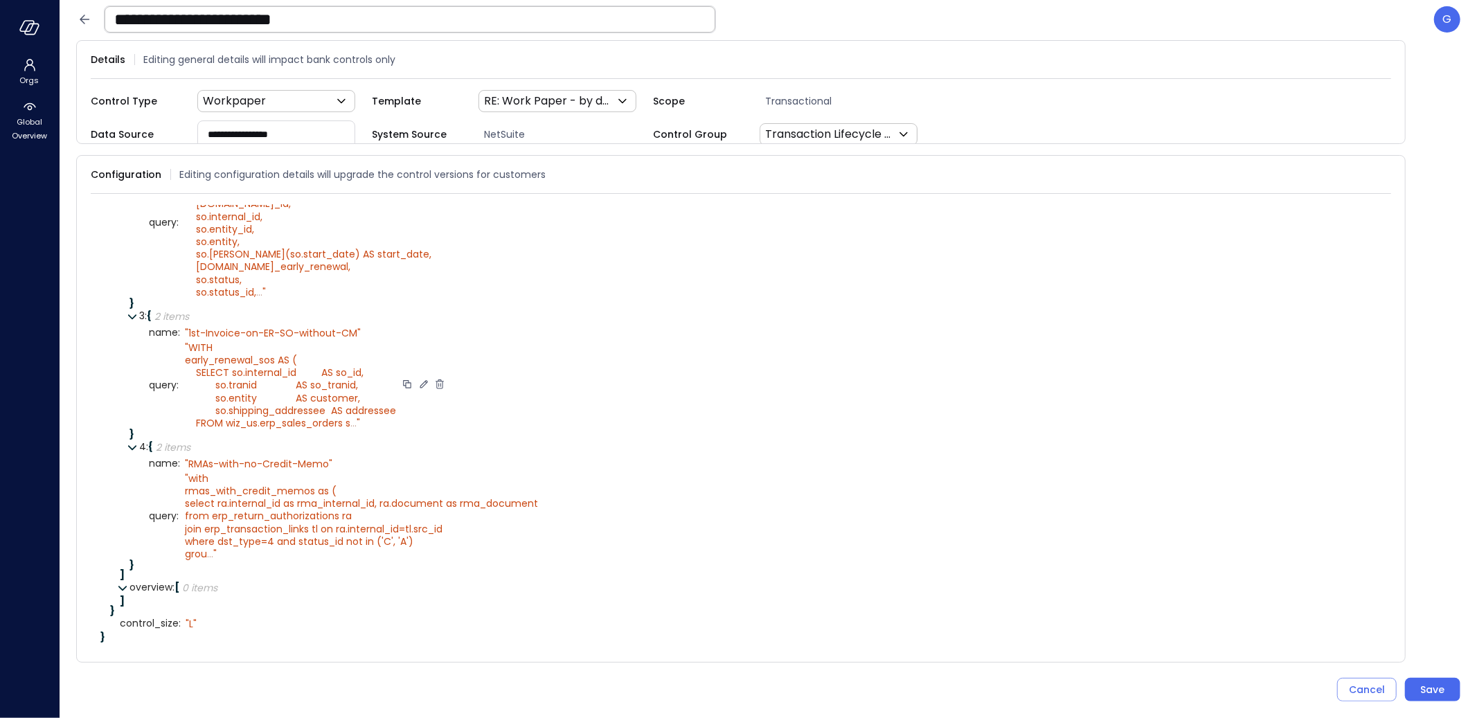
scroll to position [507, 0]
click at [1437, 696] on div "Save" at bounding box center [1433, 689] width 24 height 17
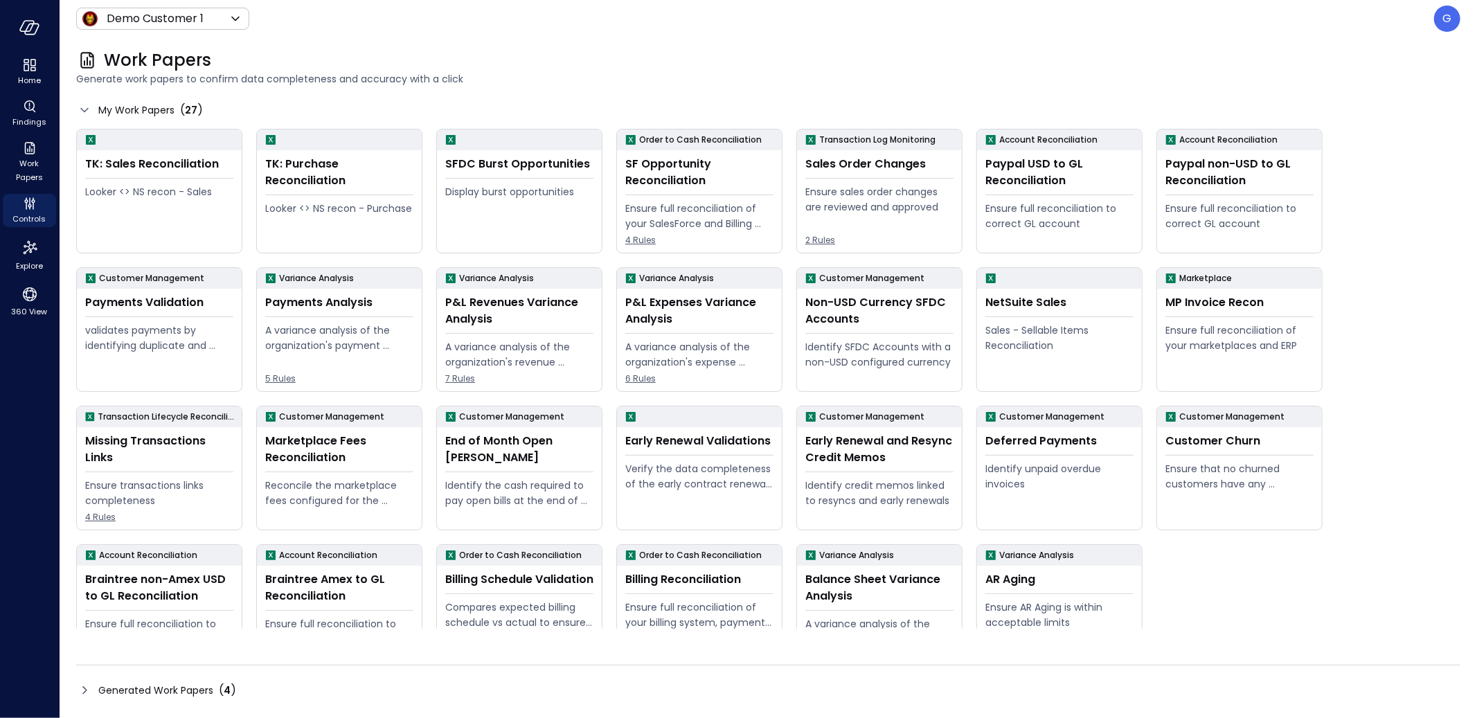
click at [196, 5] on header "Demo Customer 1 ***** ​ G" at bounding box center [768, 18] width 1417 height 37
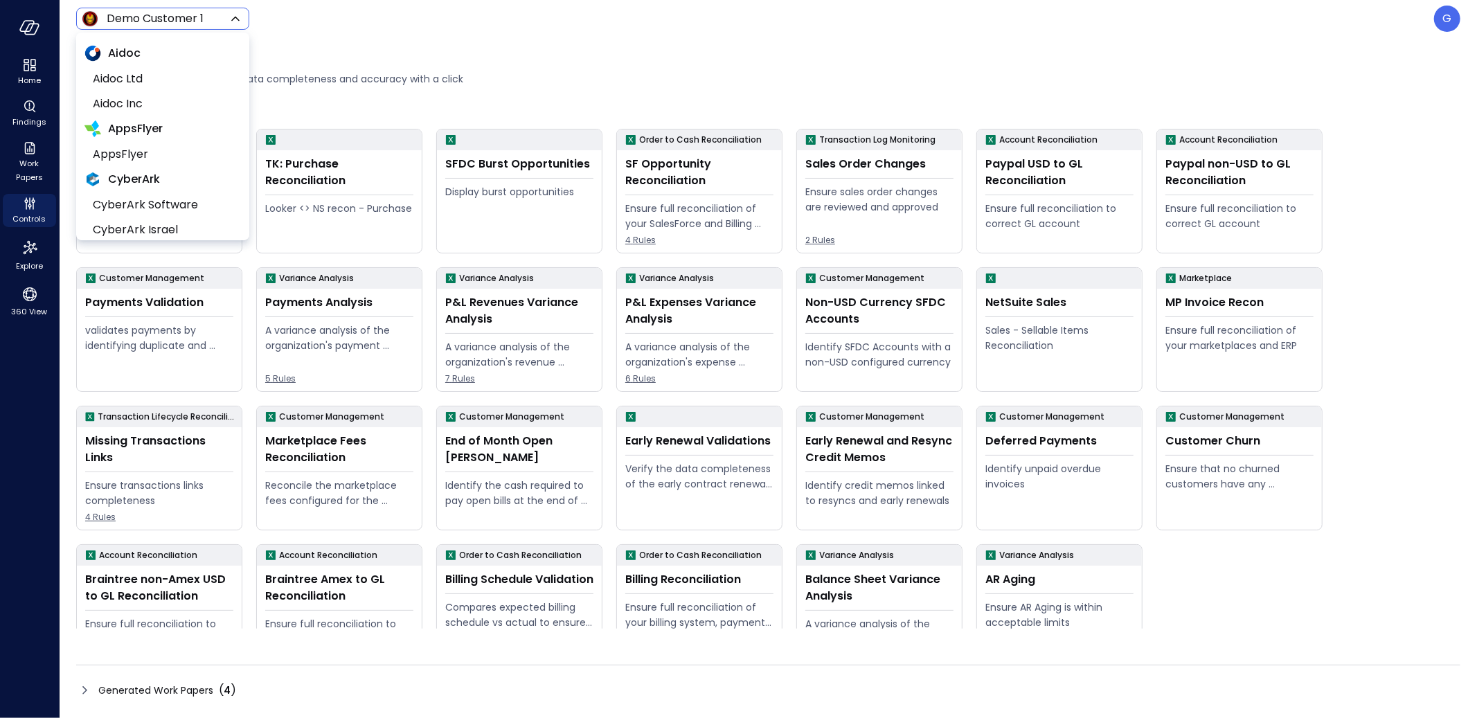
click at [189, 16] on body "Home Findings Work Papers Controls Explore 360 View Demo Customer 1 ***** ​ G W…" at bounding box center [738, 359] width 1477 height 718
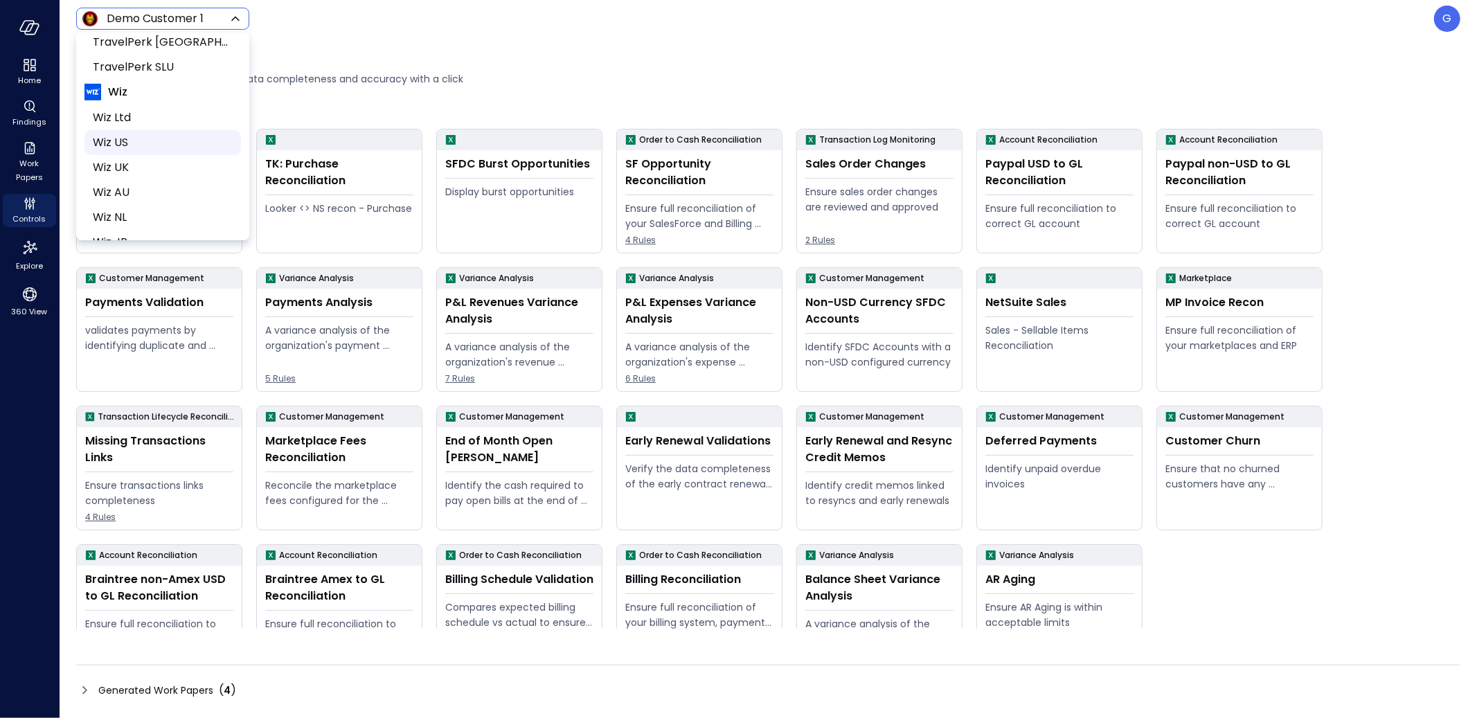
click at [136, 151] on span "Wiz US" at bounding box center [161, 142] width 137 height 17
type input "******"
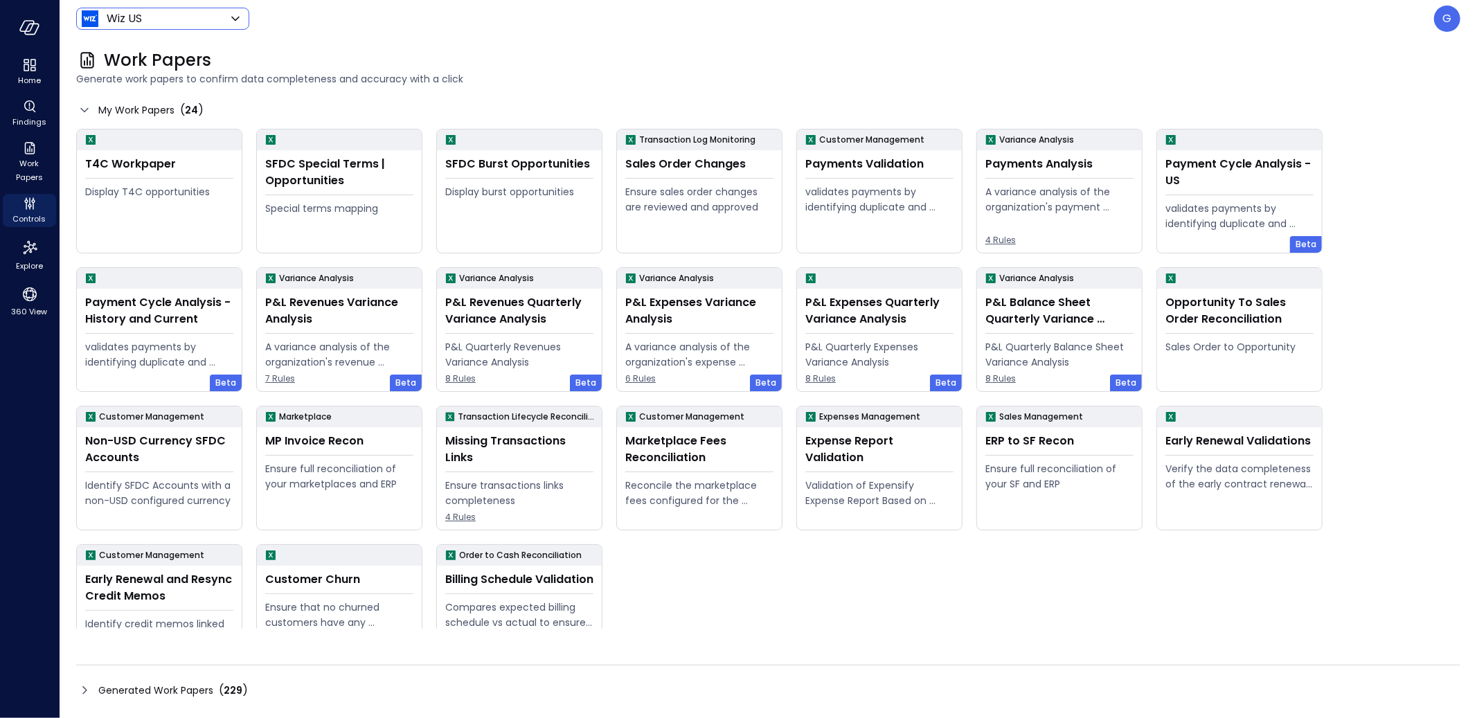
click at [219, 687] on div "( 229 )" at bounding box center [233, 690] width 29 height 17
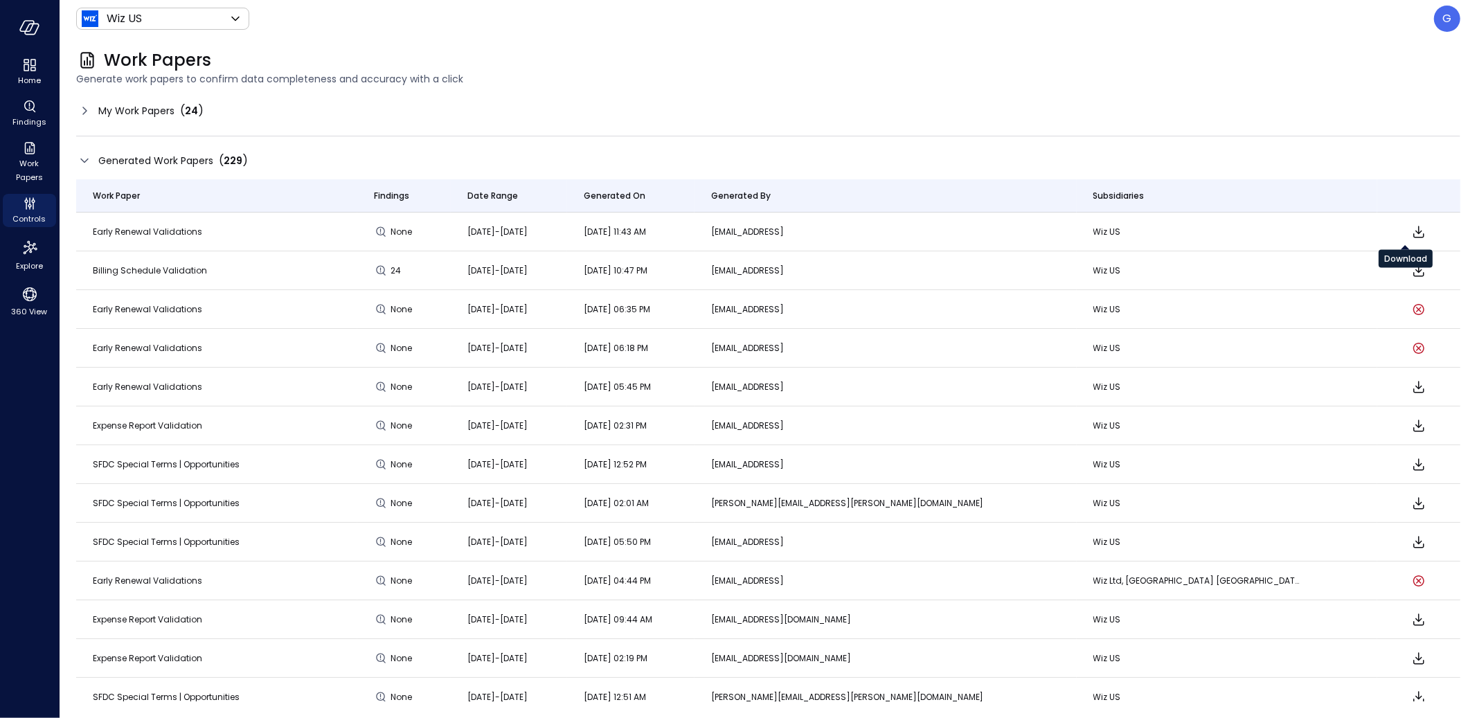
click at [1410, 226] on icon "Download" at bounding box center [1418, 232] width 17 height 17
